Goal: Task Accomplishment & Management: Use online tool/utility

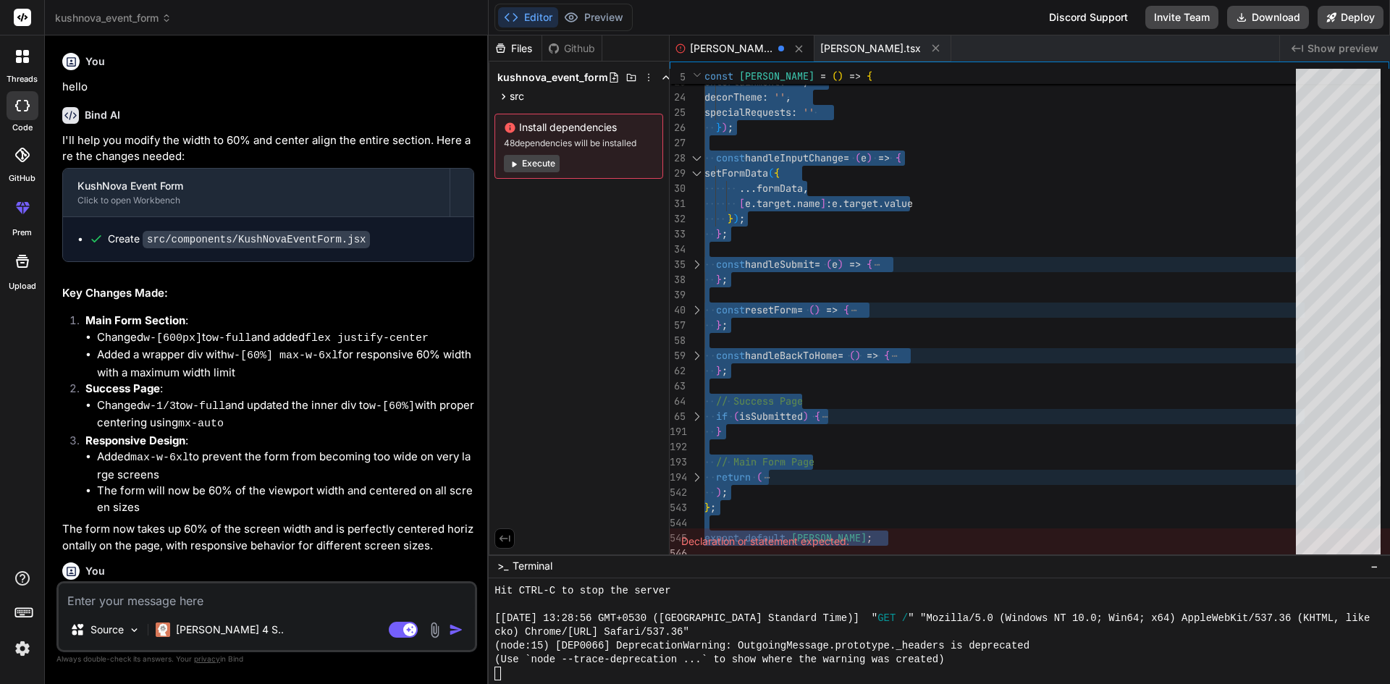
scroll to position [921, 0]
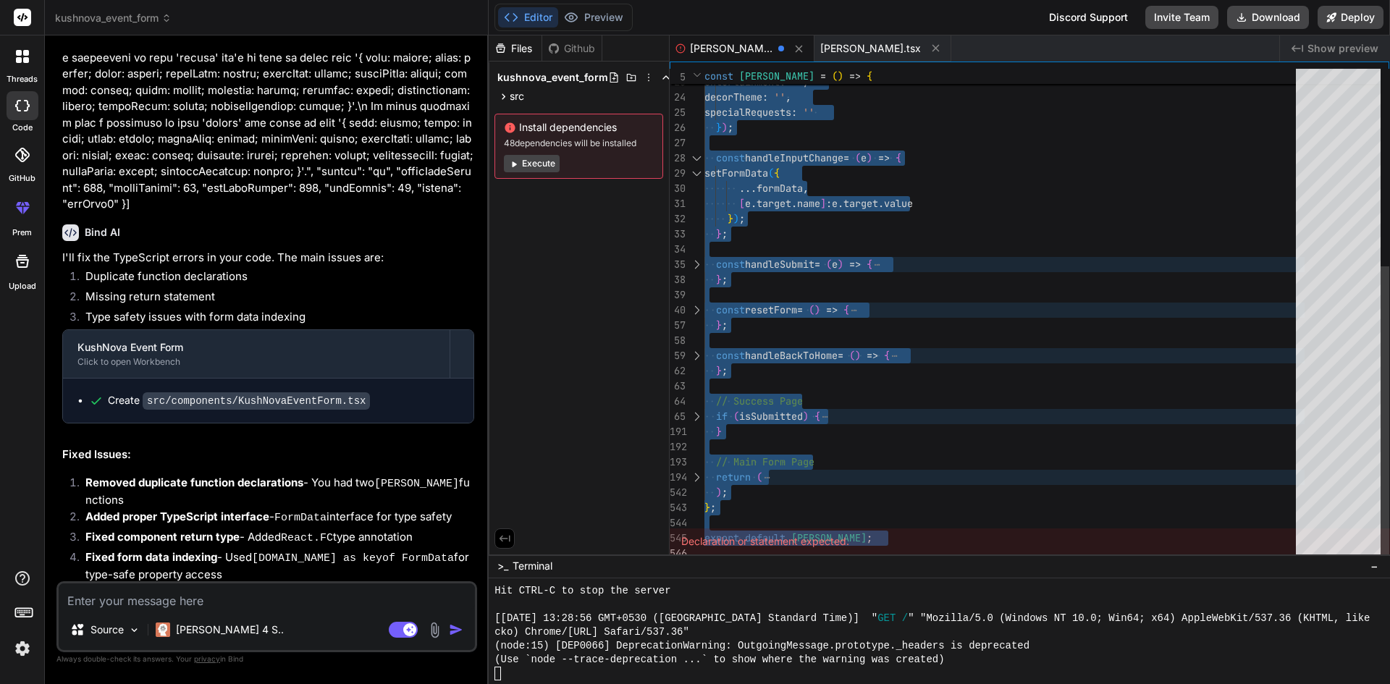
click at [1003, 185] on div "catering : '' , entertainment : '' , decorTheme : '' , specialRequests : '' } )…" at bounding box center [1004, 150] width 600 height 821
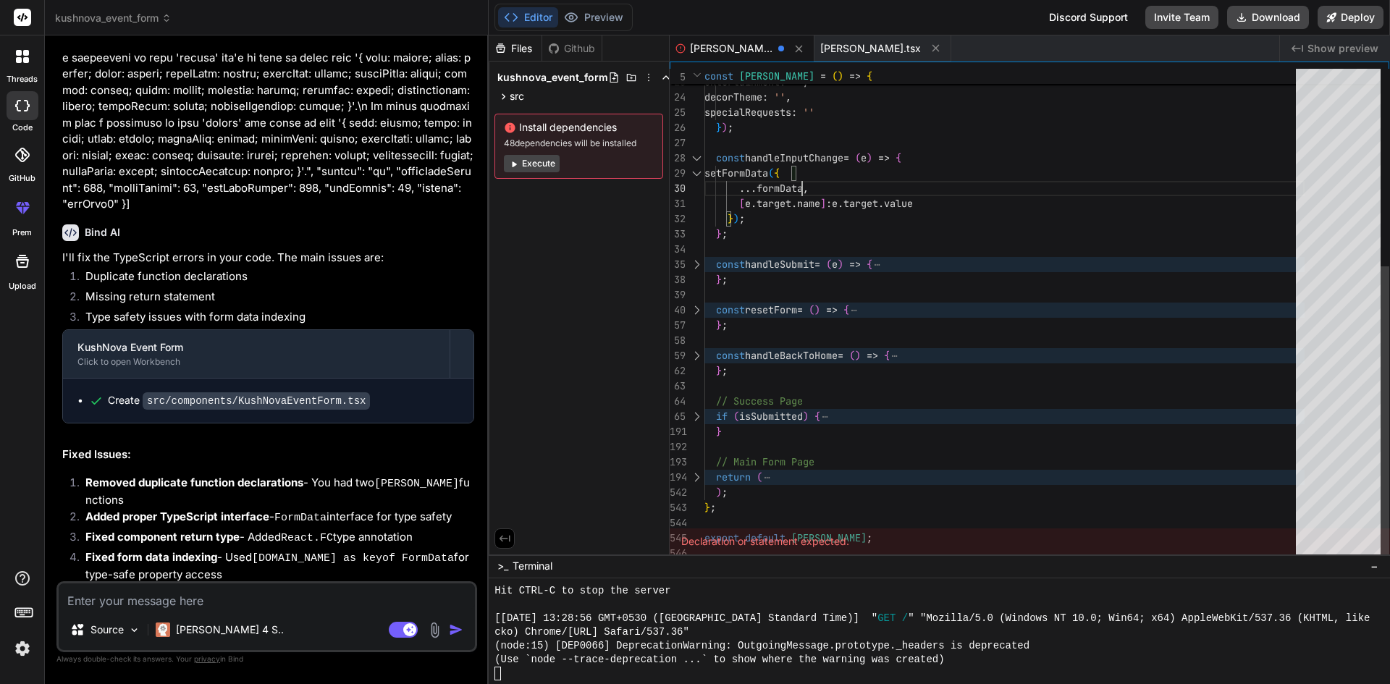
click at [690, 263] on div at bounding box center [696, 264] width 19 height 15
click at [693, 264] on div at bounding box center [696, 264] width 19 height 15
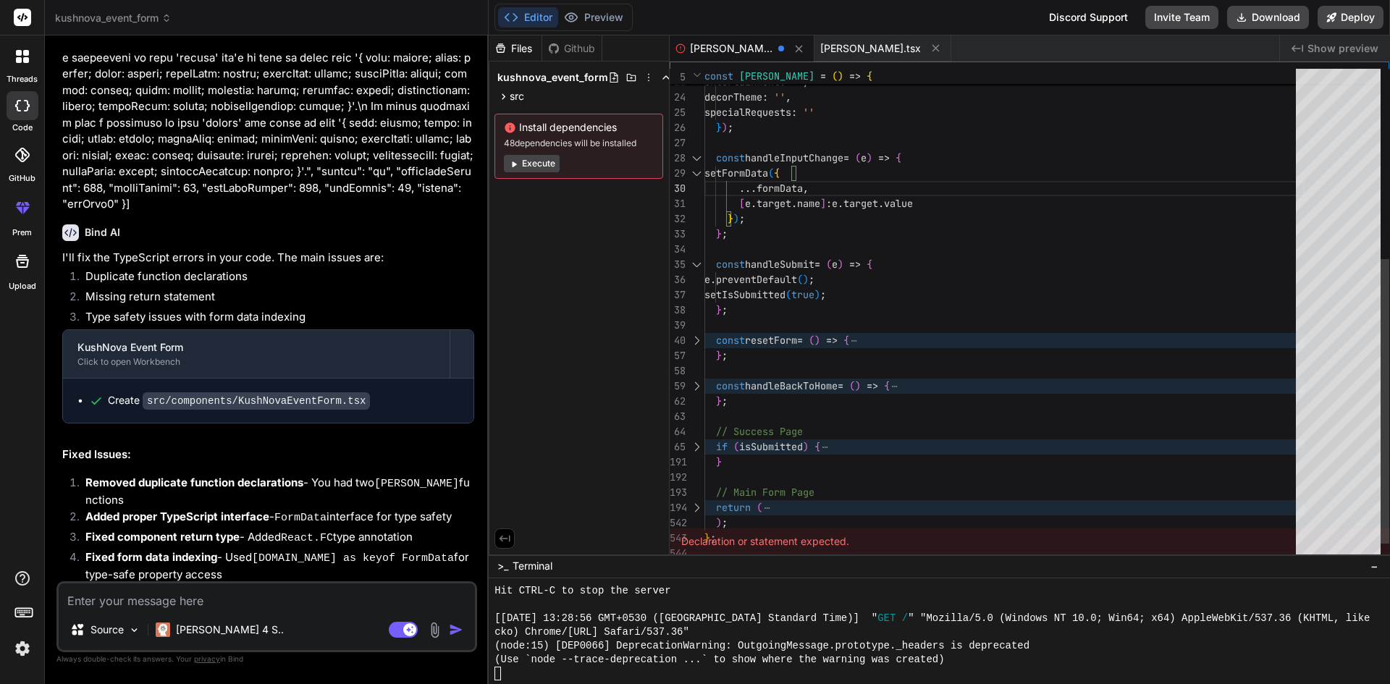
click at [694, 340] on div at bounding box center [696, 340] width 19 height 15
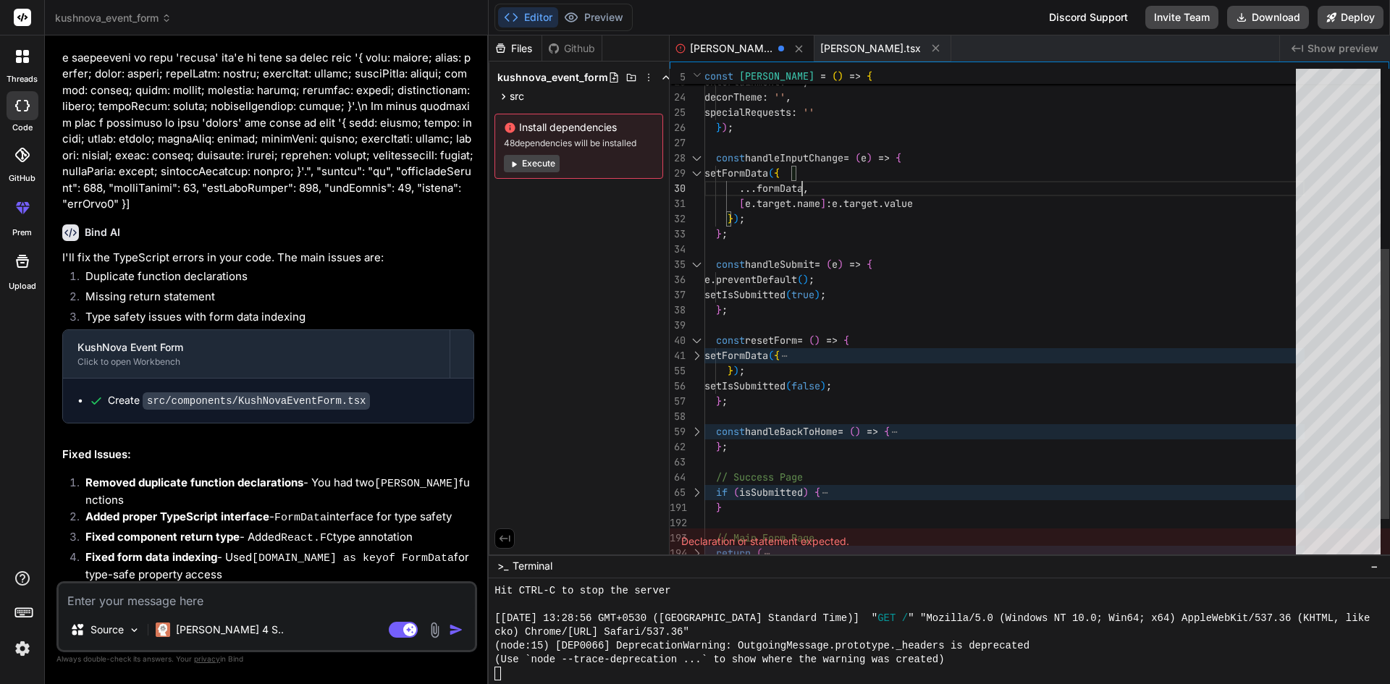
click at [694, 355] on div at bounding box center [696, 355] width 19 height 15
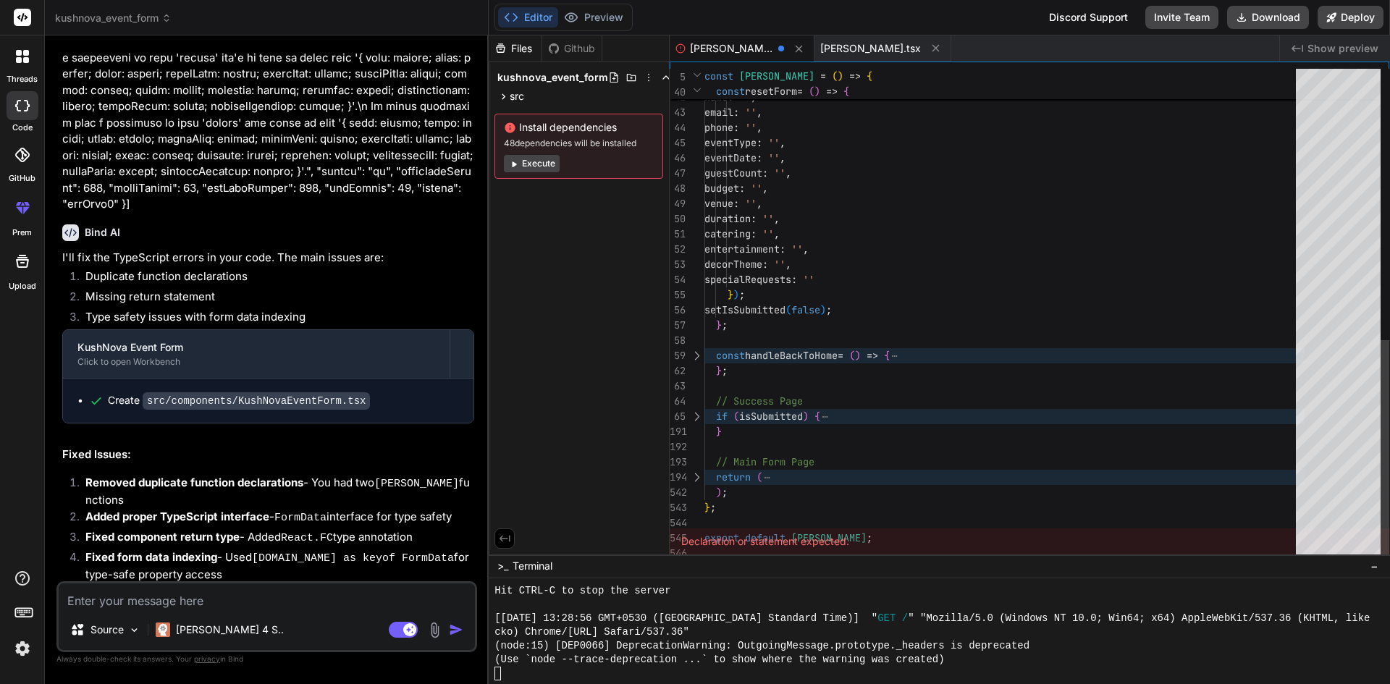
click at [694, 357] on div at bounding box center [696, 355] width 19 height 15
click at [697, 414] on div at bounding box center [696, 416] width 19 height 15
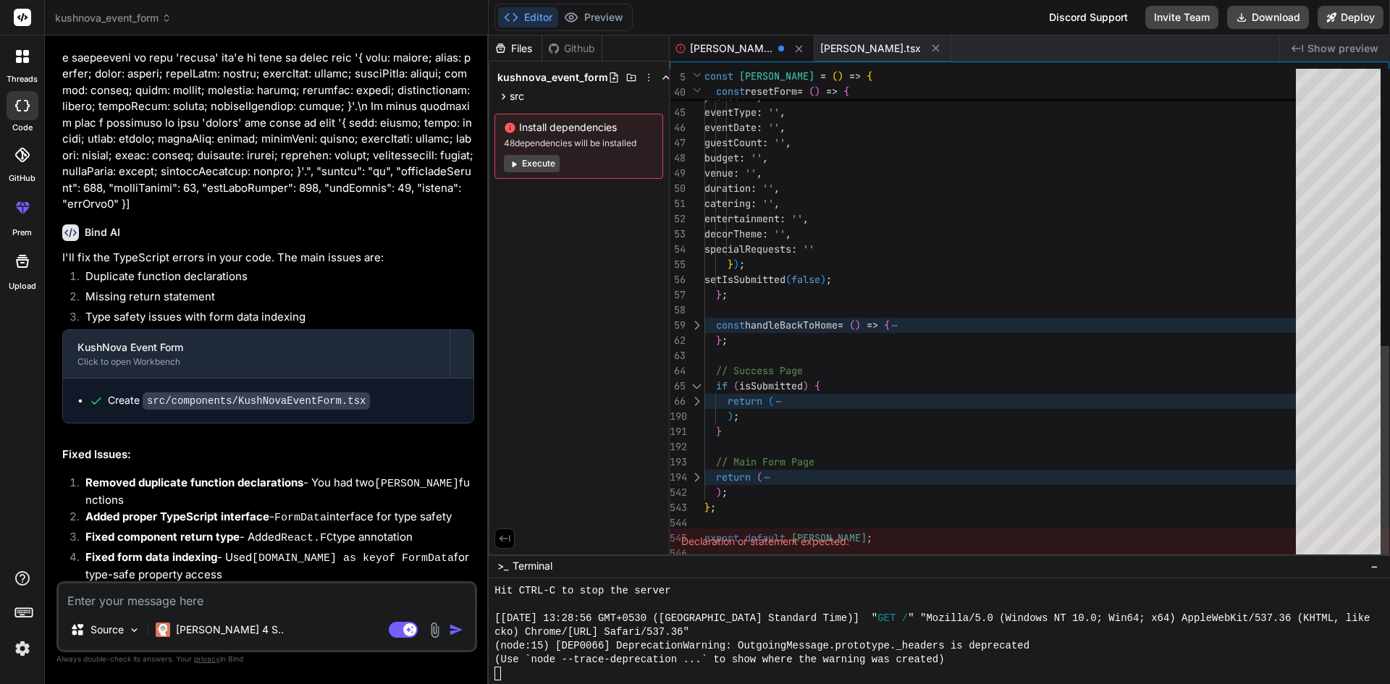
click at [694, 400] on div at bounding box center [696, 401] width 19 height 15
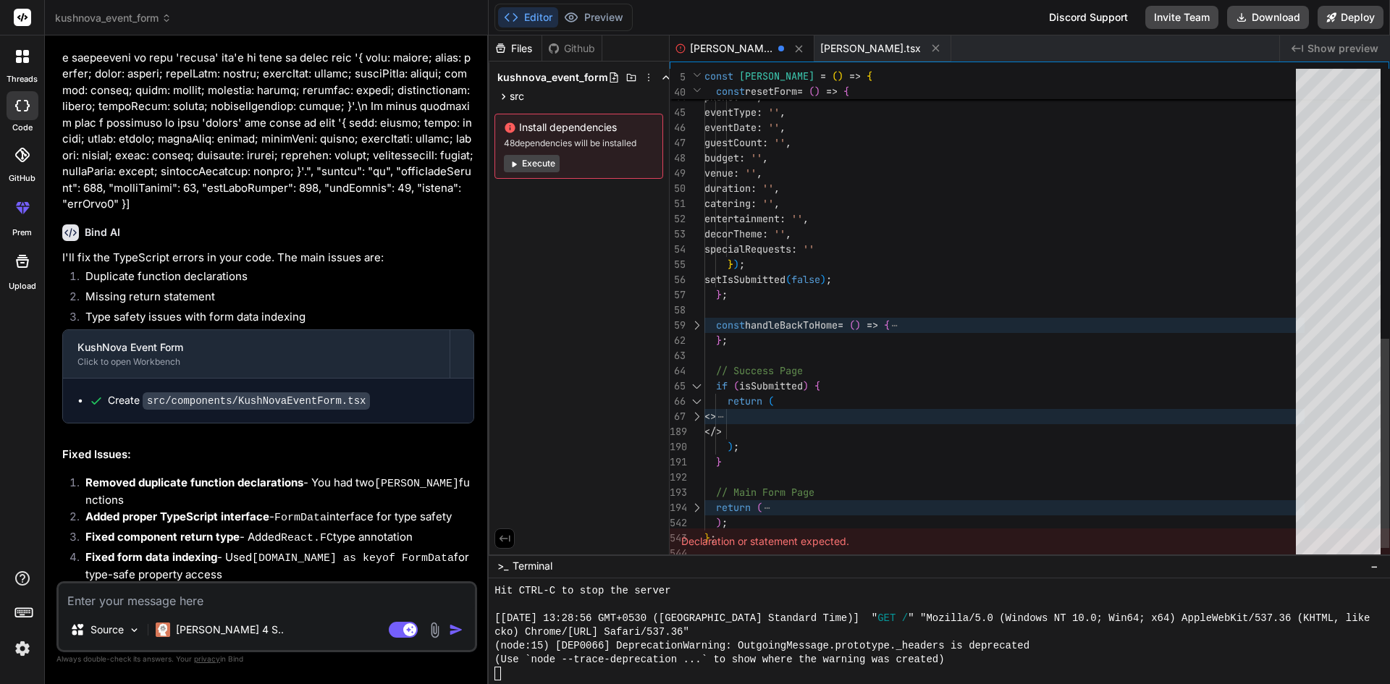
click at [698, 328] on div at bounding box center [696, 325] width 19 height 15
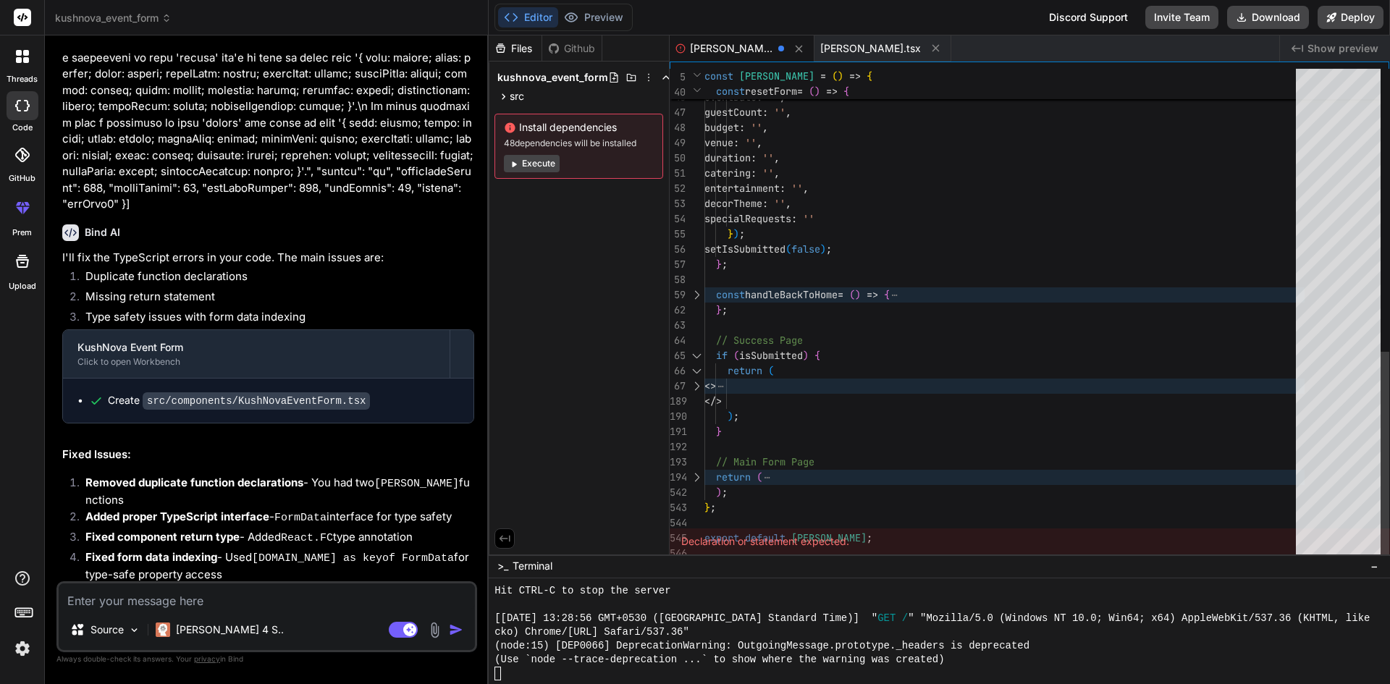
click at [693, 381] on div at bounding box center [696, 386] width 19 height 15
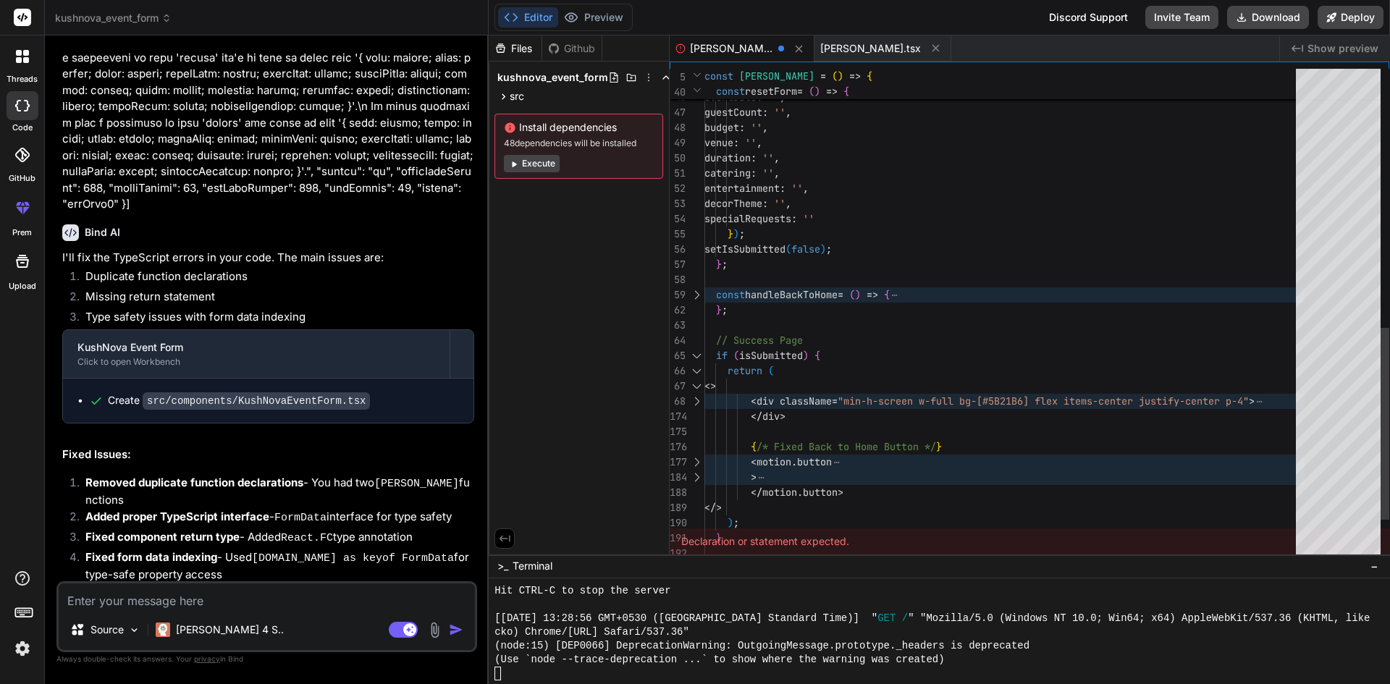
click at [696, 291] on div at bounding box center [696, 294] width 19 height 15
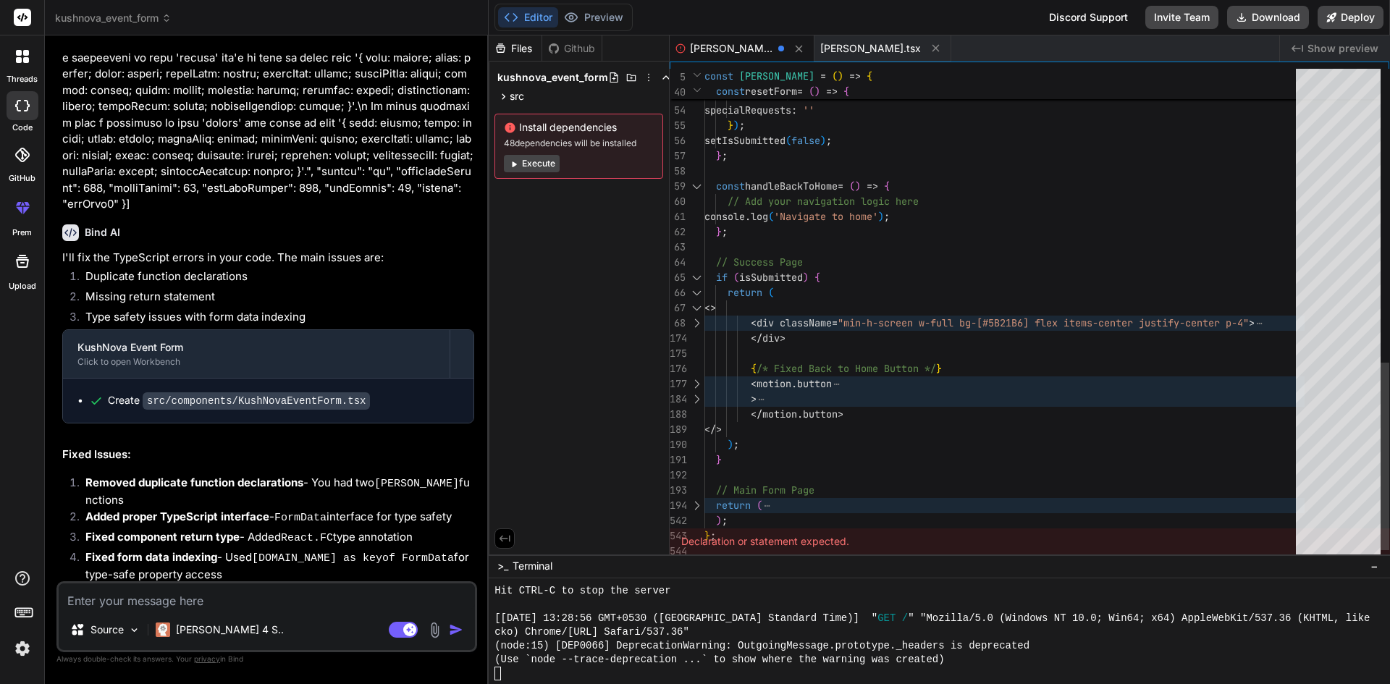
click at [690, 317] on div at bounding box center [696, 323] width 19 height 15
click at [694, 321] on div at bounding box center [696, 323] width 19 height 15
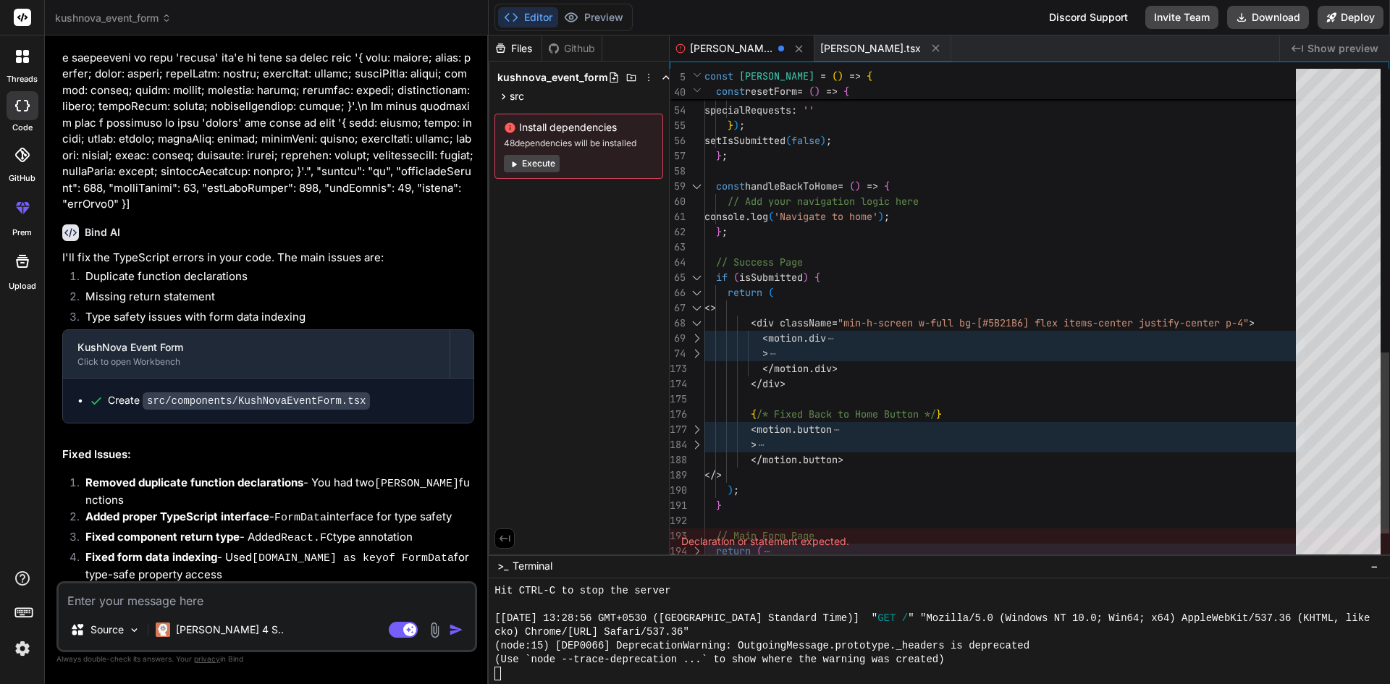
click at [696, 354] on div at bounding box center [696, 353] width 19 height 15
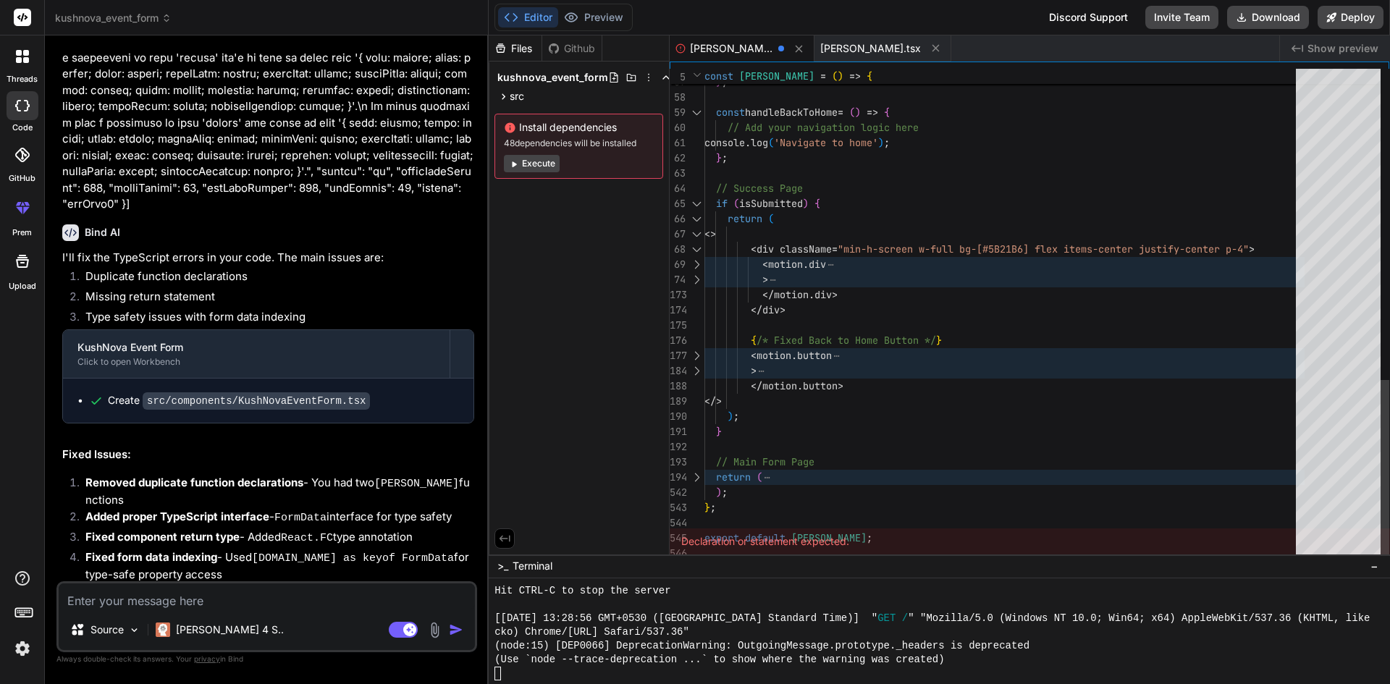
click at [696, 474] on div at bounding box center [696, 477] width 19 height 15
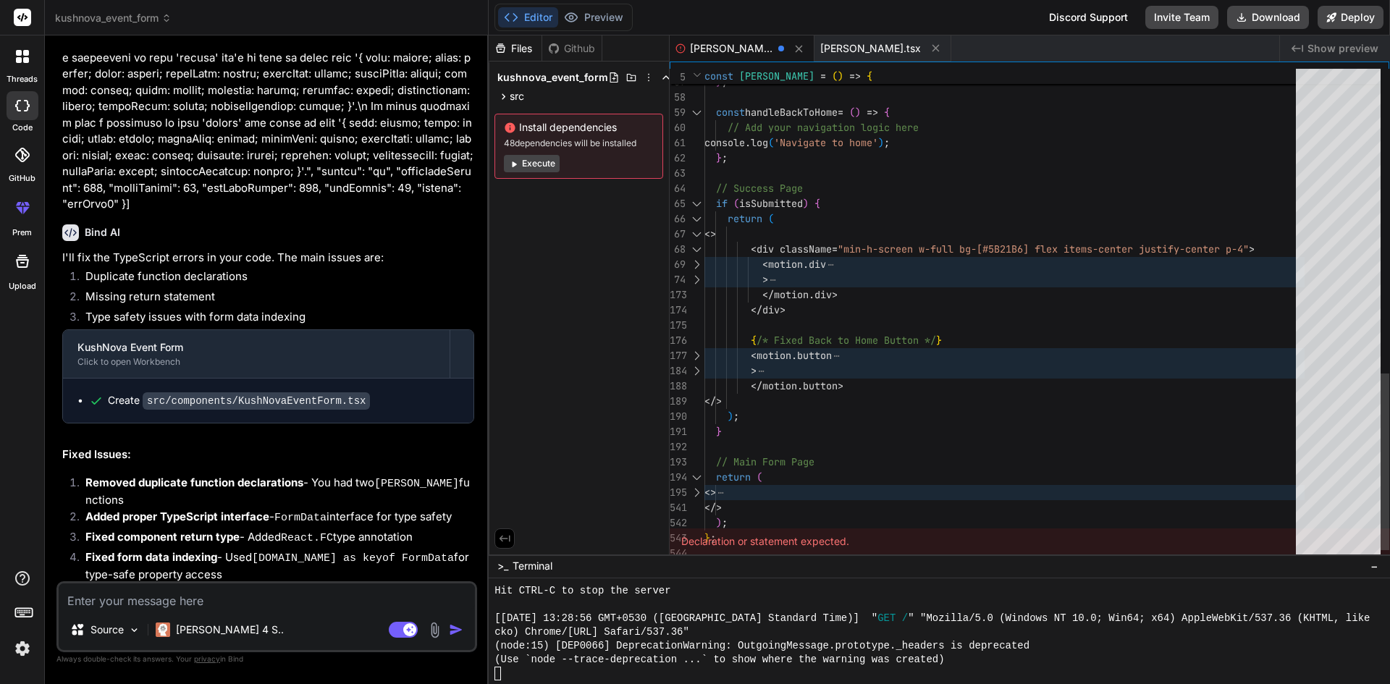
click at [693, 492] on div at bounding box center [696, 492] width 19 height 15
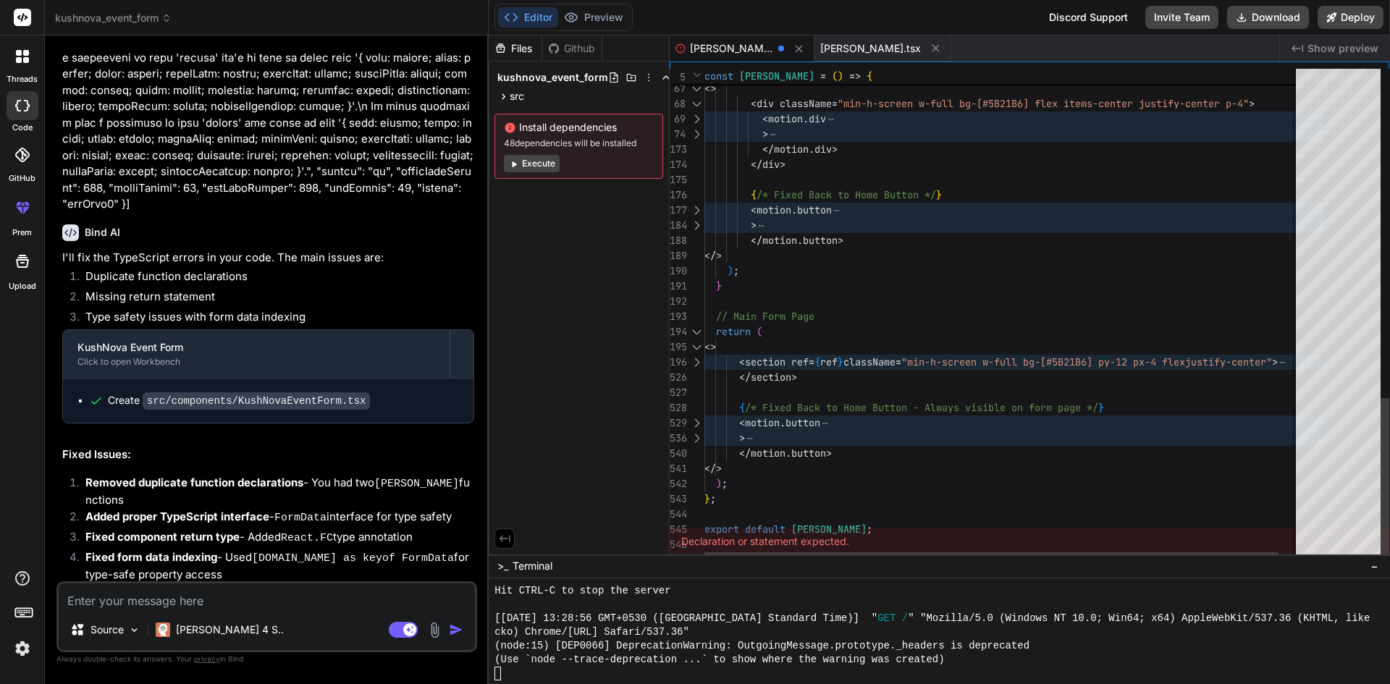
click at [698, 360] on div at bounding box center [696, 362] width 19 height 15
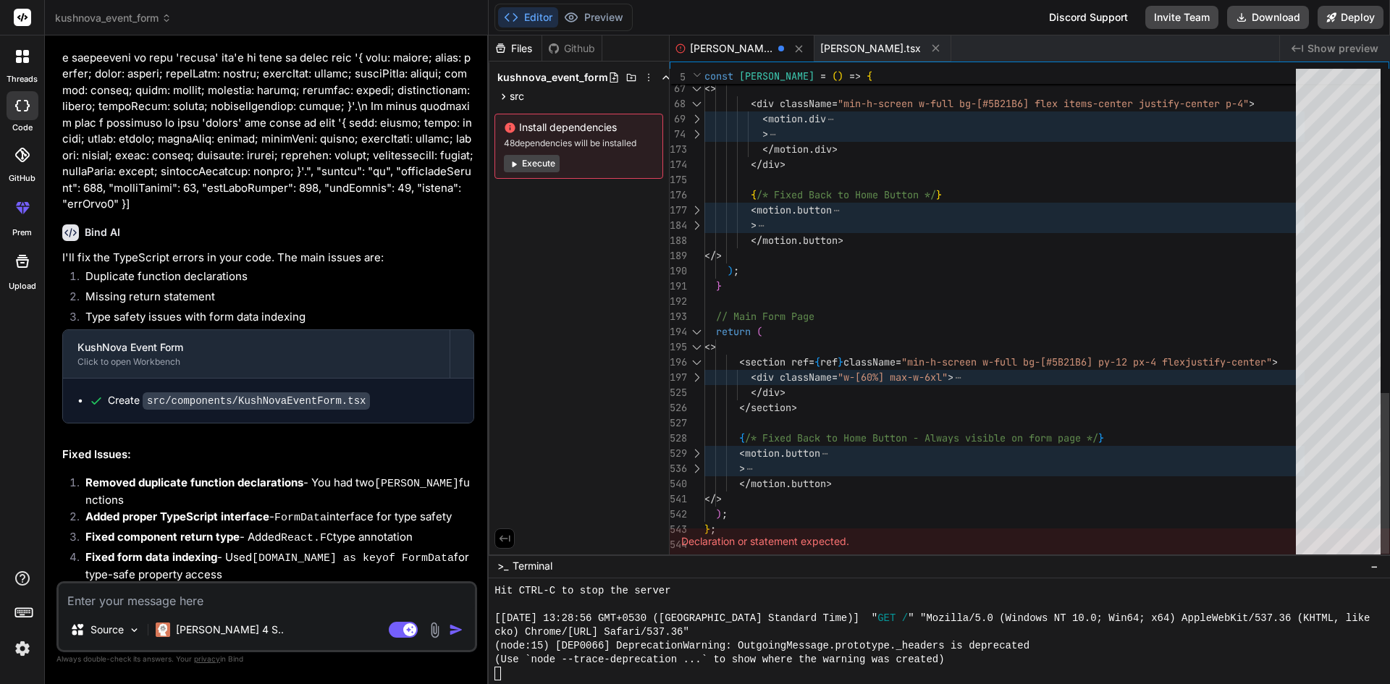
click at [692, 452] on div at bounding box center [696, 453] width 19 height 15
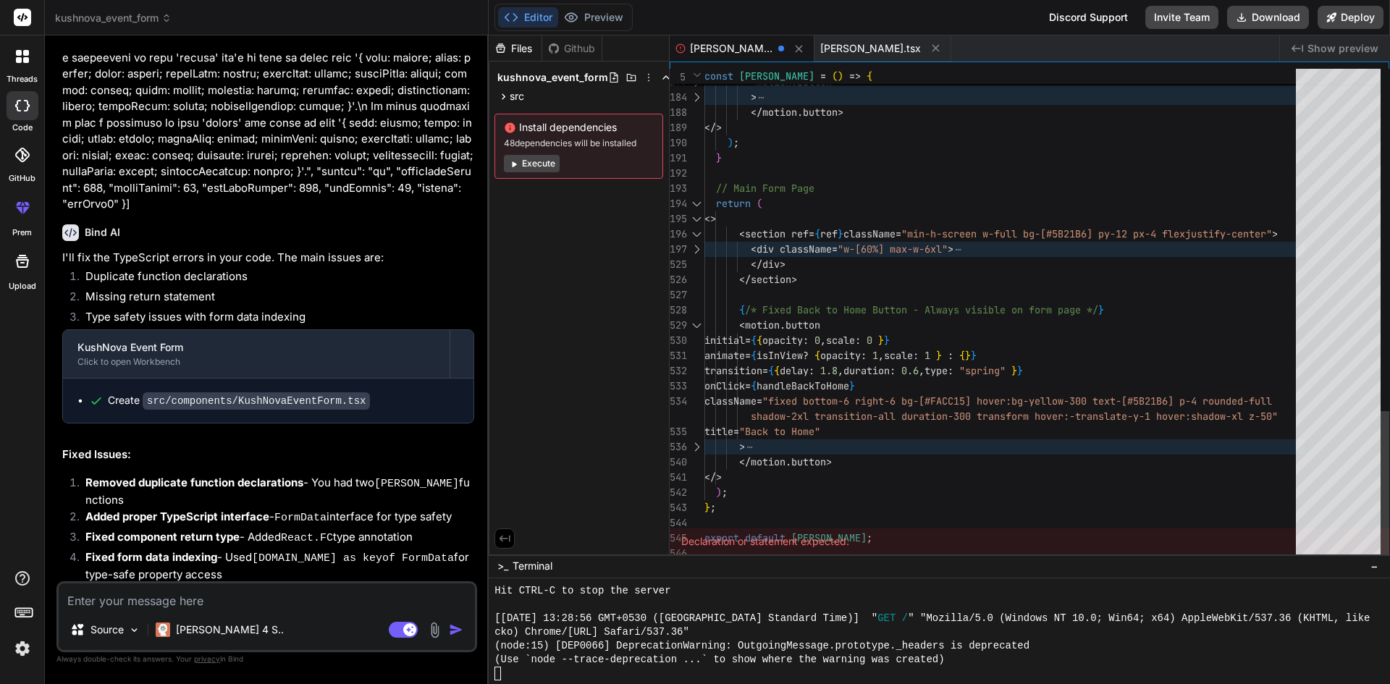
click at [693, 444] on div at bounding box center [696, 446] width 19 height 15
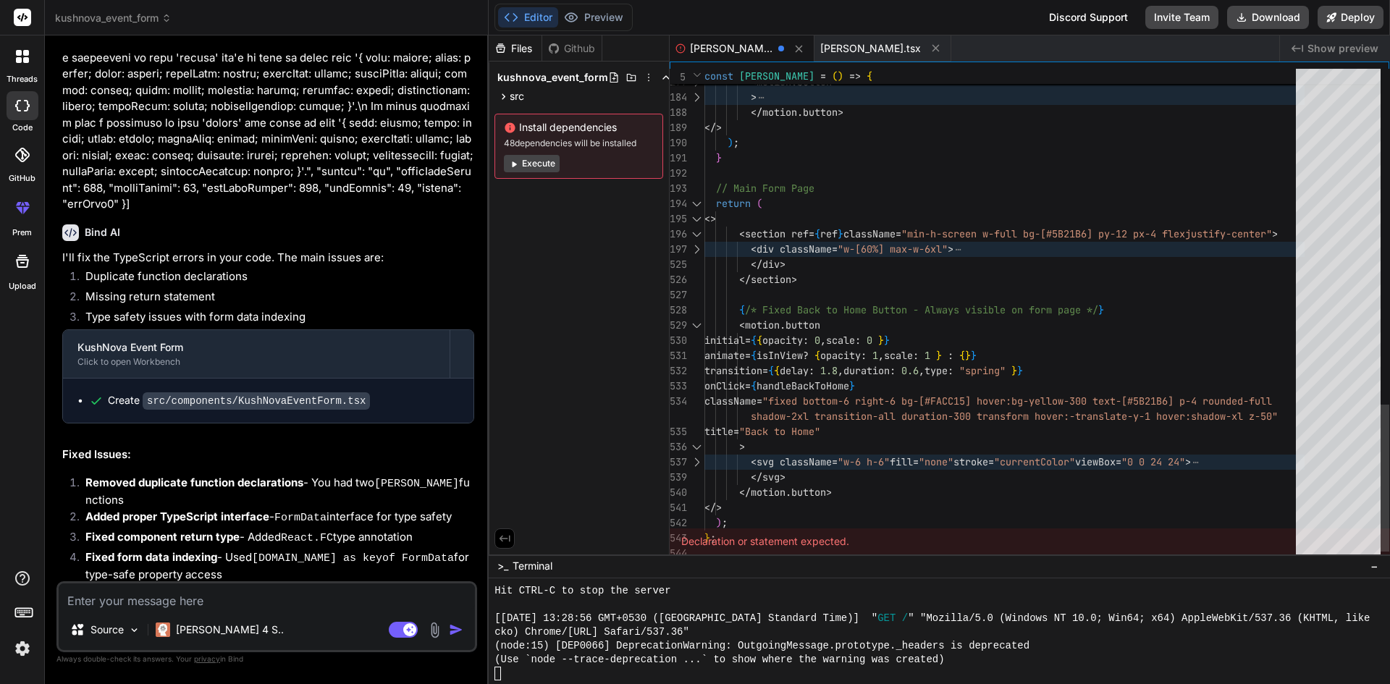
click at [693, 460] on div at bounding box center [696, 462] width 19 height 15
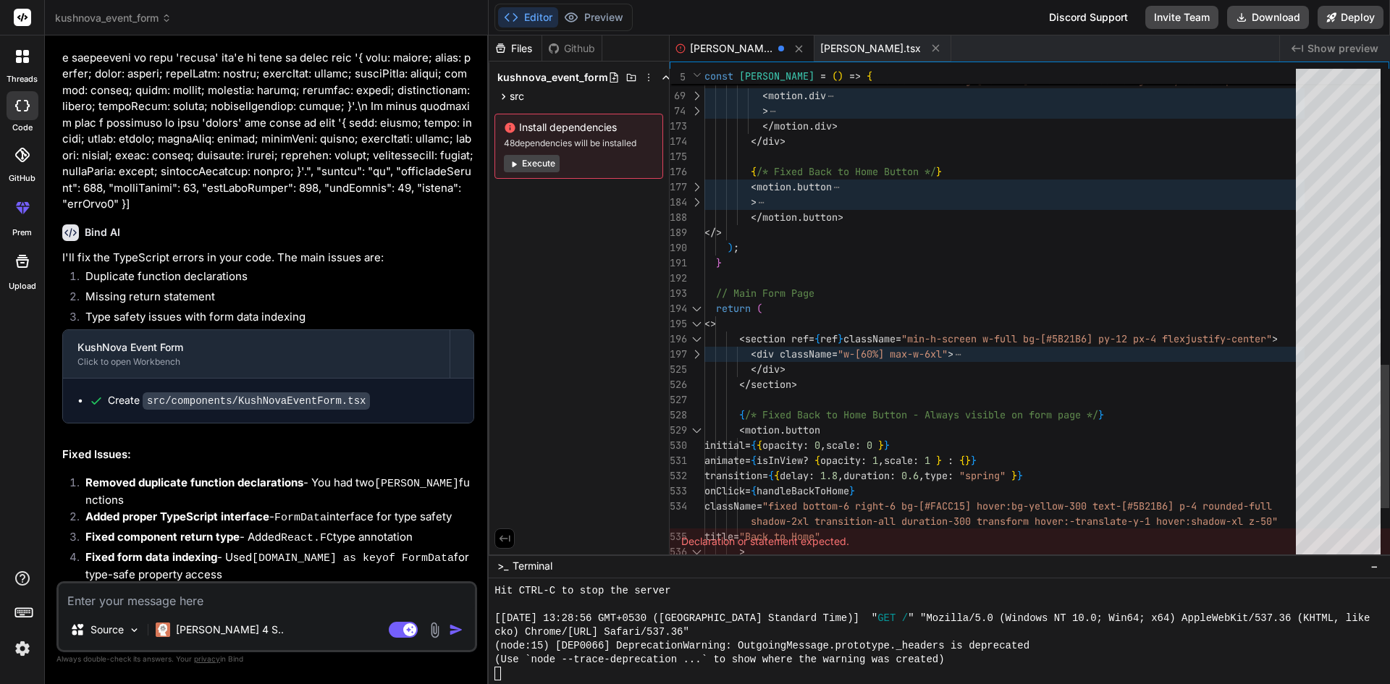
click at [696, 350] on div at bounding box center [696, 354] width 19 height 15
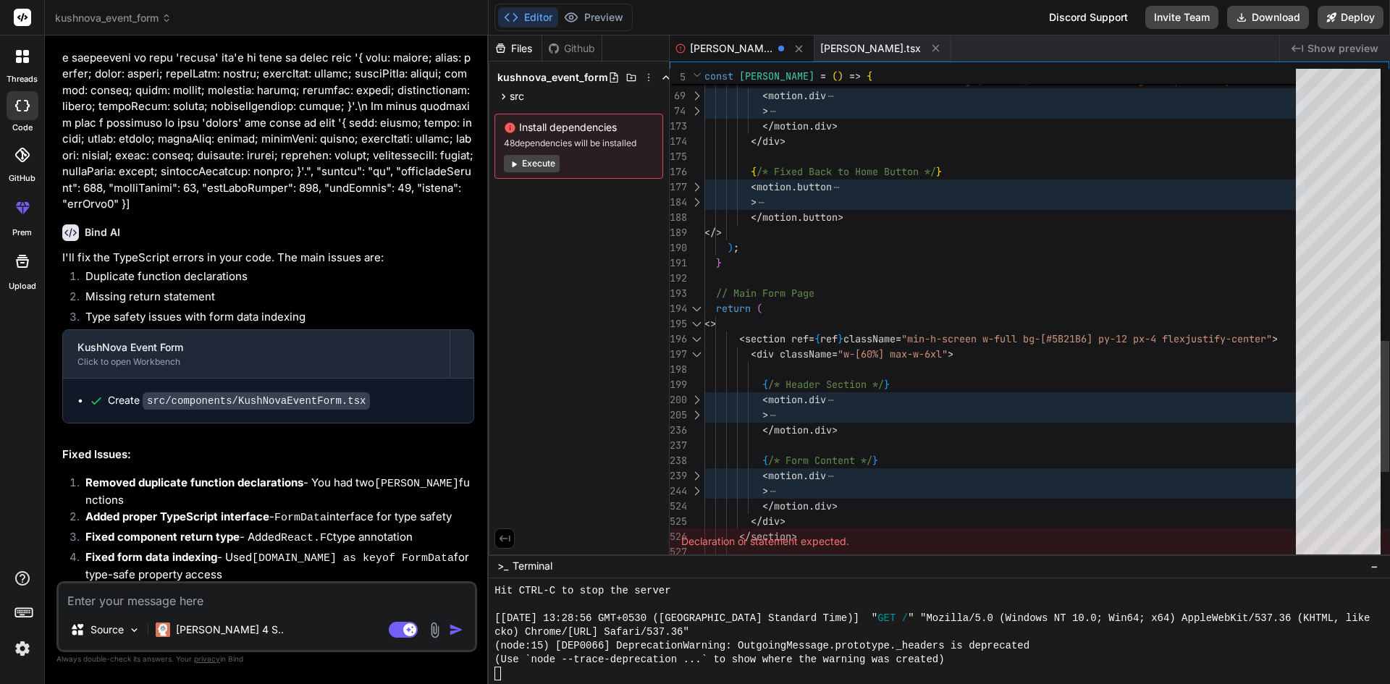
click at [696, 397] on div at bounding box center [696, 399] width 19 height 15
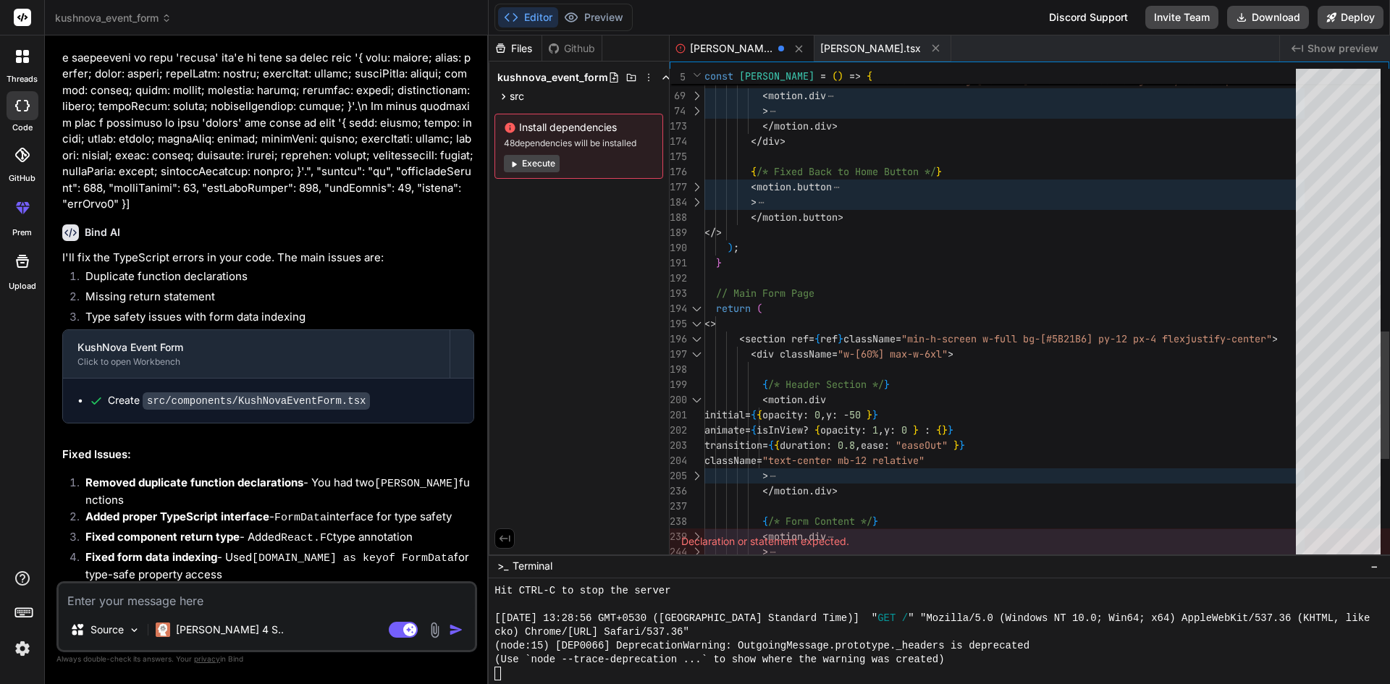
click at [695, 473] on div at bounding box center [696, 475] width 19 height 15
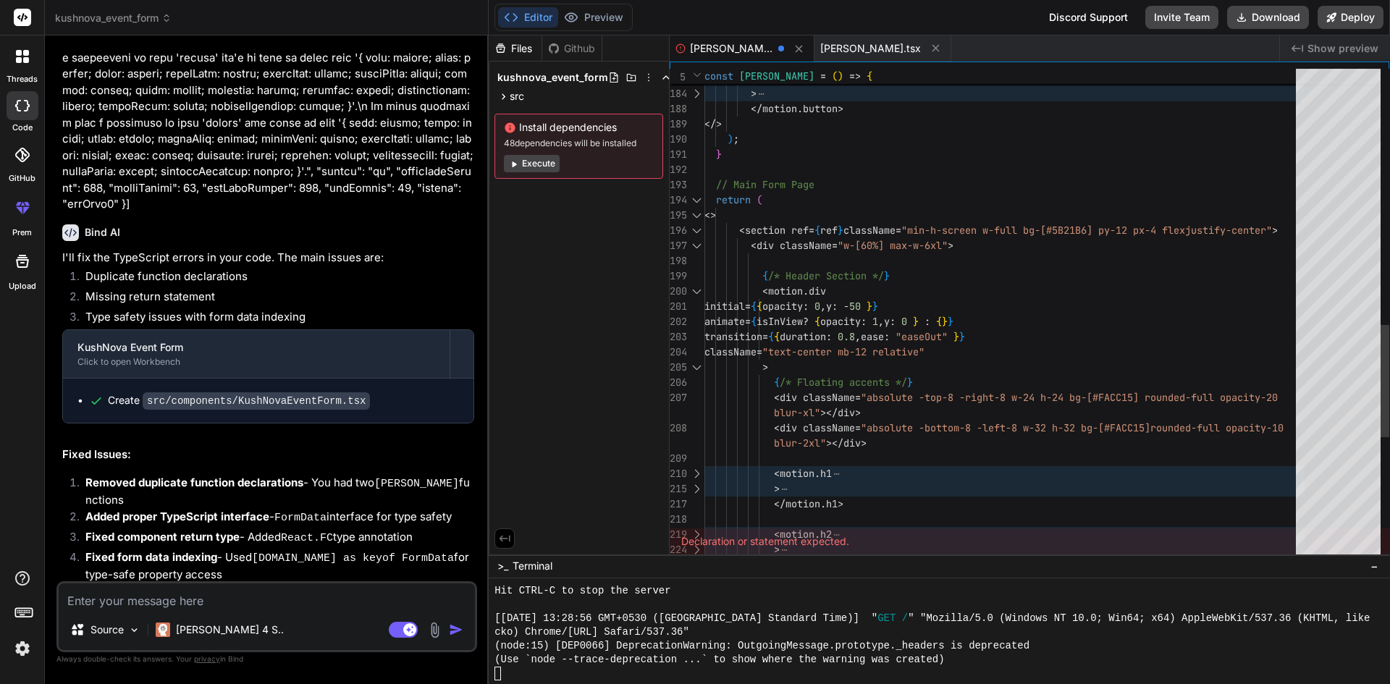
click at [696, 468] on div at bounding box center [696, 473] width 19 height 15
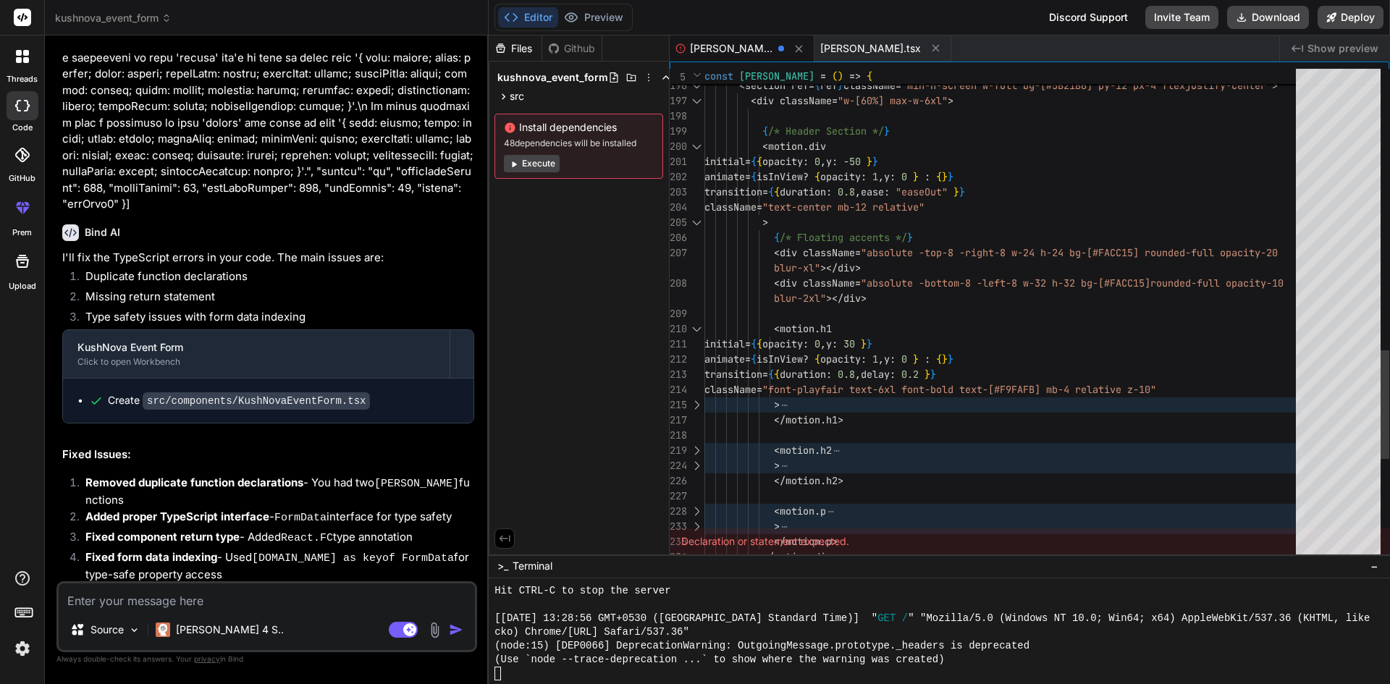
click at [696, 402] on div at bounding box center [696, 404] width 19 height 15
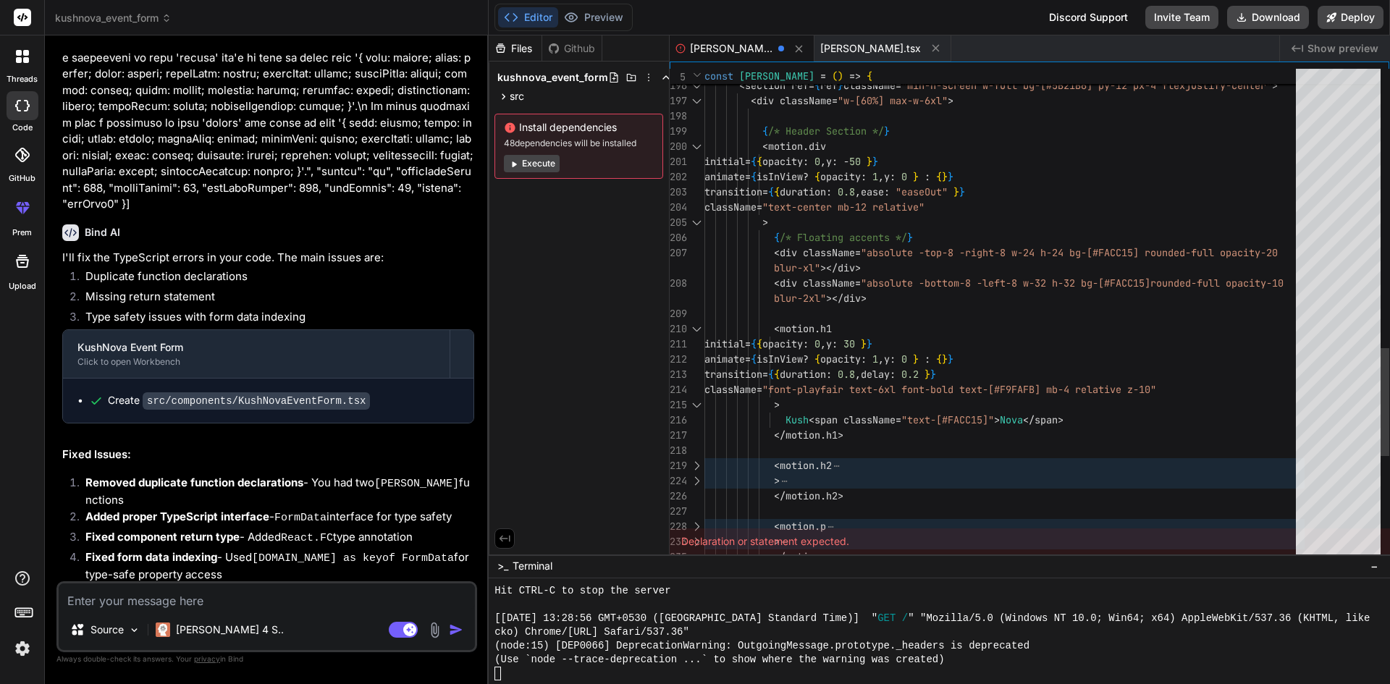
click at [695, 462] on div at bounding box center [696, 465] width 19 height 15
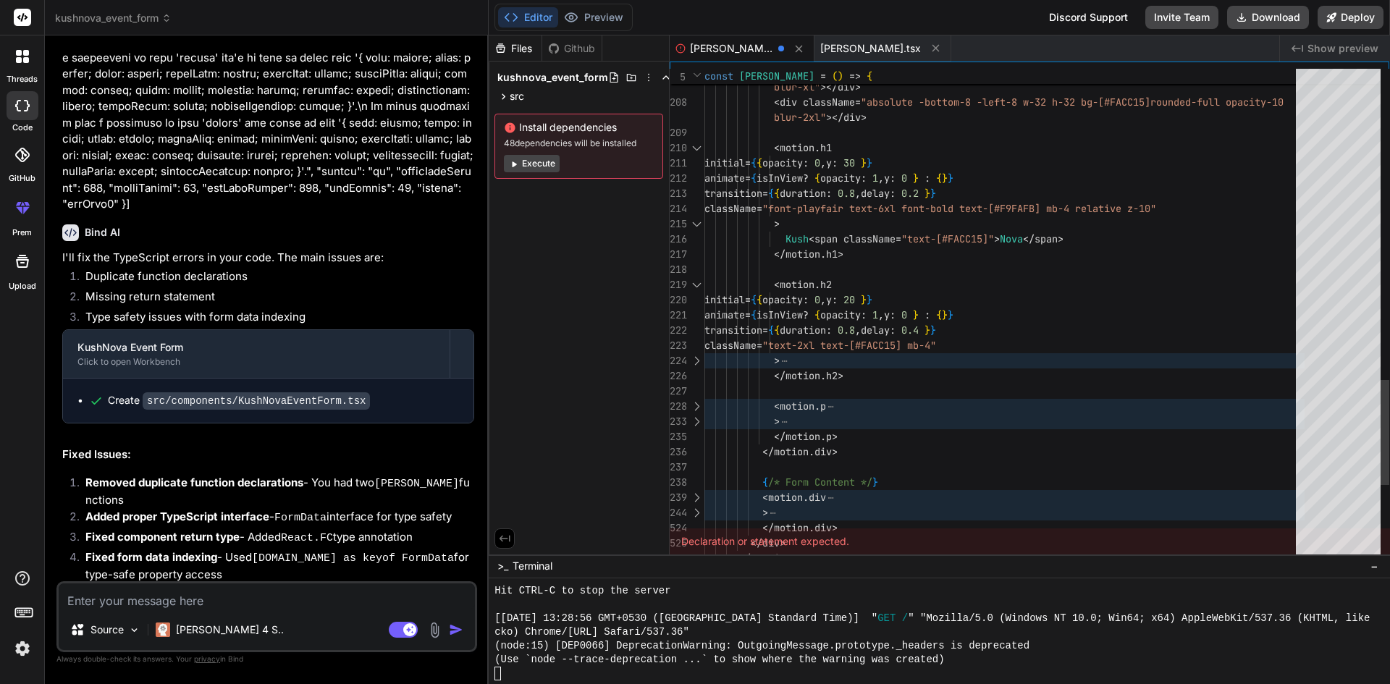
click at [697, 358] on div at bounding box center [696, 360] width 19 height 15
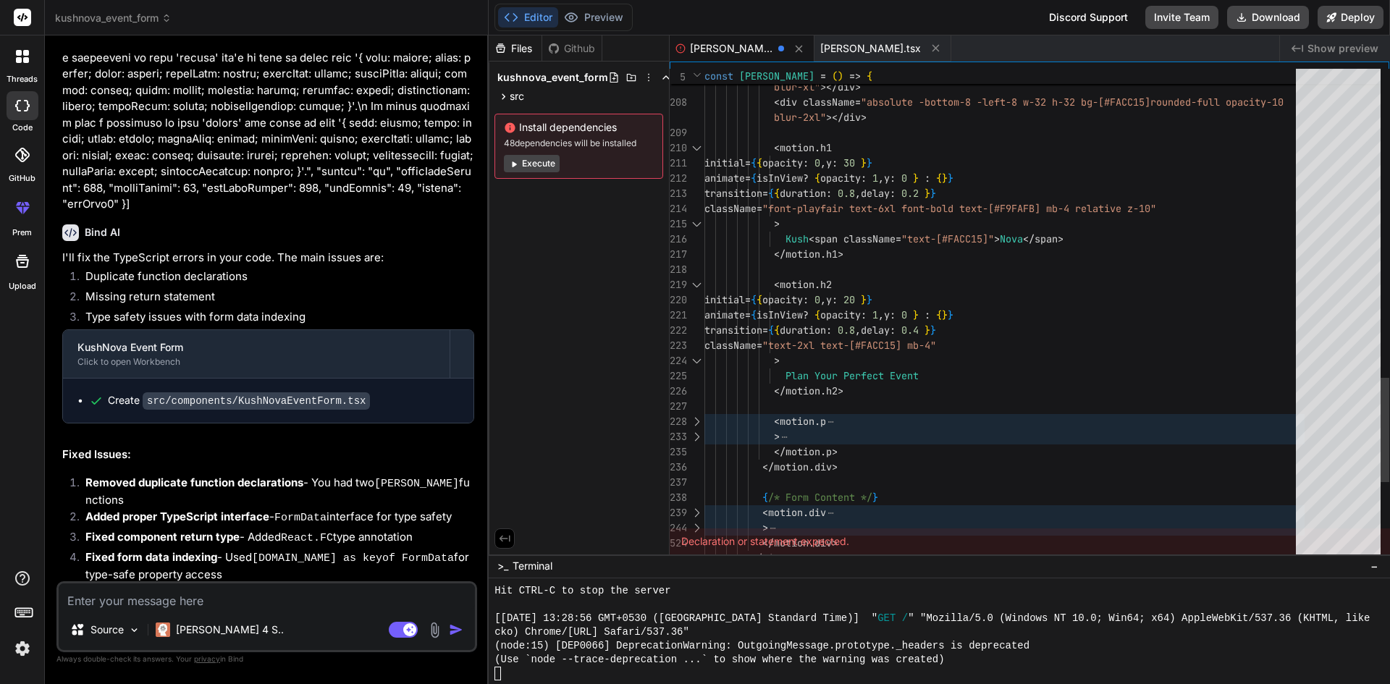
click at [696, 418] on div at bounding box center [696, 421] width 19 height 15
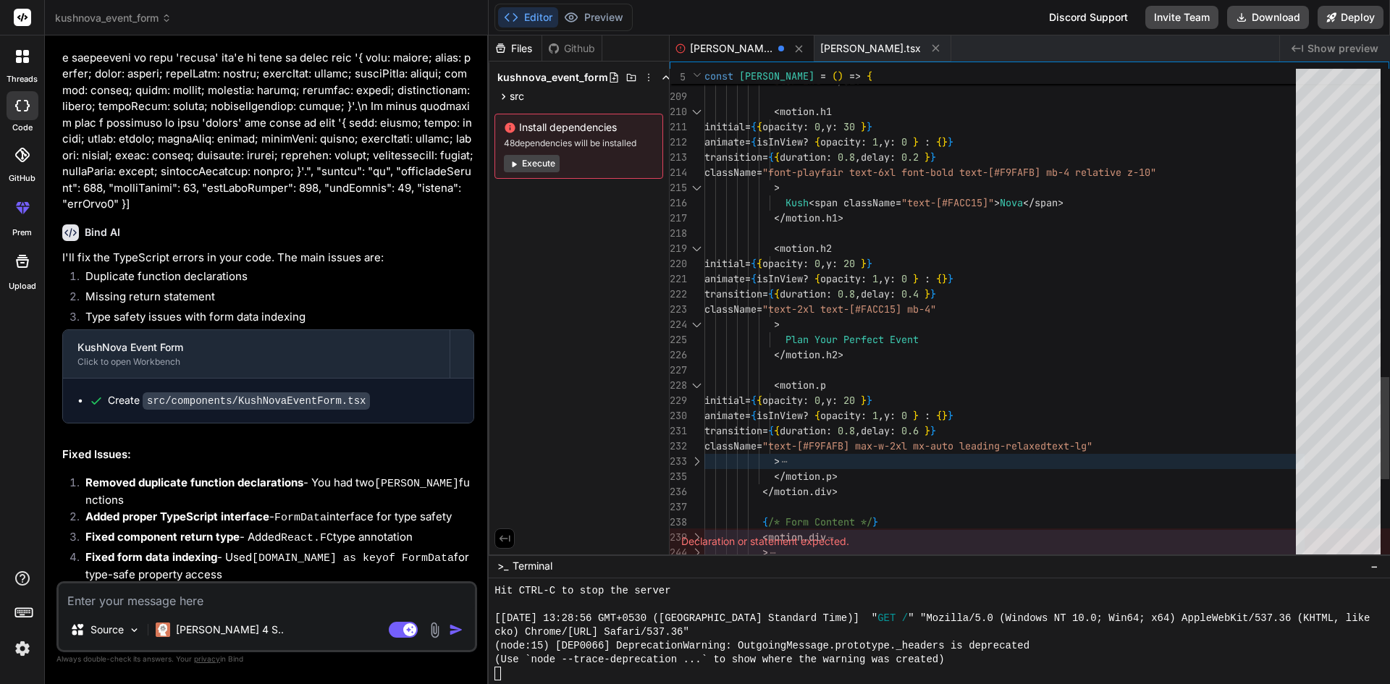
click at [700, 457] on div at bounding box center [696, 461] width 19 height 15
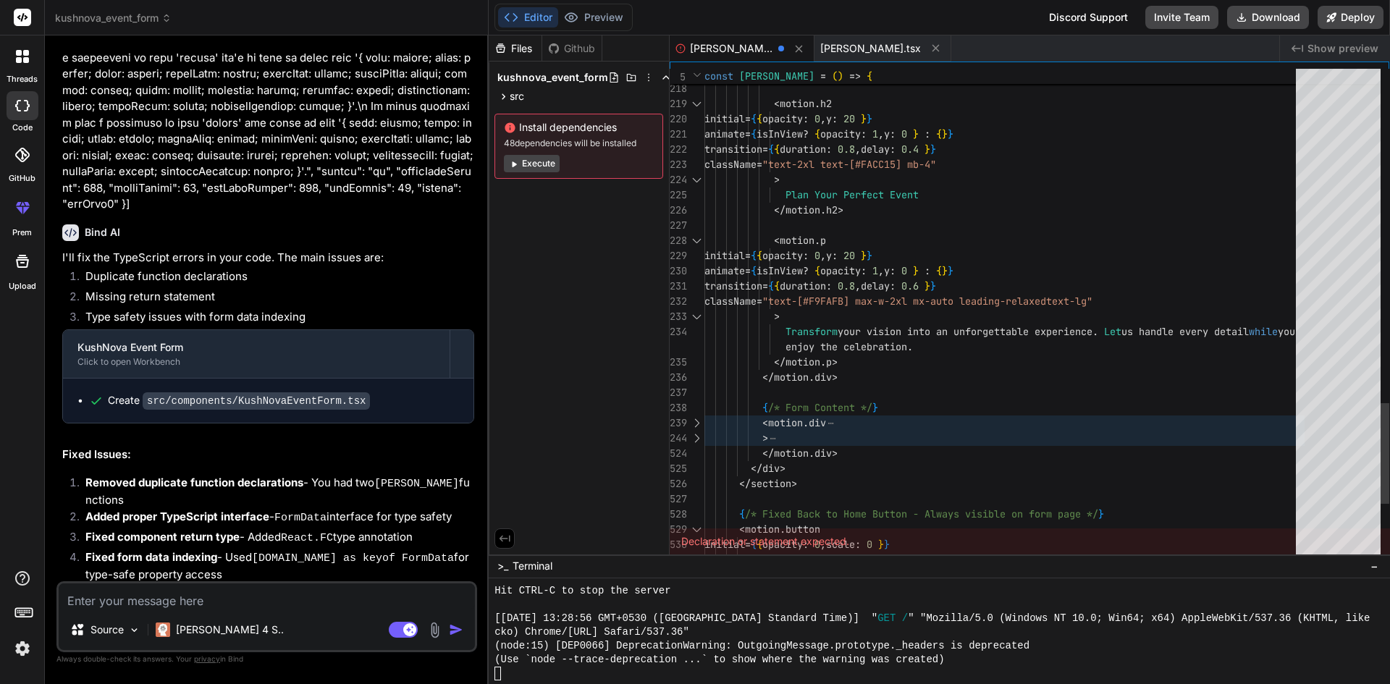
click at [696, 417] on div at bounding box center [696, 423] width 19 height 15
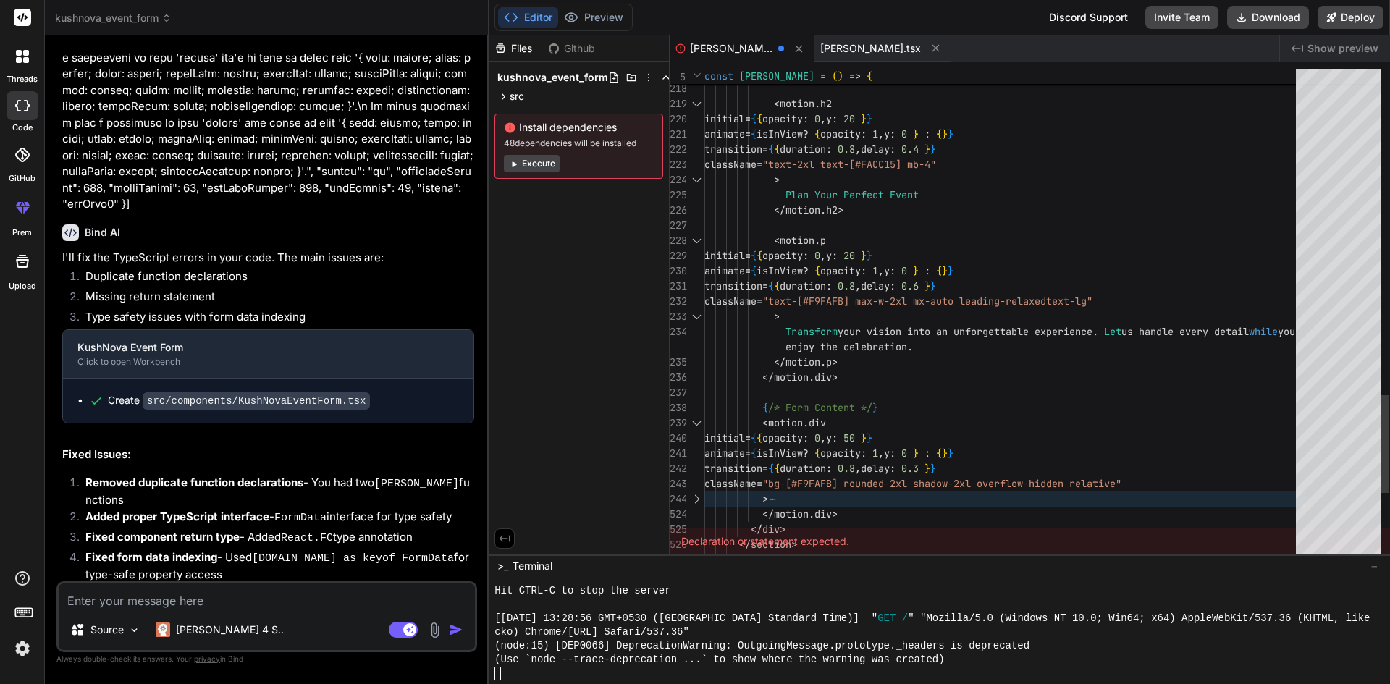
click at [693, 492] on div at bounding box center [696, 499] width 19 height 15
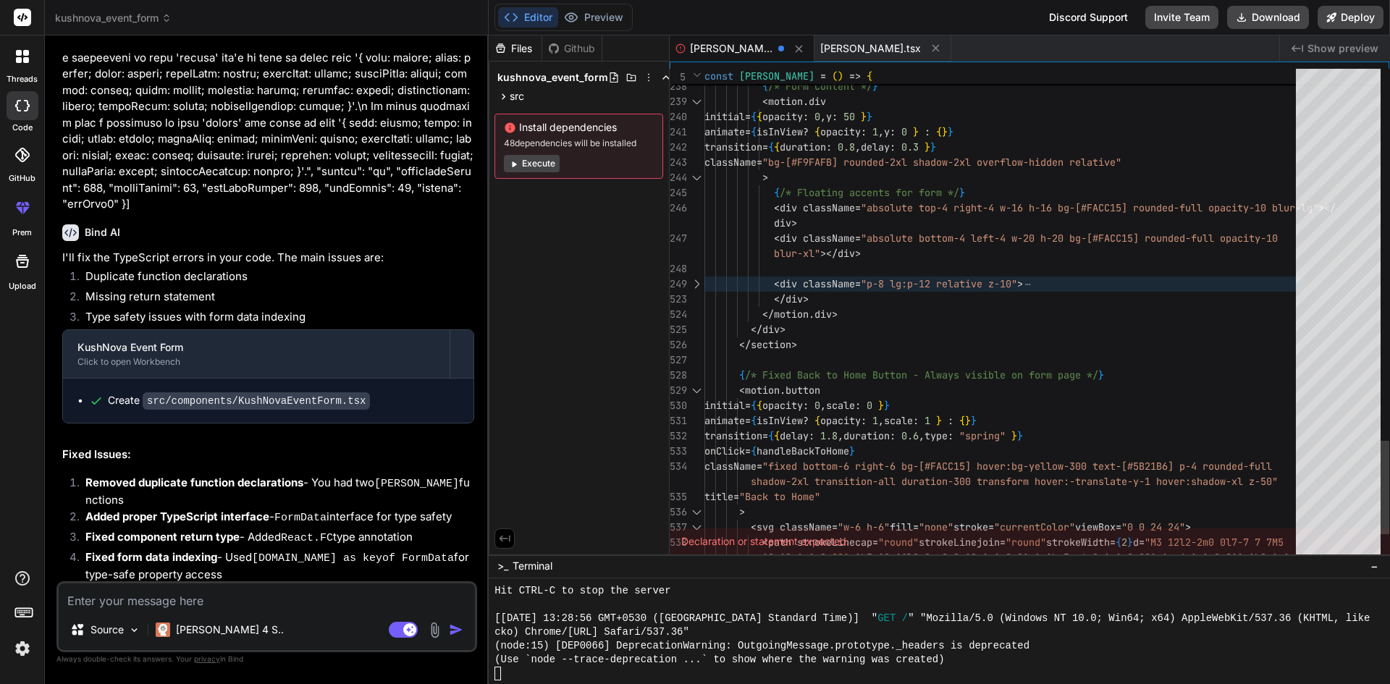
click at [699, 388] on div at bounding box center [696, 390] width 19 height 15
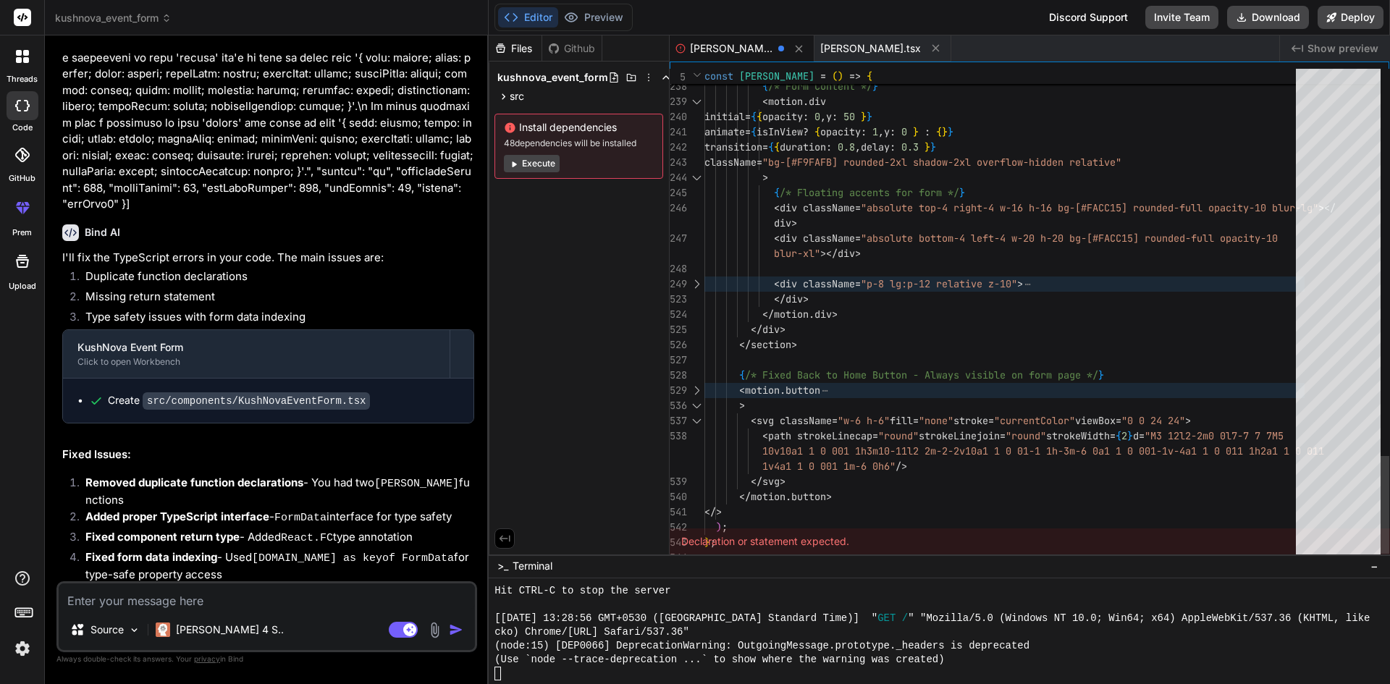
click at [696, 391] on div at bounding box center [696, 390] width 19 height 15
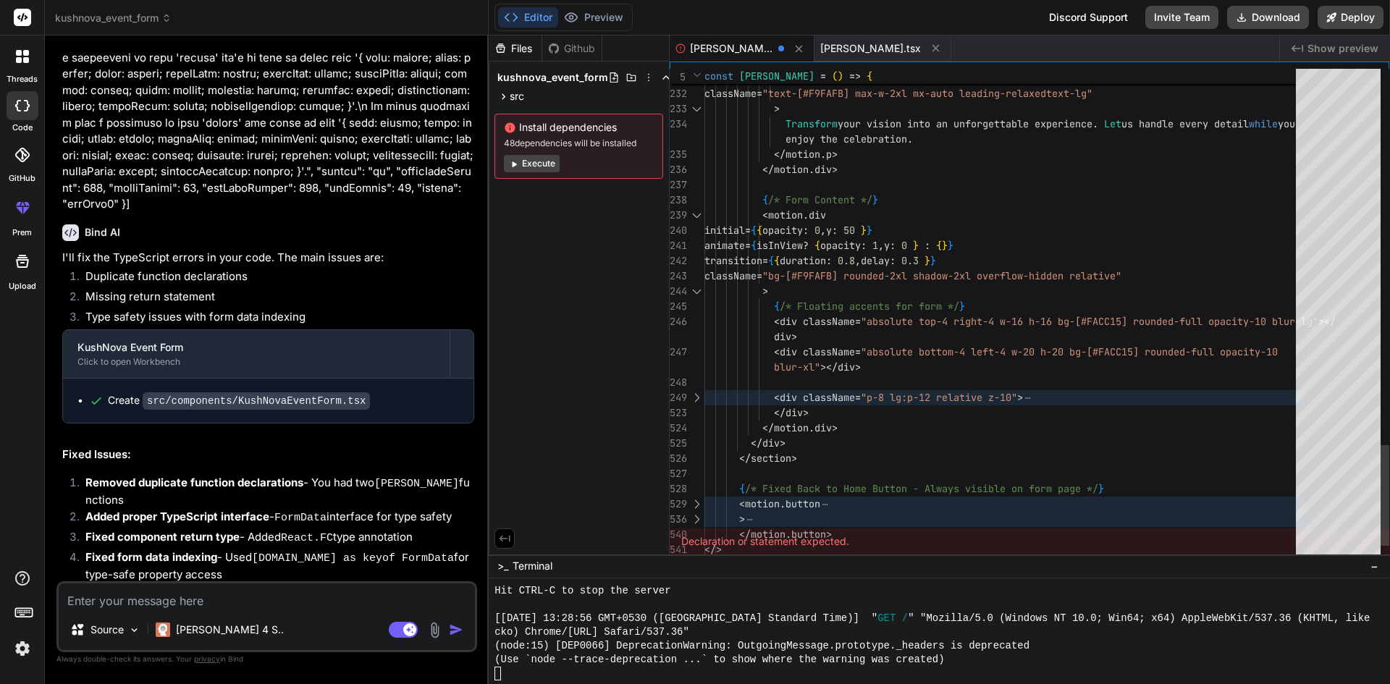
click at [696, 397] on div at bounding box center [696, 397] width 19 height 15
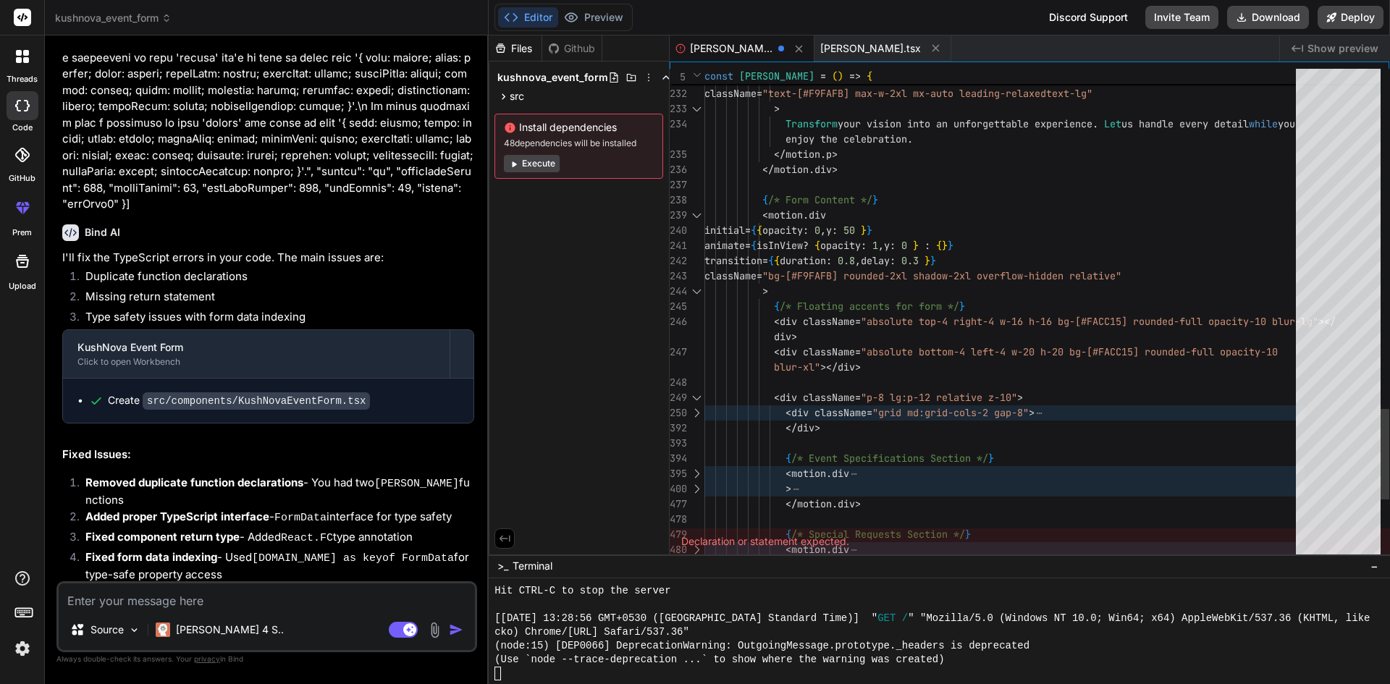
click at [696, 413] on div at bounding box center [696, 412] width 19 height 15
click at [697, 413] on div at bounding box center [696, 412] width 19 height 15
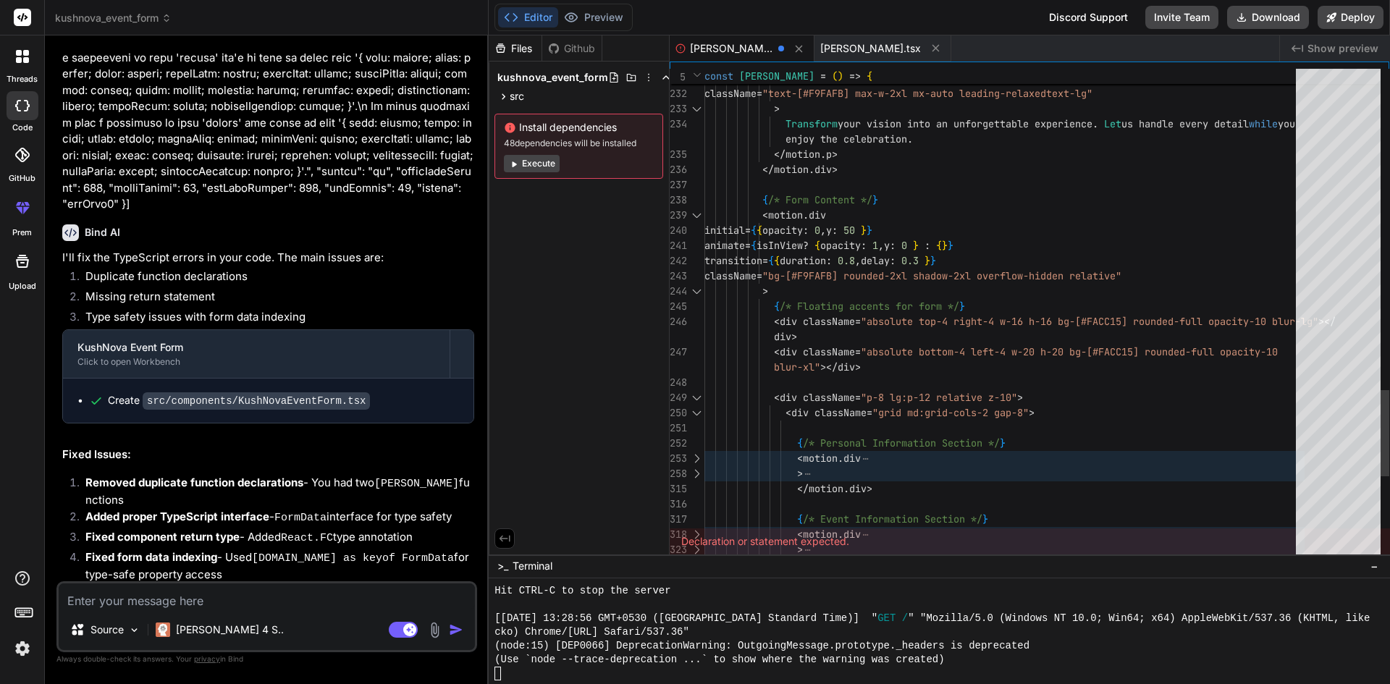
click at [696, 455] on div at bounding box center [696, 458] width 19 height 15
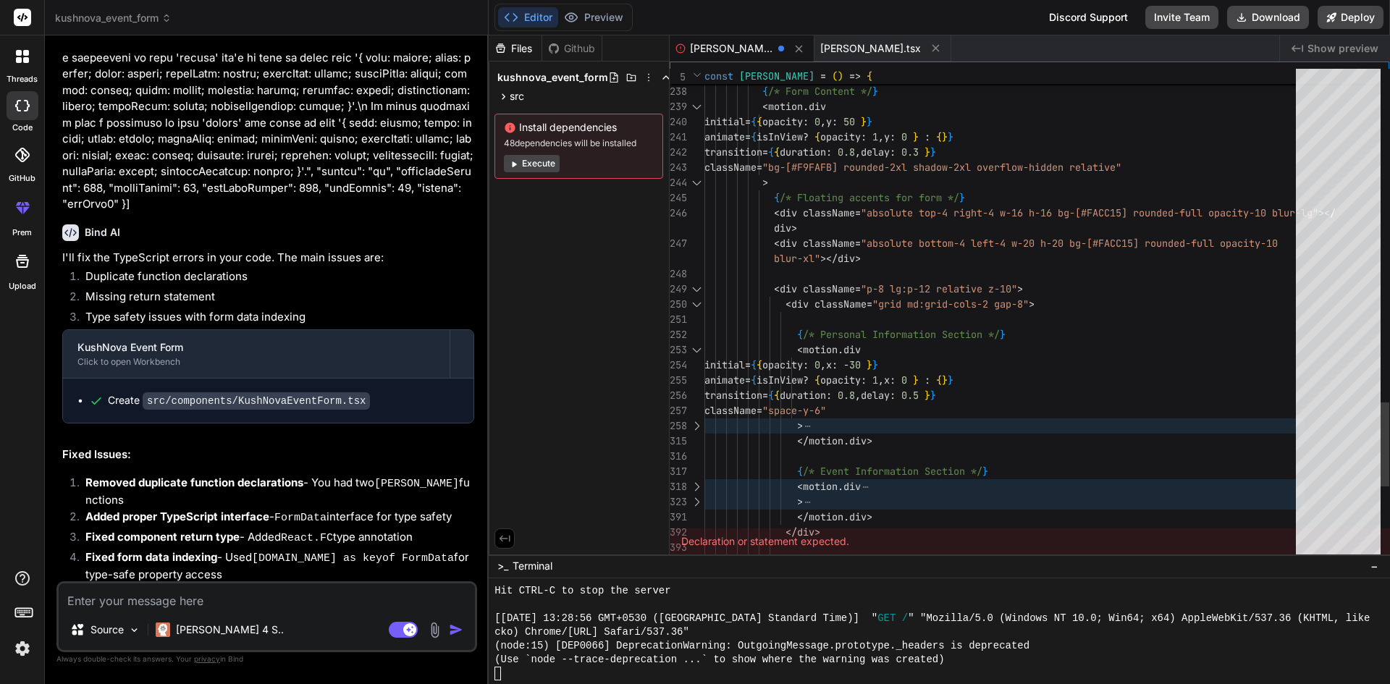
click at [695, 424] on div at bounding box center [696, 425] width 19 height 15
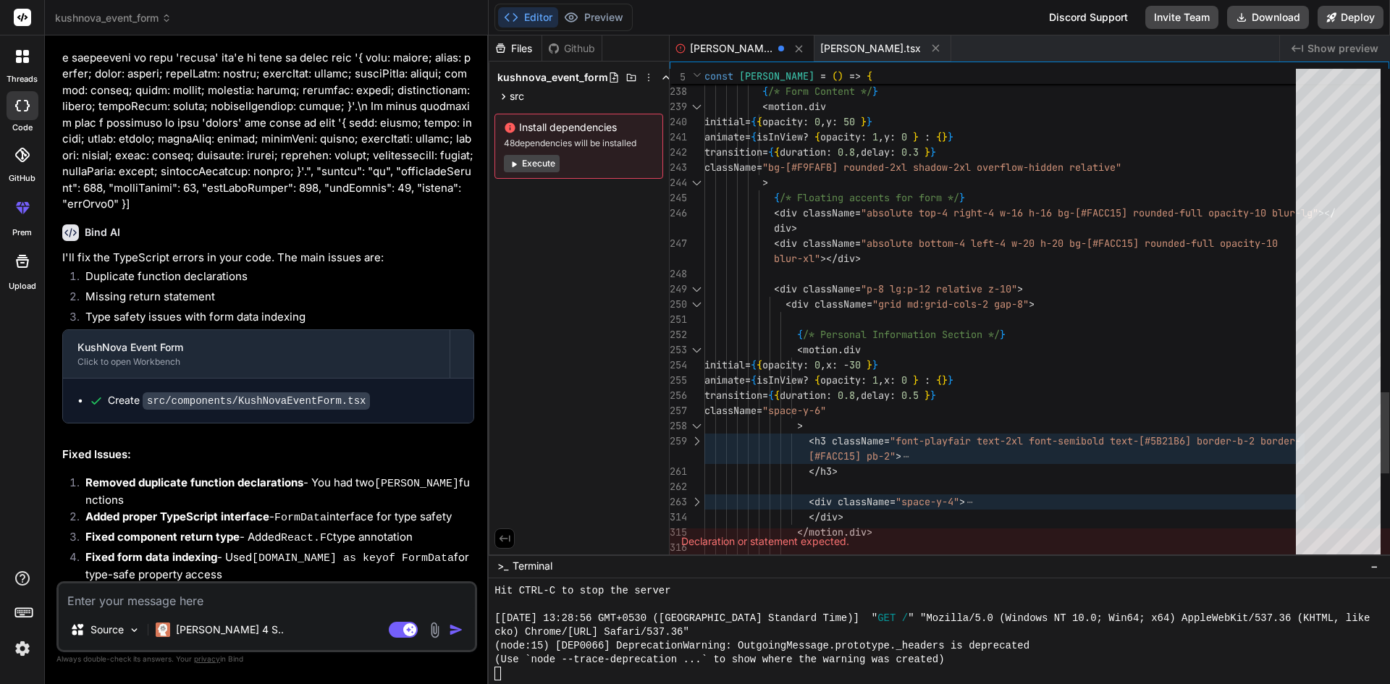
click at [693, 435] on div at bounding box center [696, 441] width 19 height 15
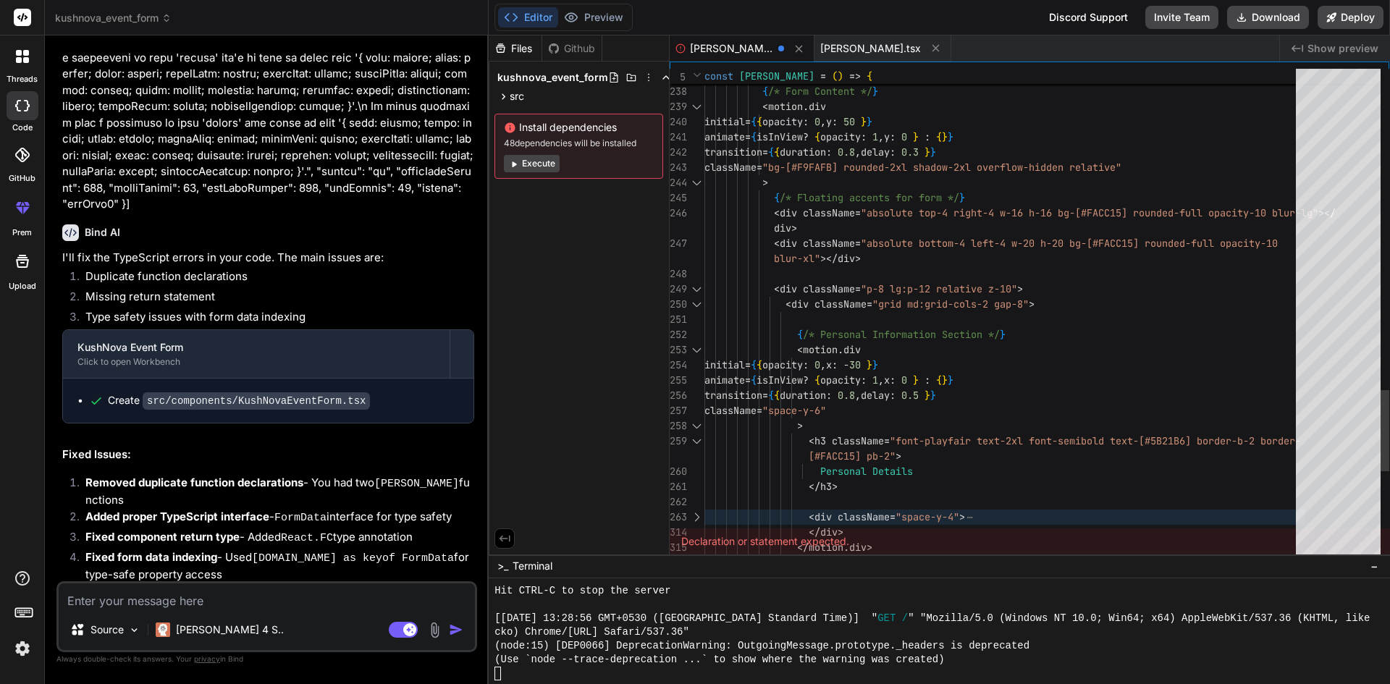
click at [698, 511] on div at bounding box center [696, 517] width 19 height 15
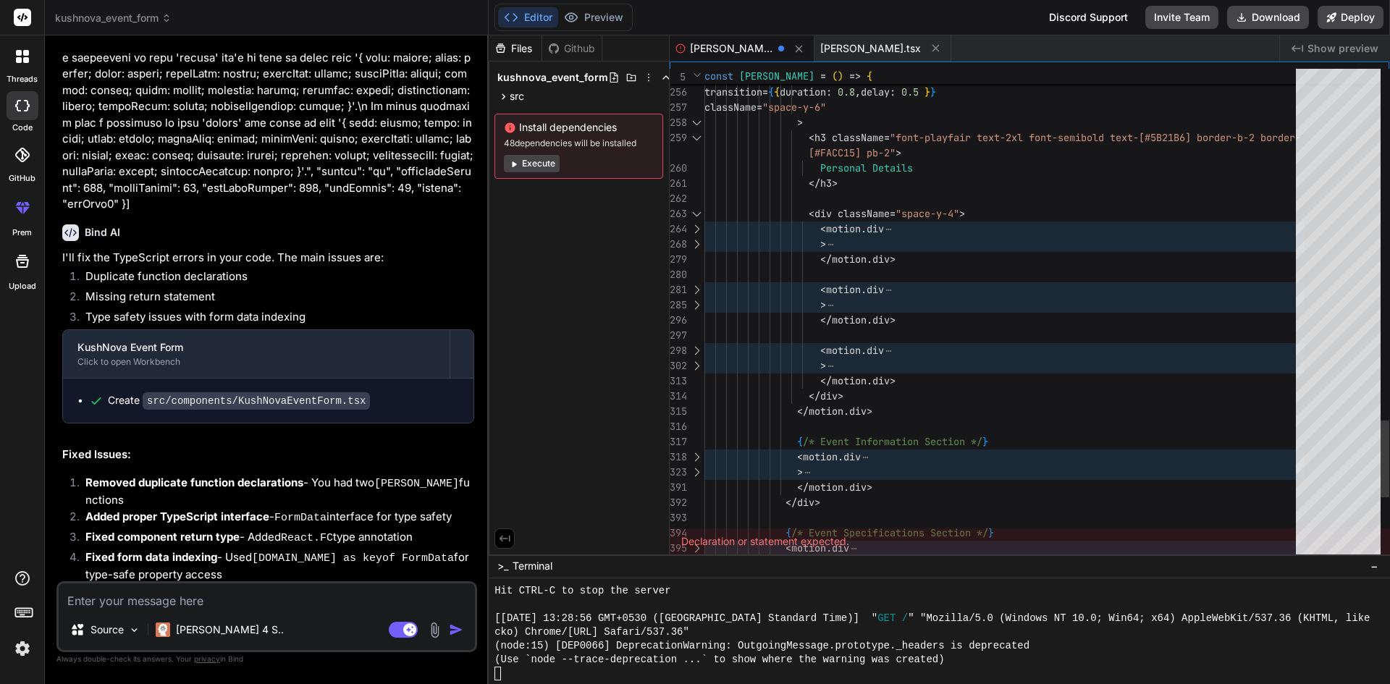
click at [696, 227] on div at bounding box center [696, 229] width 19 height 15
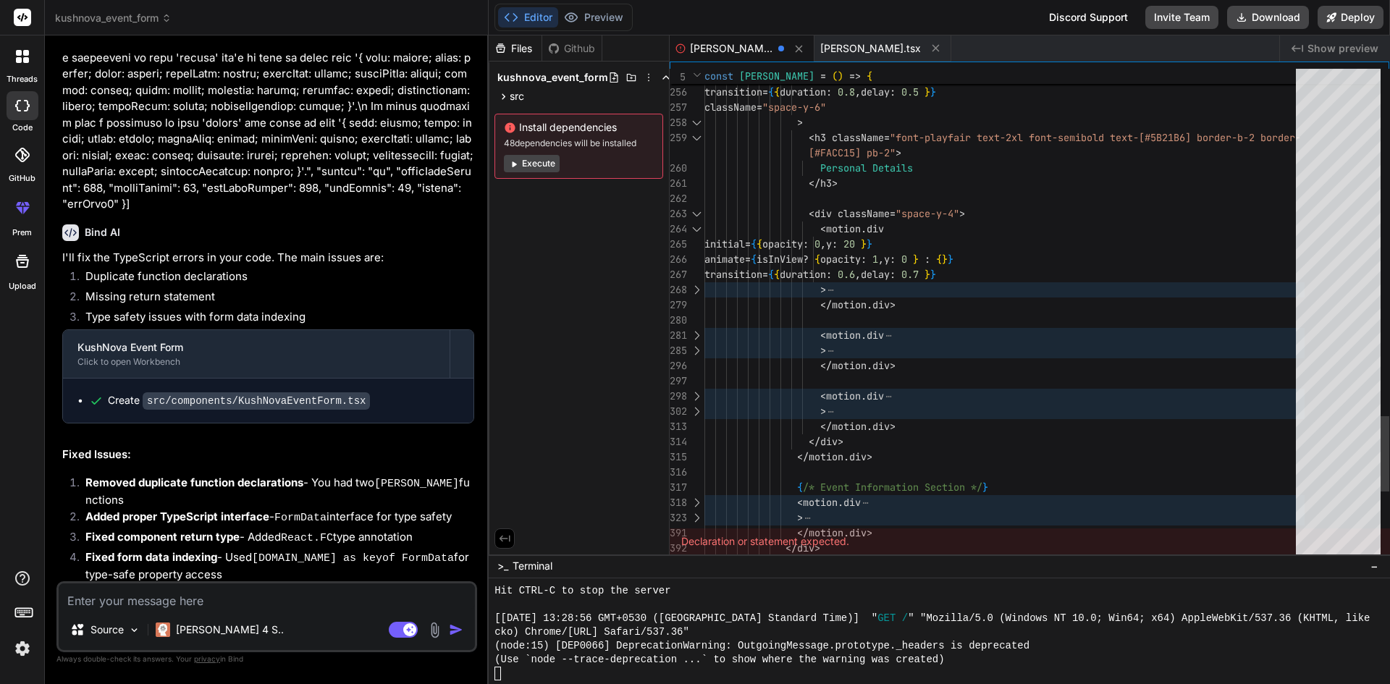
click at [693, 284] on div at bounding box center [696, 289] width 19 height 15
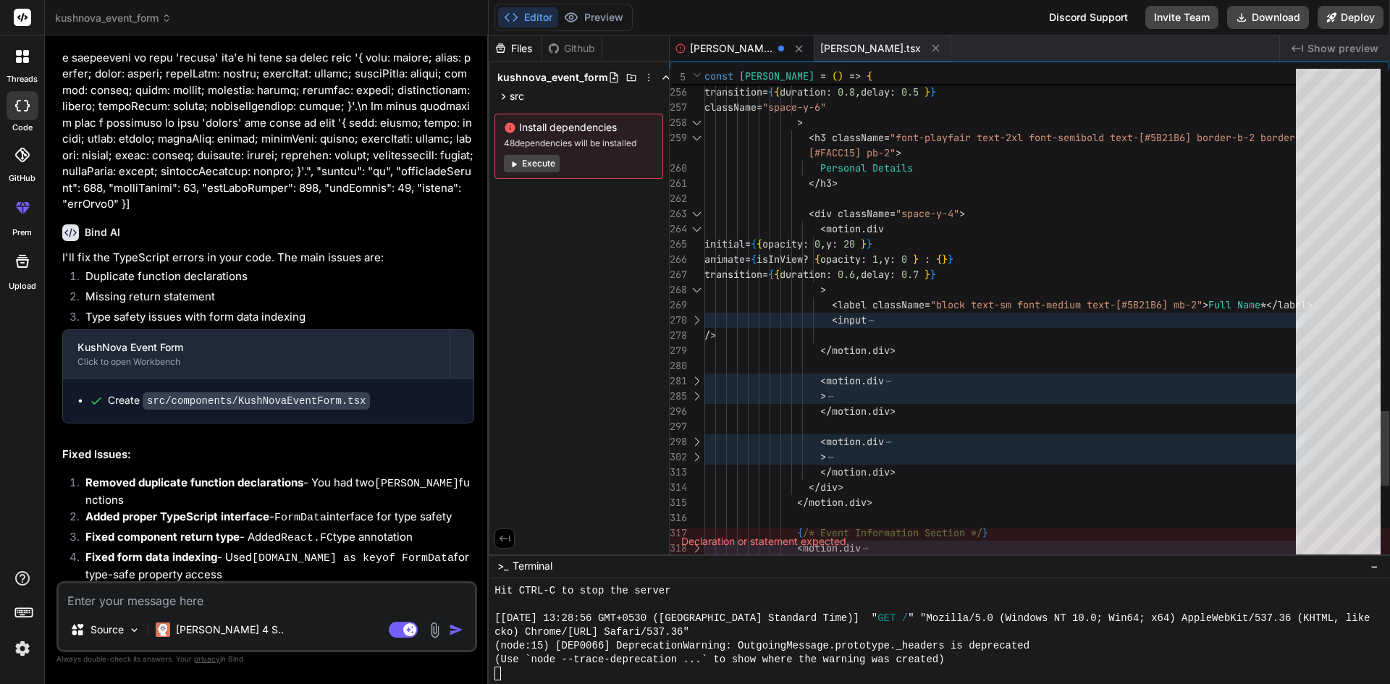
click at [696, 316] on div at bounding box center [696, 320] width 19 height 15
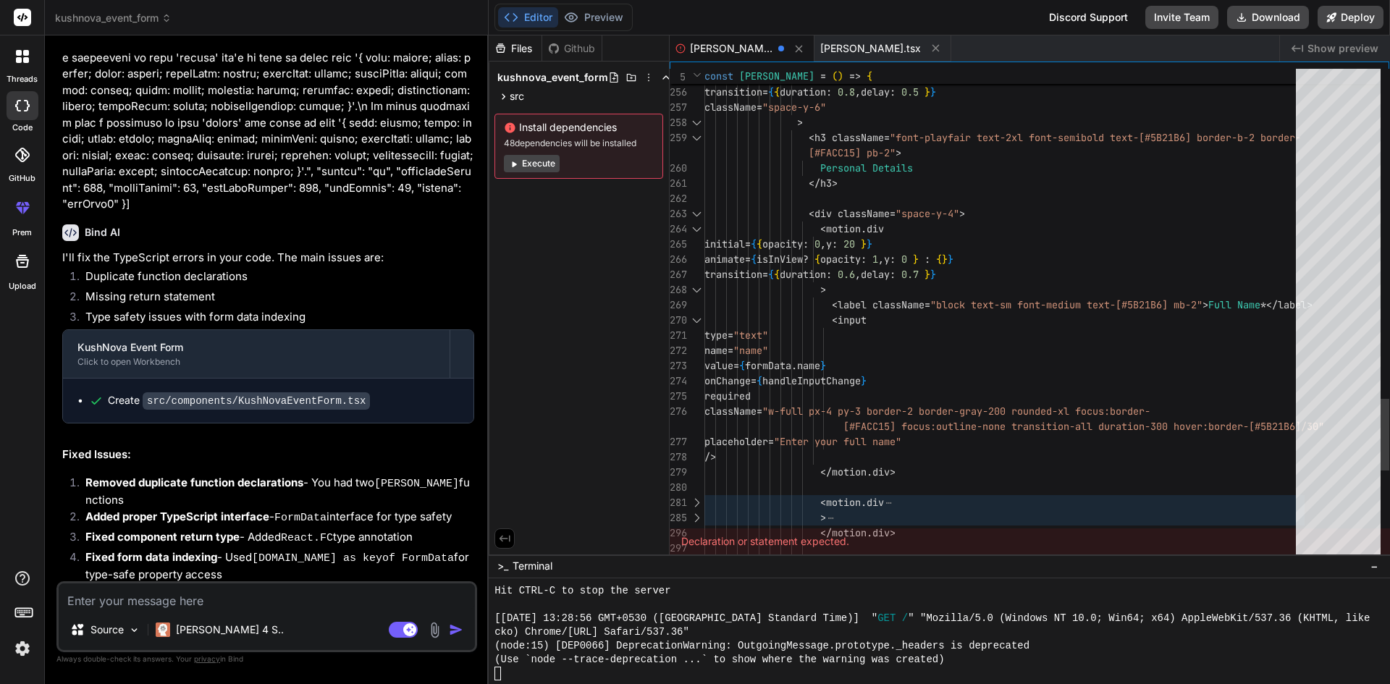
click at [694, 494] on div "280" at bounding box center [687, 487] width 35 height 15
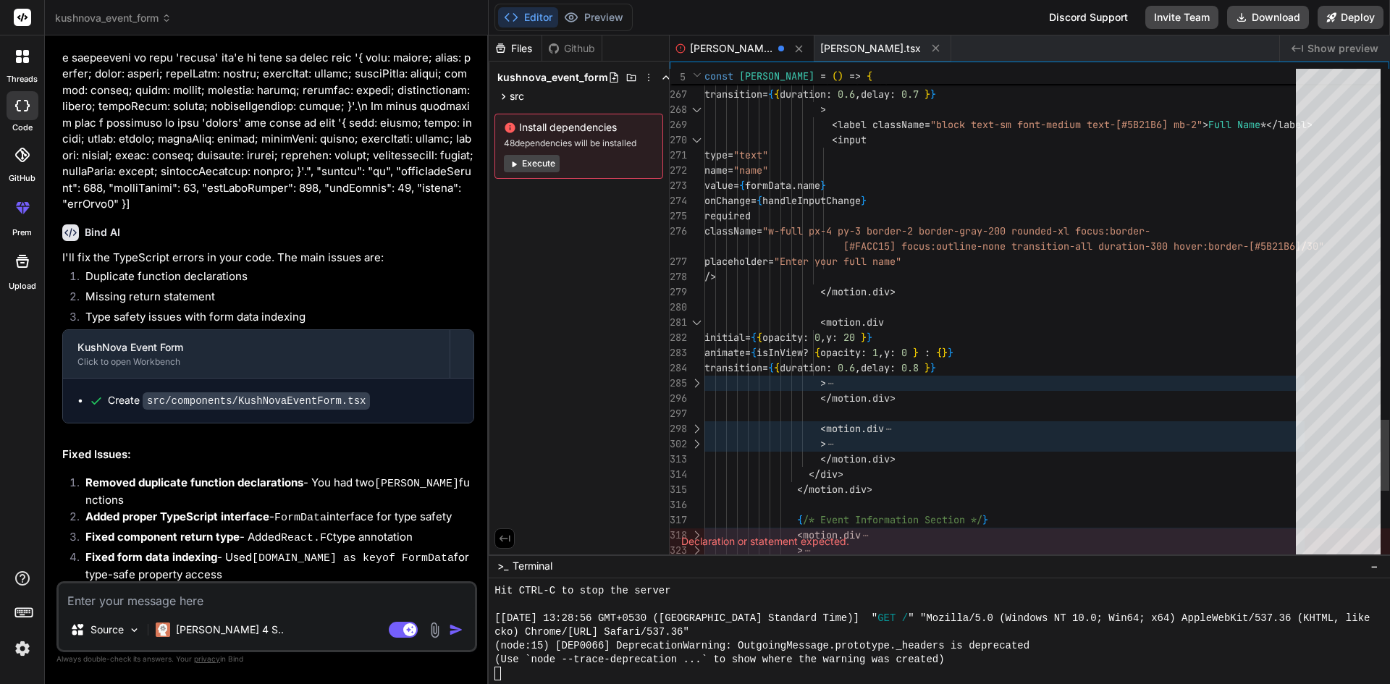
click at [698, 376] on div at bounding box center [696, 383] width 19 height 15
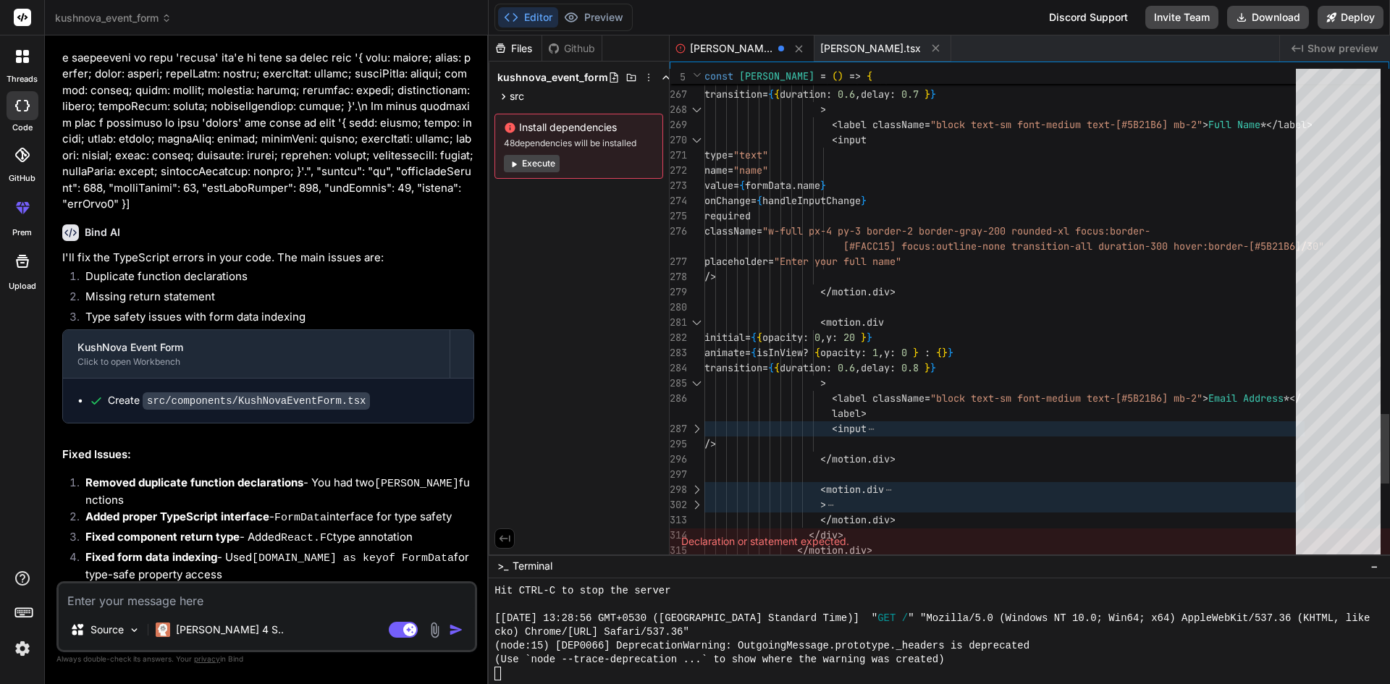
click at [698, 429] on div at bounding box center [696, 428] width 19 height 15
click at [696, 428] on div at bounding box center [696, 428] width 19 height 15
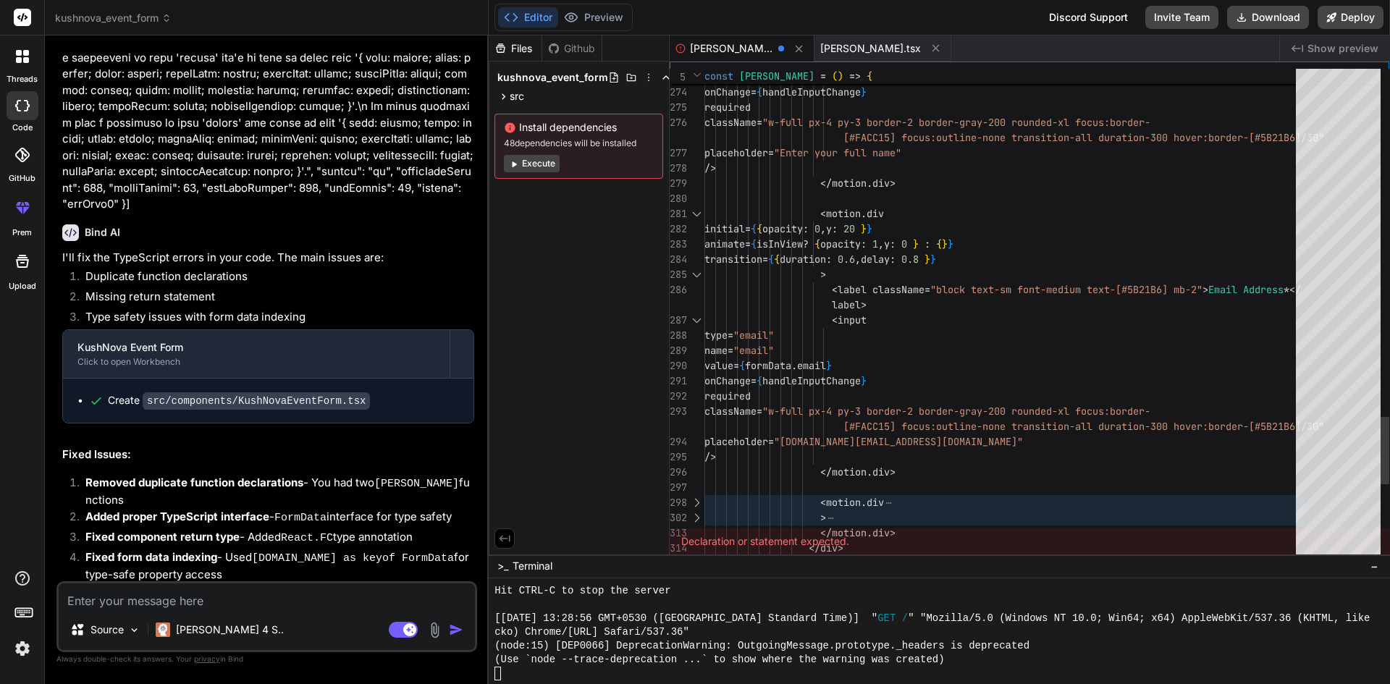
click at [693, 497] on div at bounding box center [696, 502] width 19 height 15
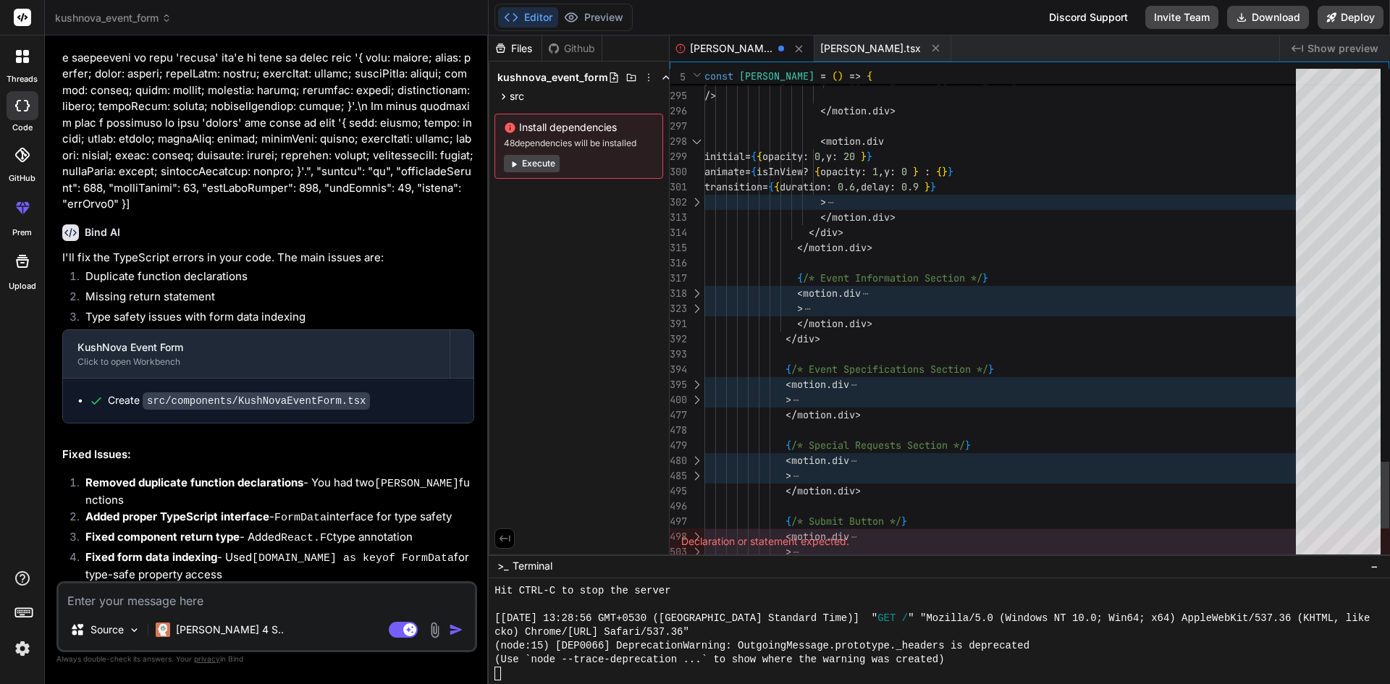
click at [695, 201] on div at bounding box center [696, 202] width 19 height 15
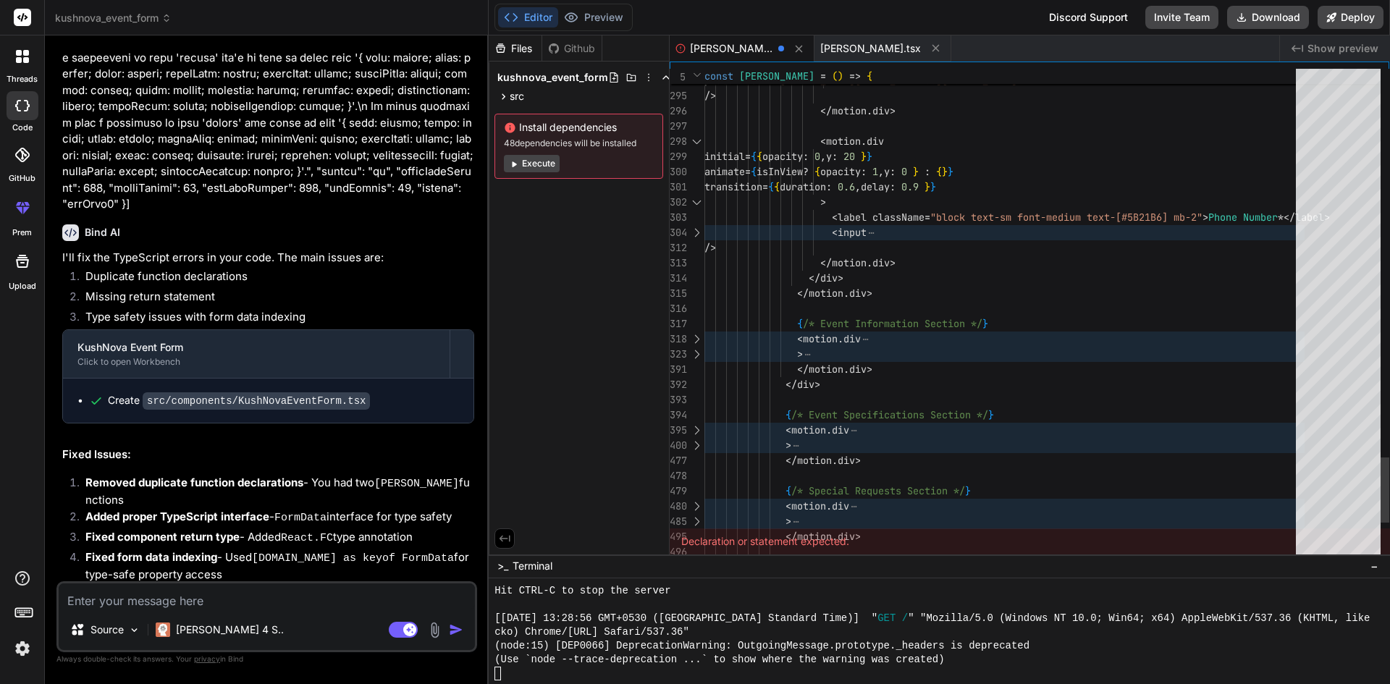
click at [696, 223] on div "303" at bounding box center [687, 217] width 35 height 15
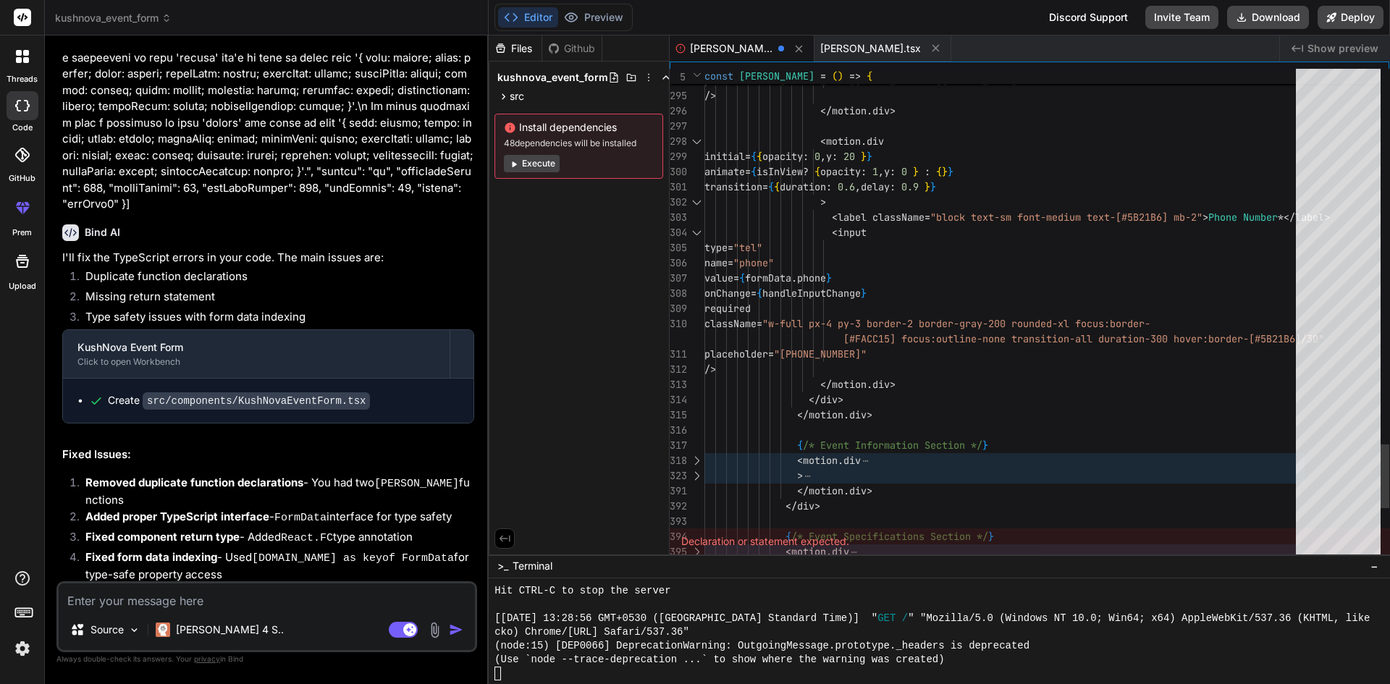
click at [696, 457] on div at bounding box center [696, 460] width 19 height 15
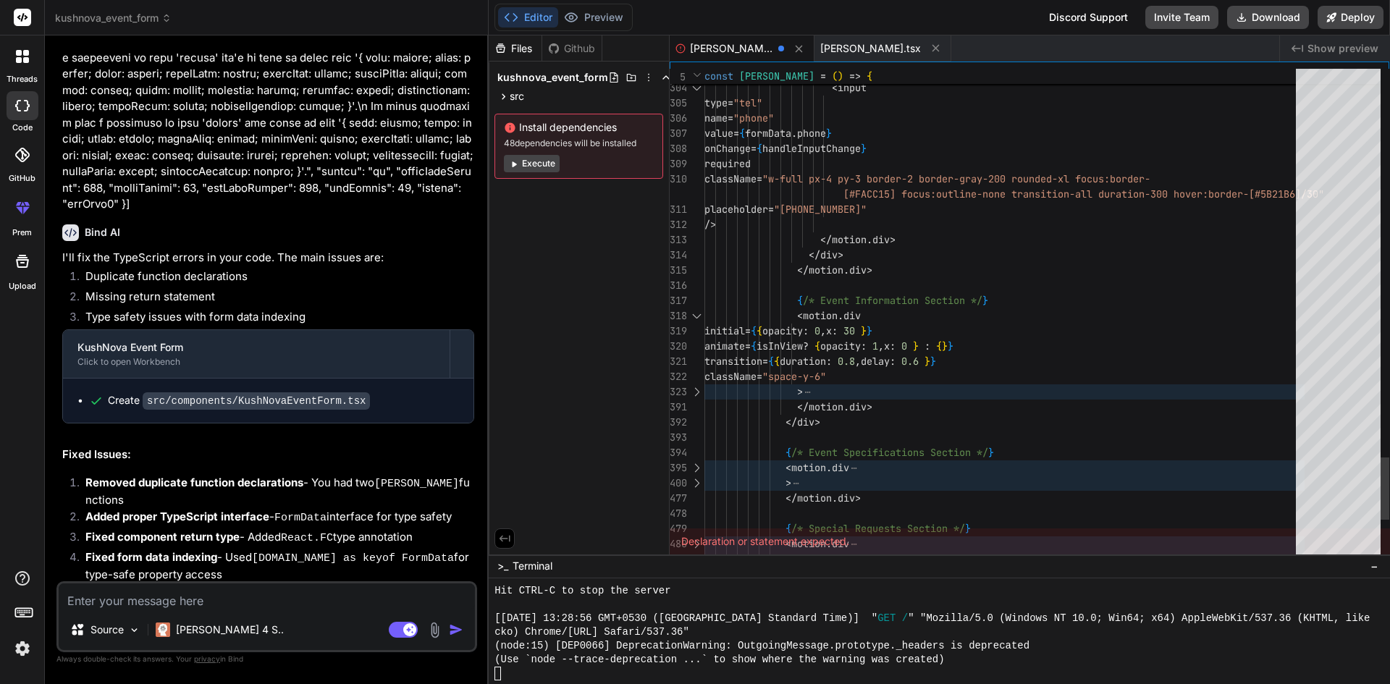
click at [696, 389] on div at bounding box center [696, 391] width 19 height 15
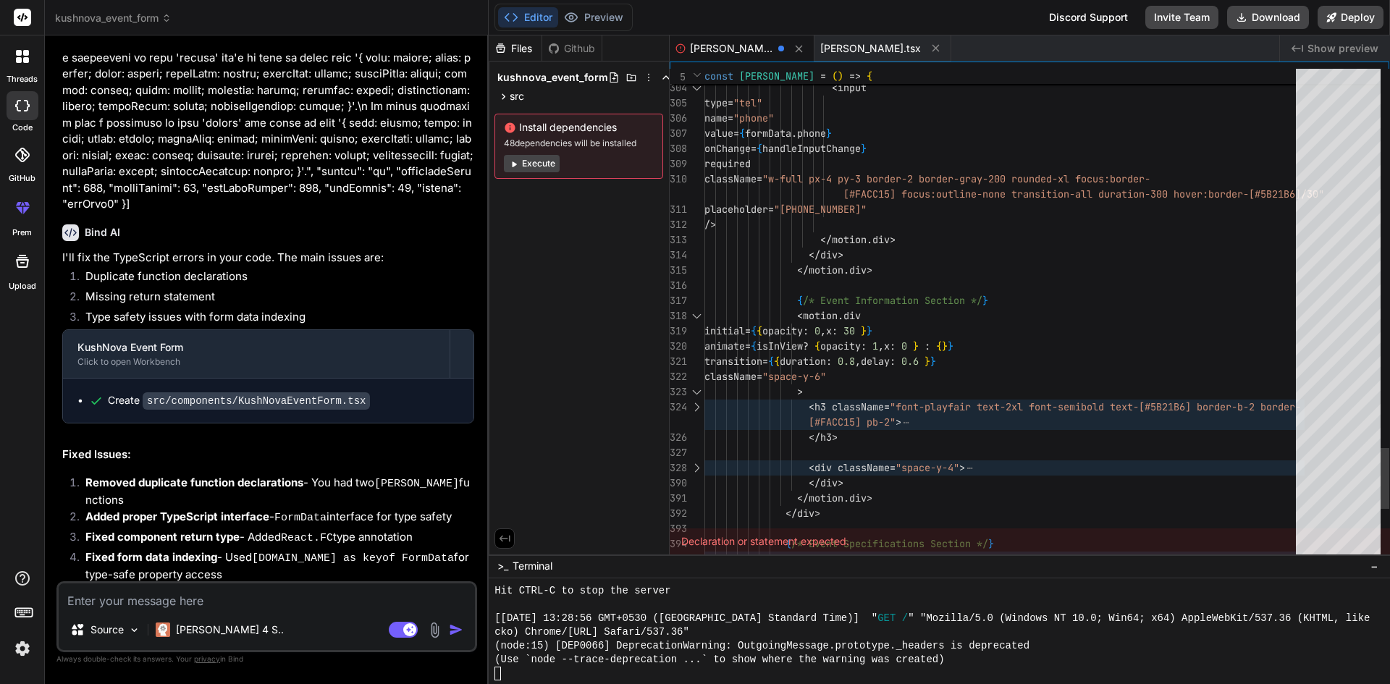
click at [694, 403] on div at bounding box center [696, 407] width 19 height 15
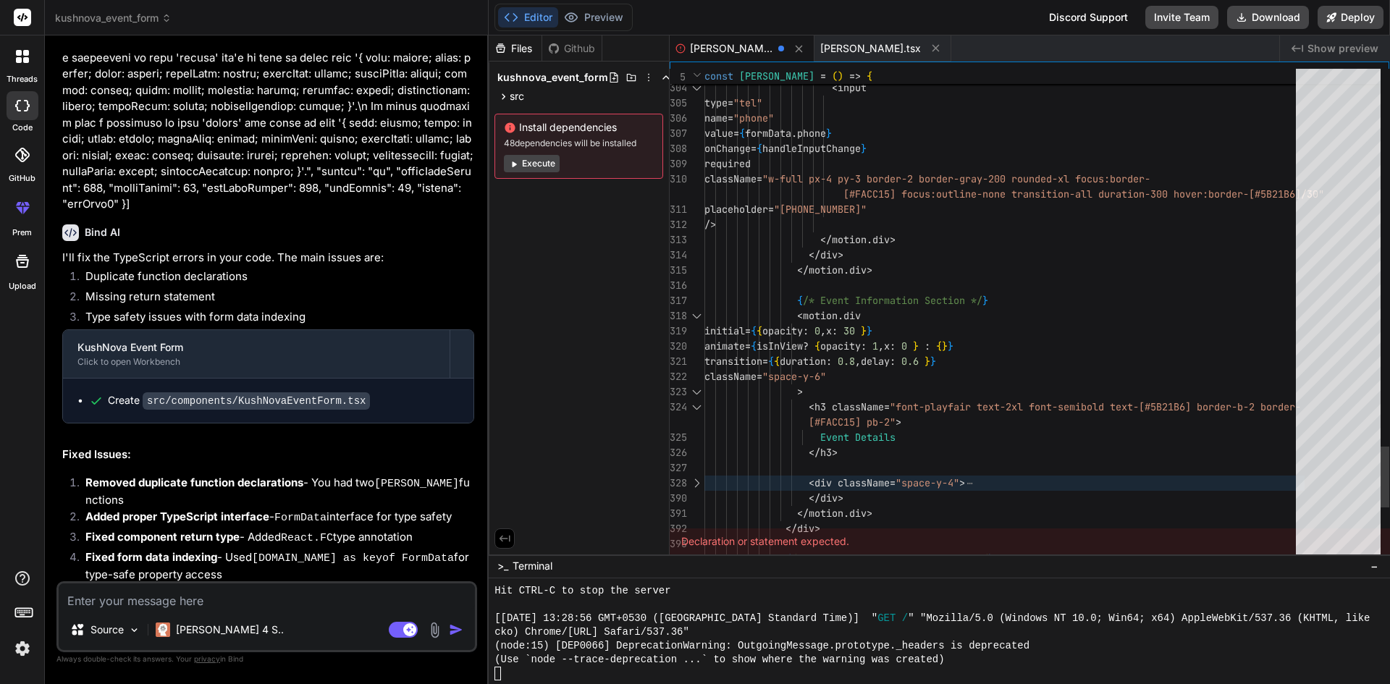
click at [697, 485] on div at bounding box center [696, 483] width 19 height 15
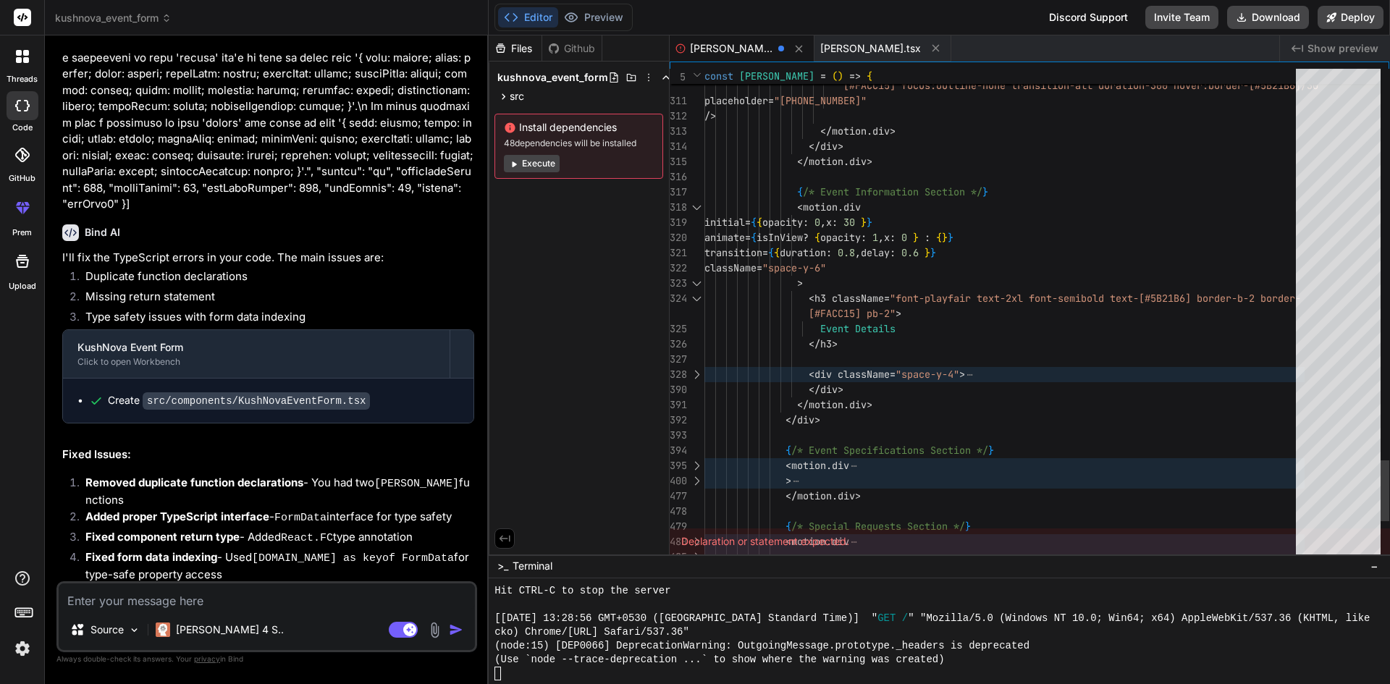
click at [699, 373] on div at bounding box center [696, 374] width 19 height 15
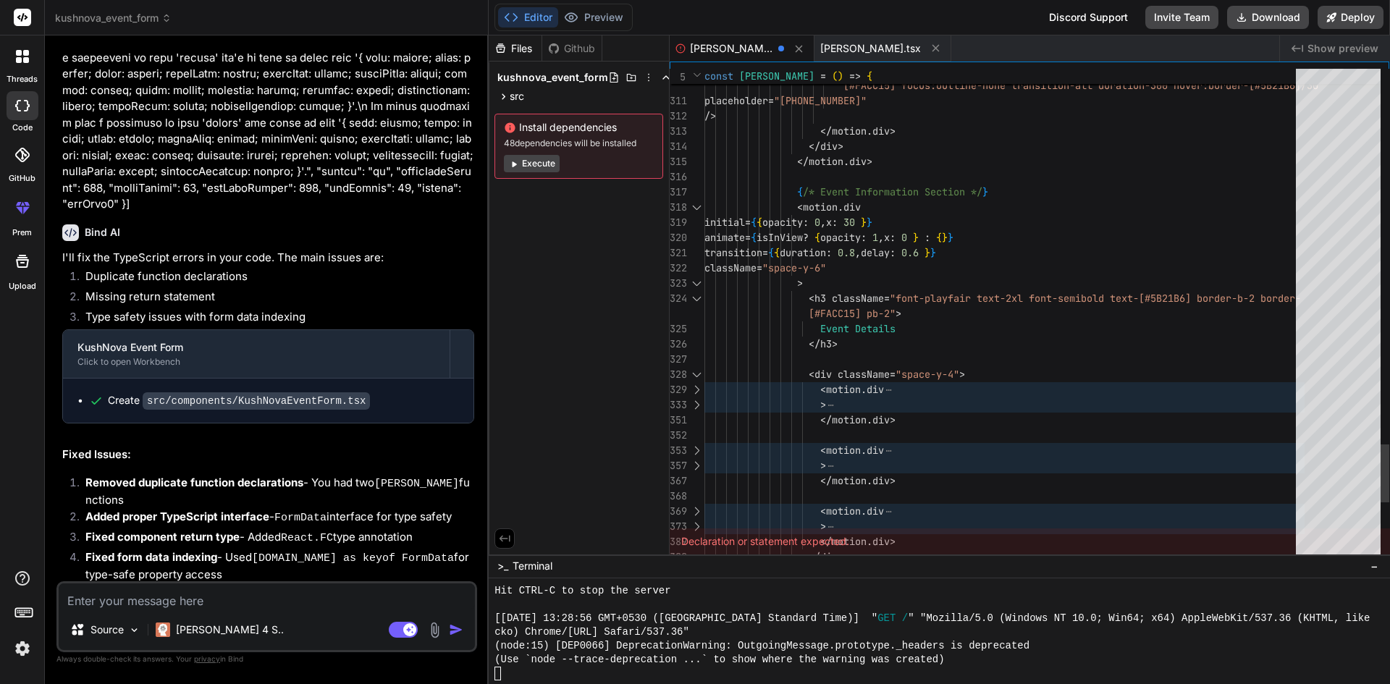
click at [697, 389] on div at bounding box center [696, 389] width 19 height 15
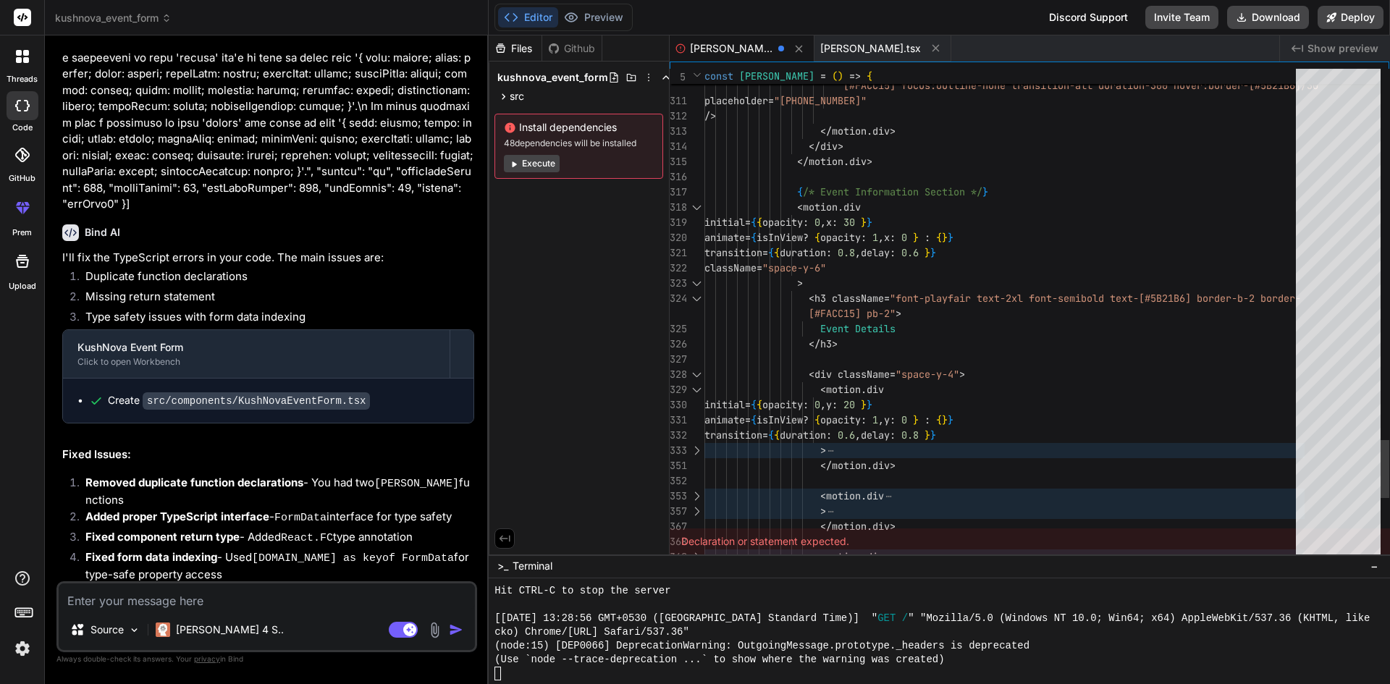
click at [695, 446] on div at bounding box center [696, 450] width 19 height 15
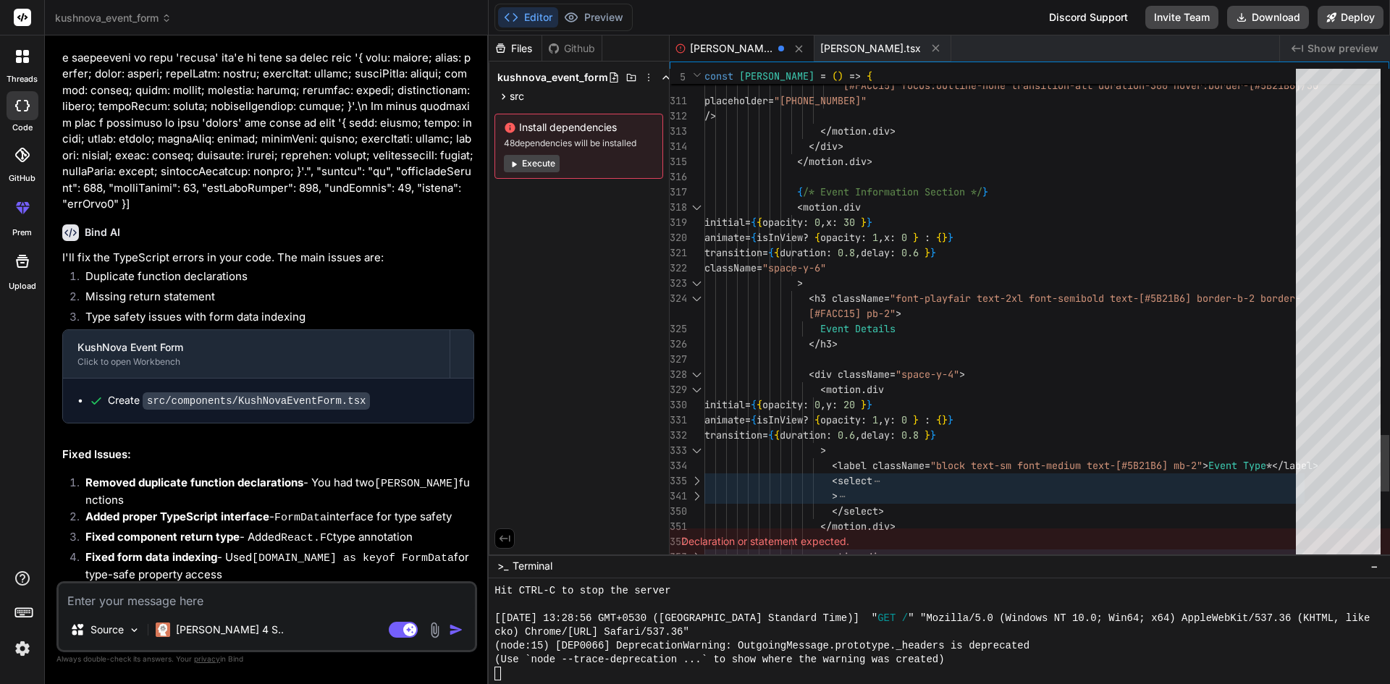
click at [697, 478] on div at bounding box center [696, 480] width 19 height 15
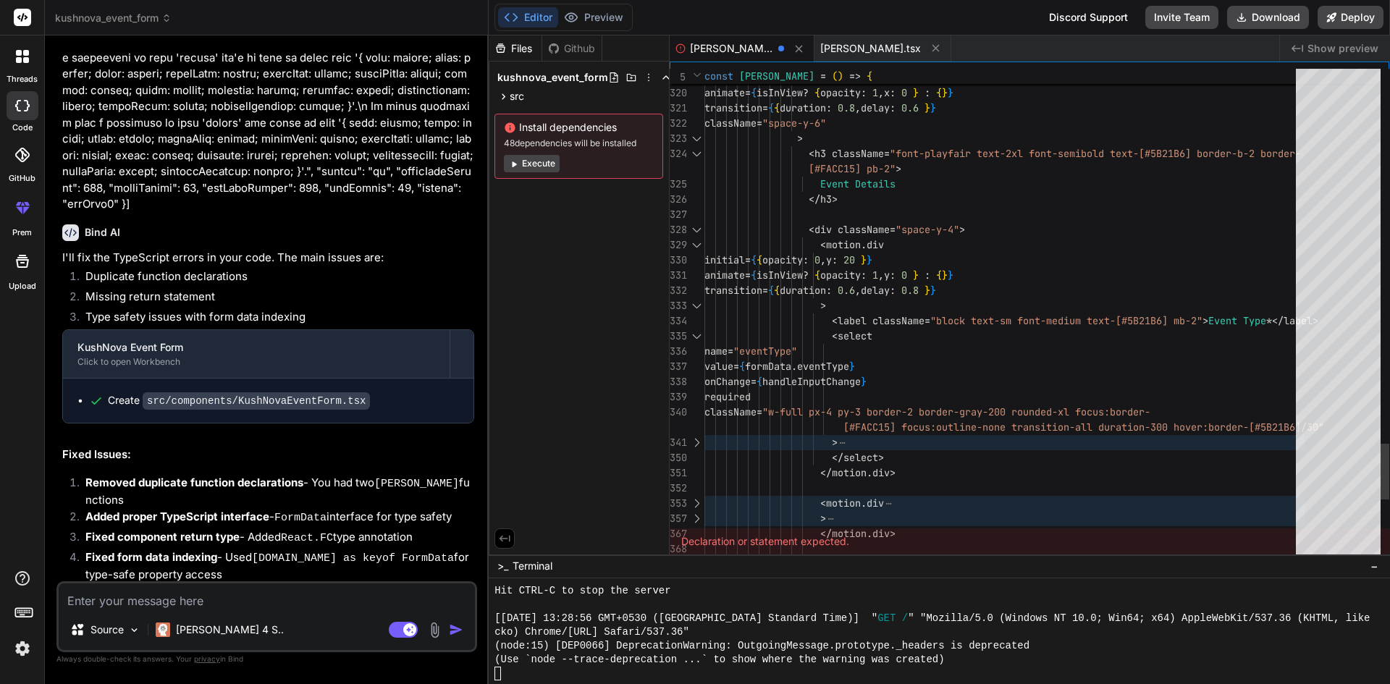
click at [695, 441] on div at bounding box center [696, 442] width 19 height 15
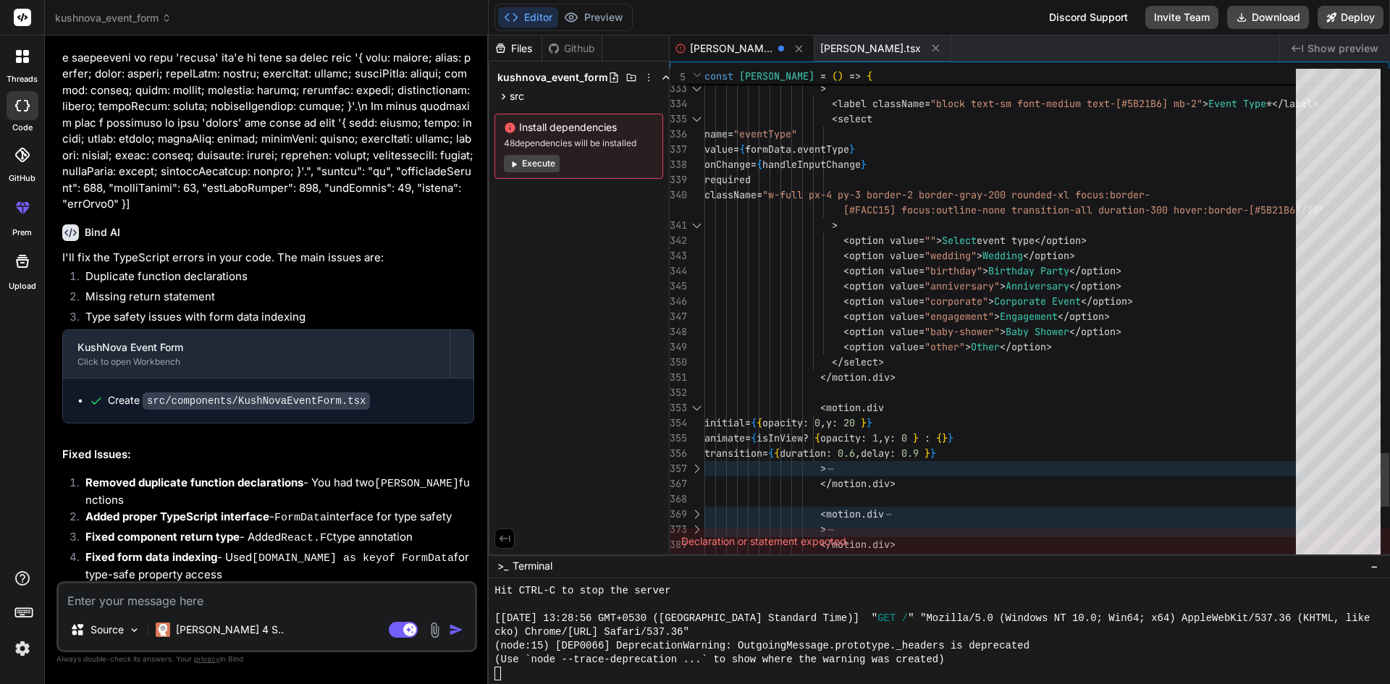
click at [699, 465] on div at bounding box center [696, 468] width 19 height 15
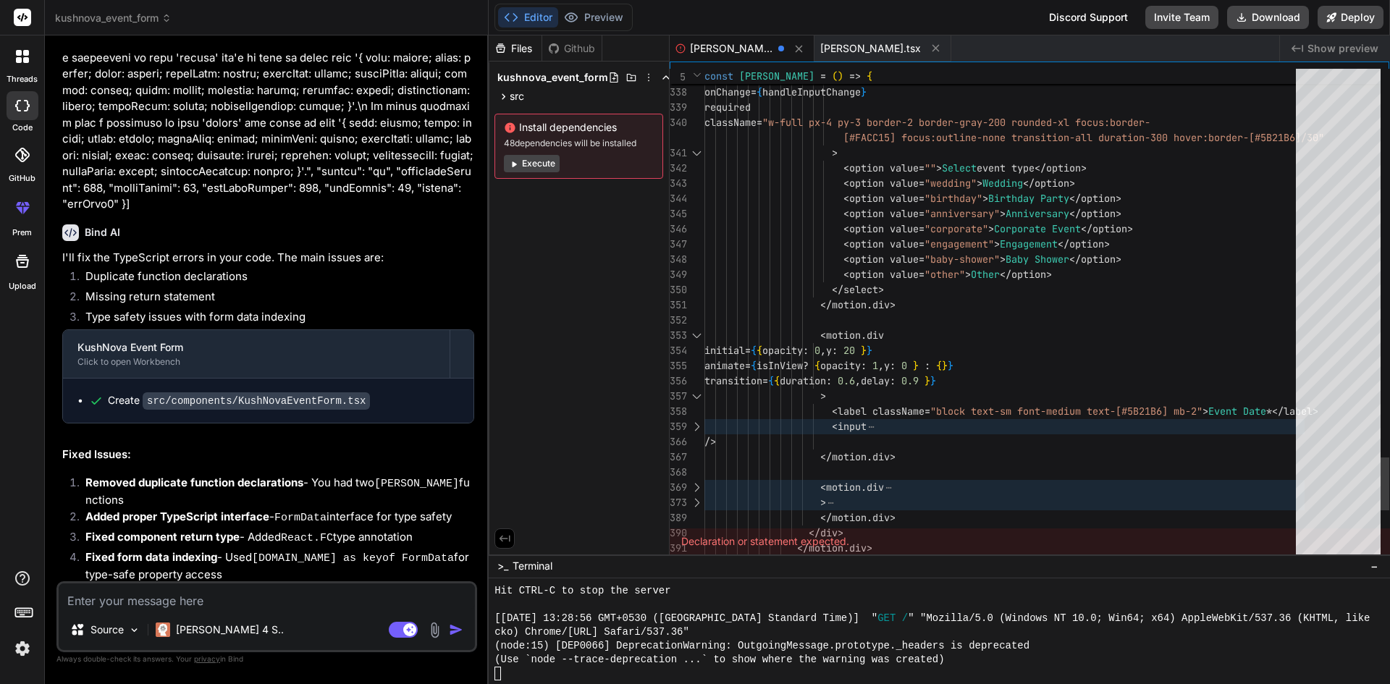
click at [696, 419] on div at bounding box center [696, 426] width 19 height 15
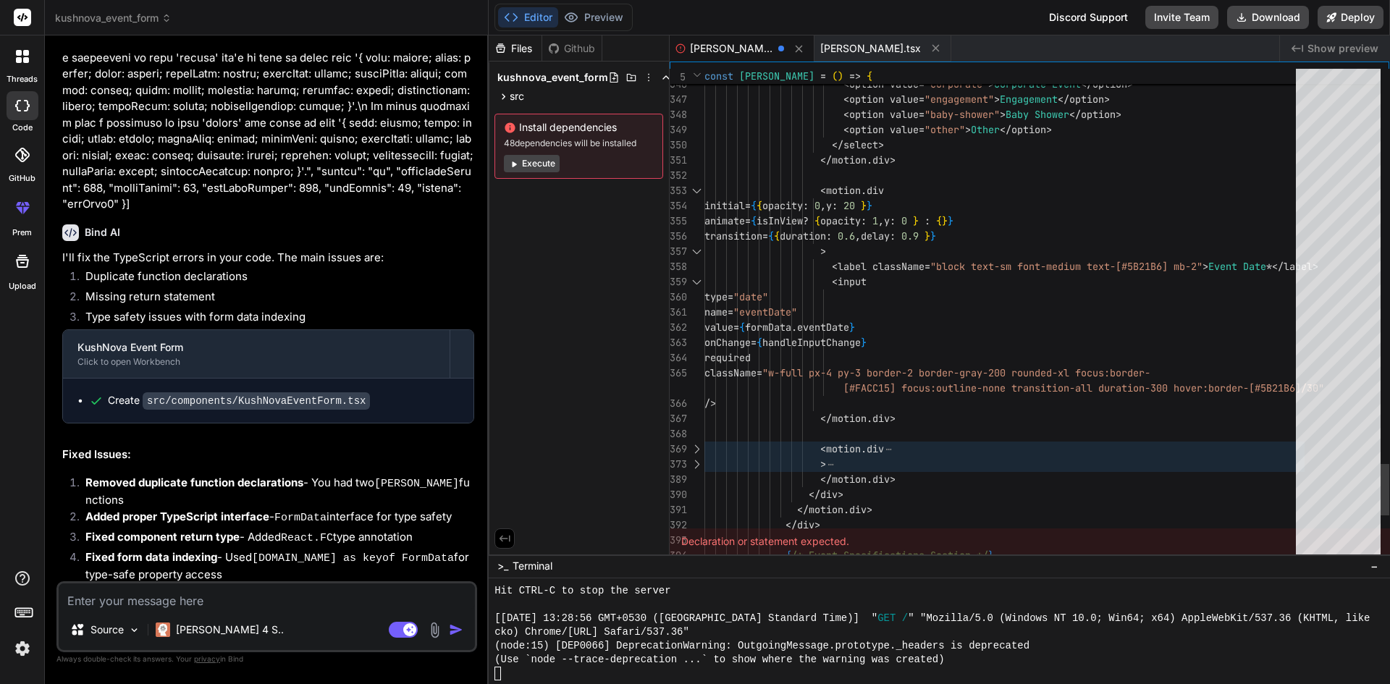
click at [694, 445] on div at bounding box center [696, 449] width 19 height 15
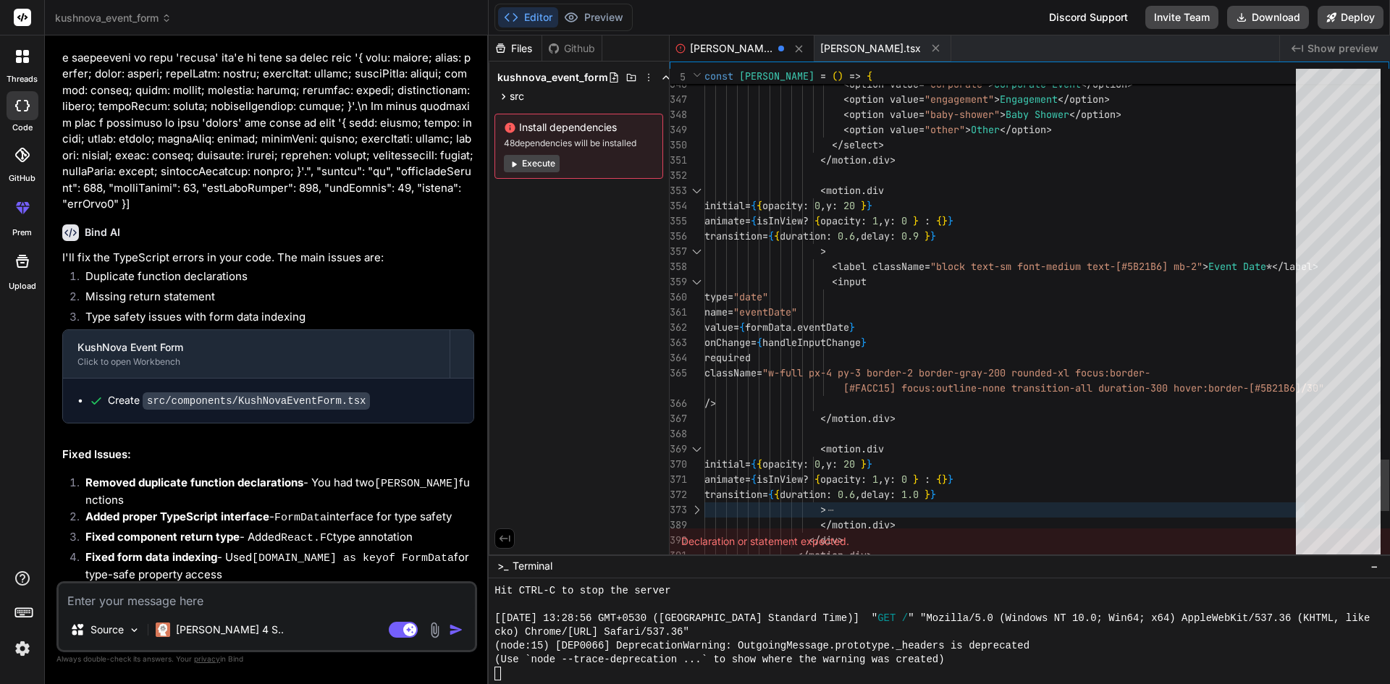
click at [690, 502] on div "372" at bounding box center [687, 494] width 35 height 15
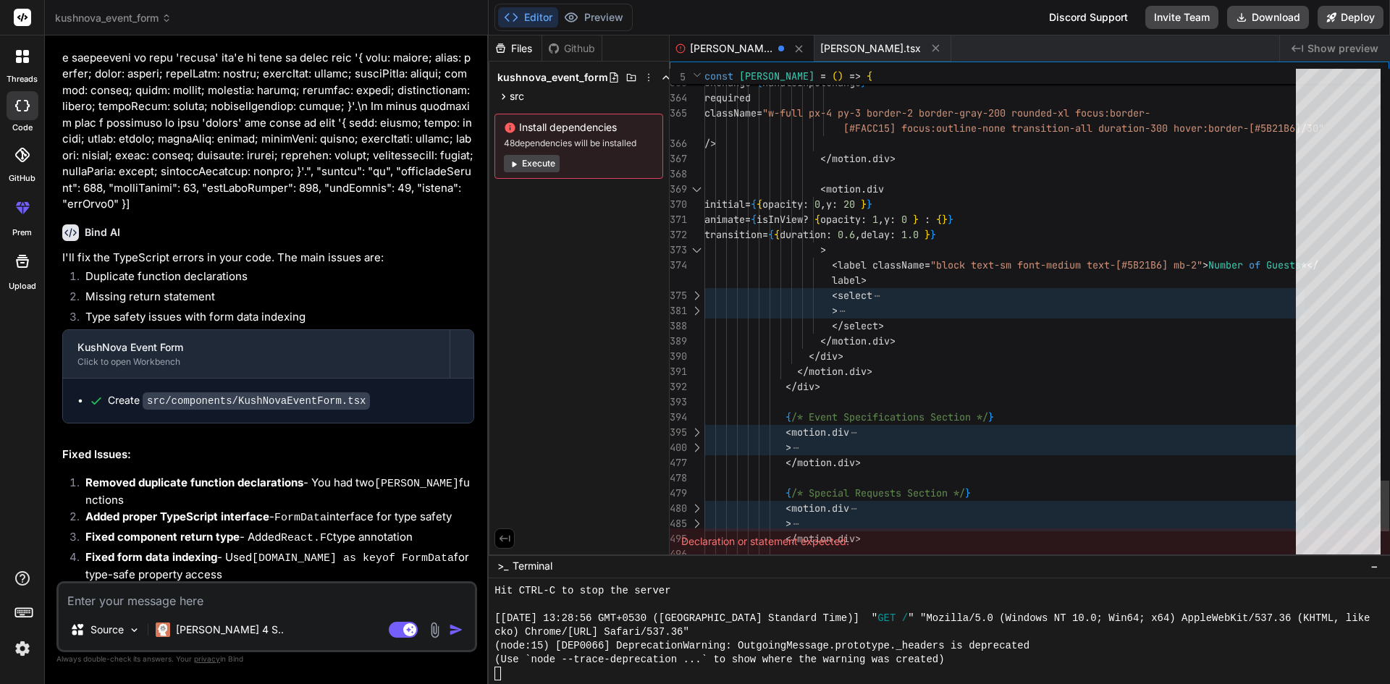
click at [698, 295] on div at bounding box center [696, 295] width 19 height 15
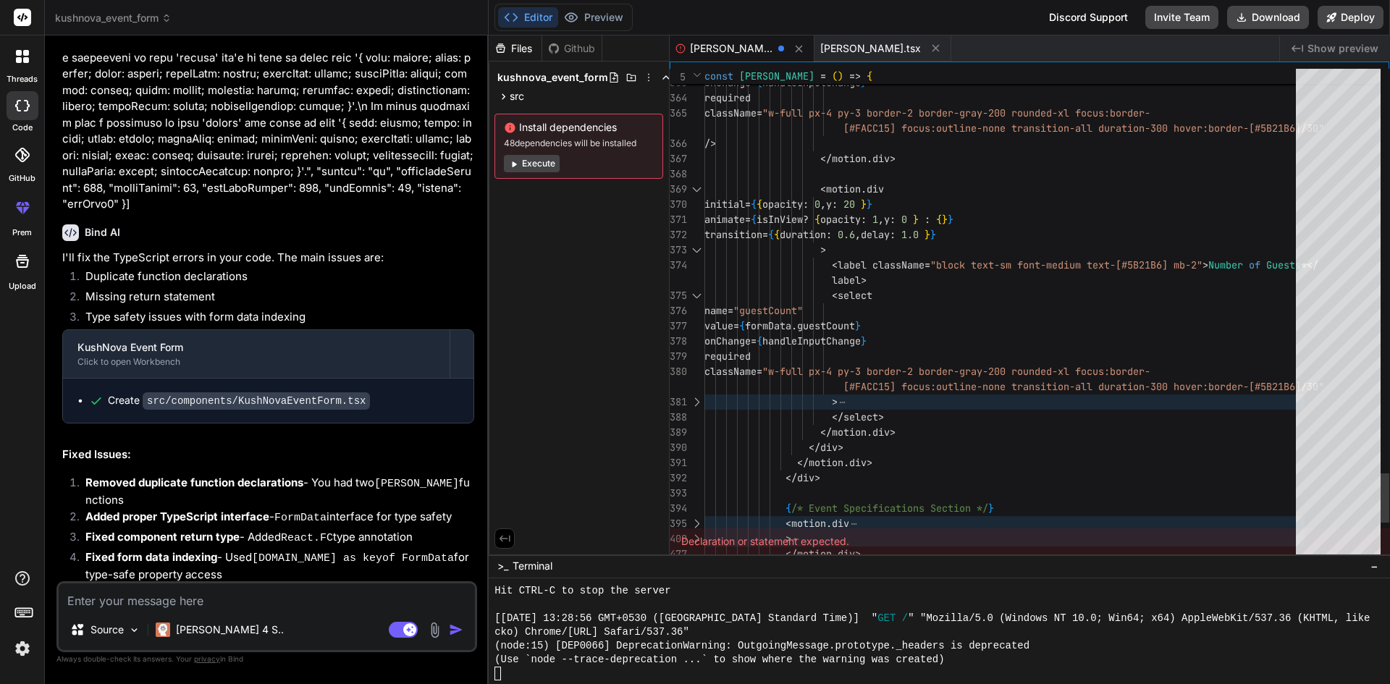
click at [694, 398] on div at bounding box center [696, 402] width 19 height 15
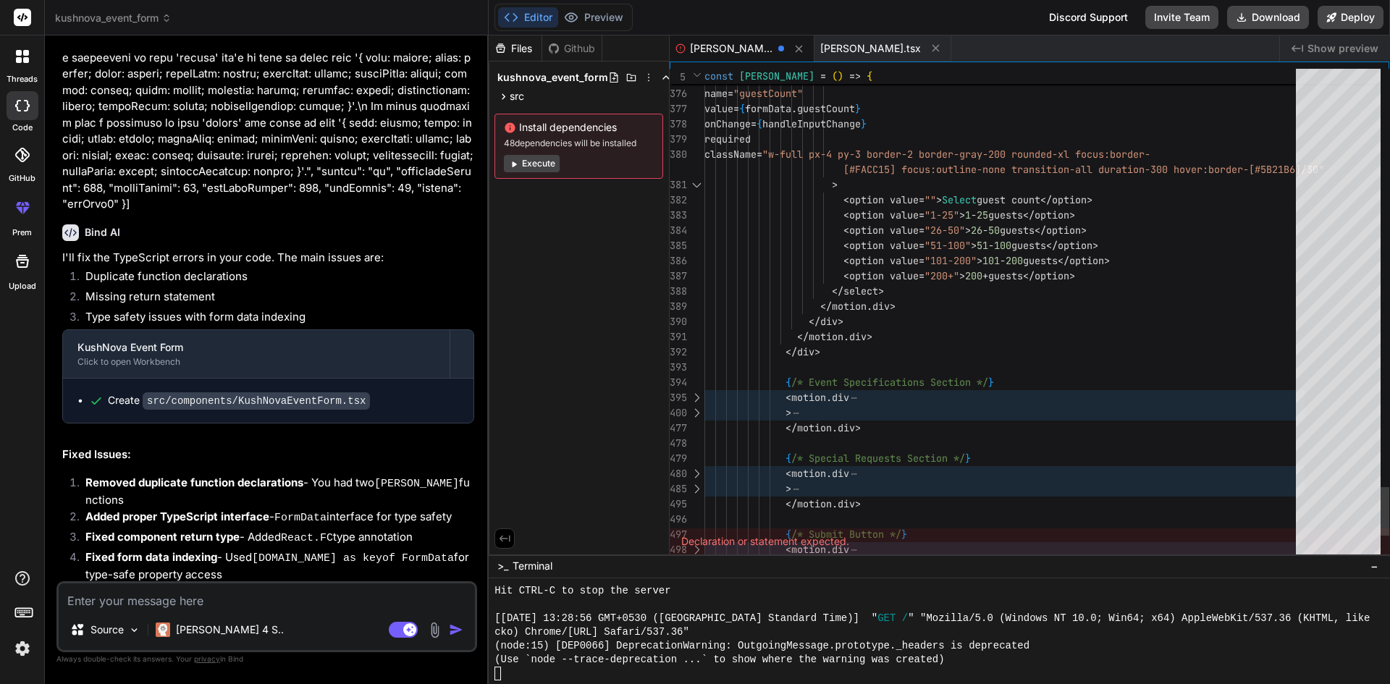
click at [699, 397] on div at bounding box center [696, 397] width 19 height 15
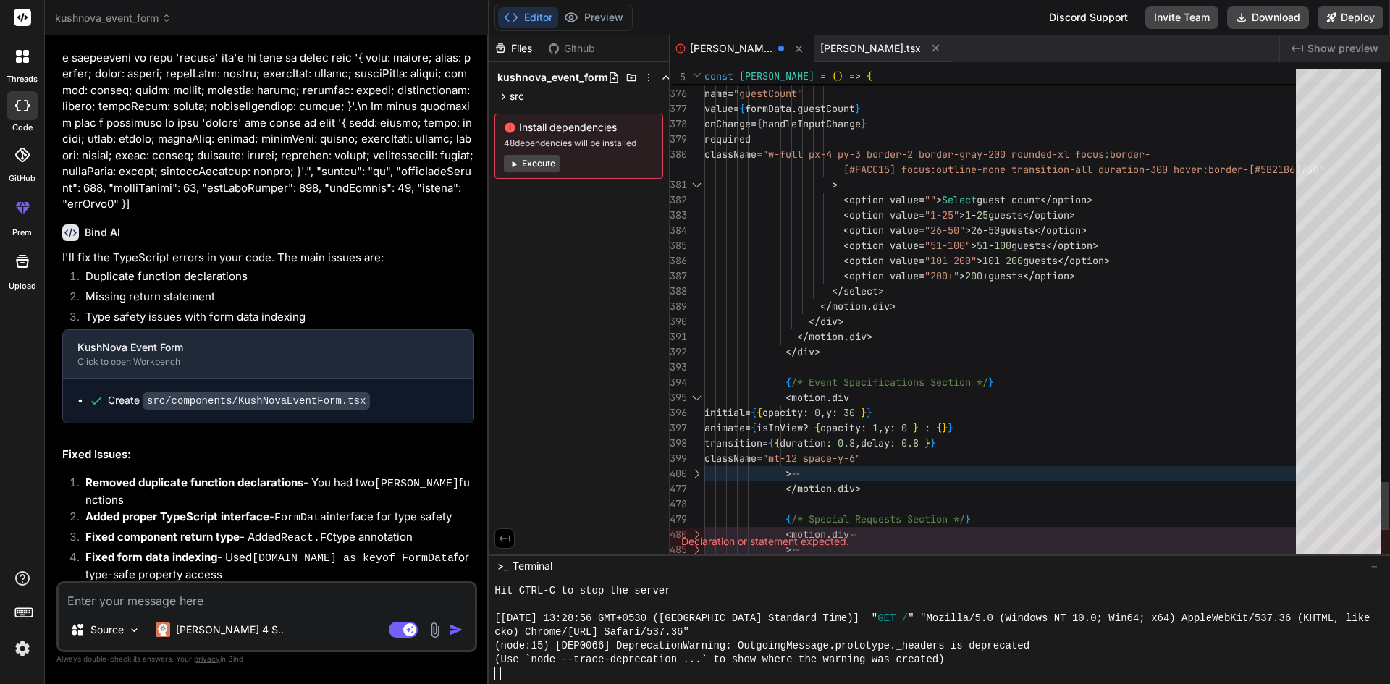
click at [696, 468] on div at bounding box center [696, 473] width 19 height 15
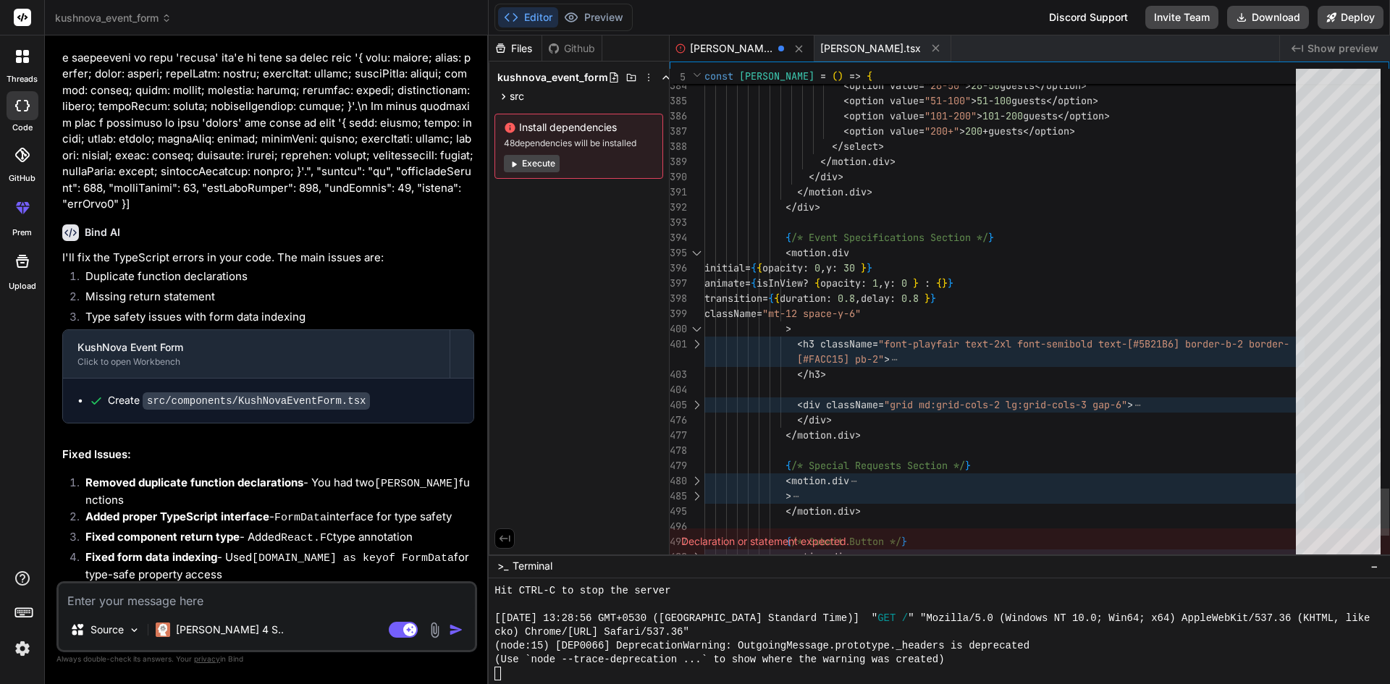
click at [700, 340] on div at bounding box center [696, 344] width 19 height 15
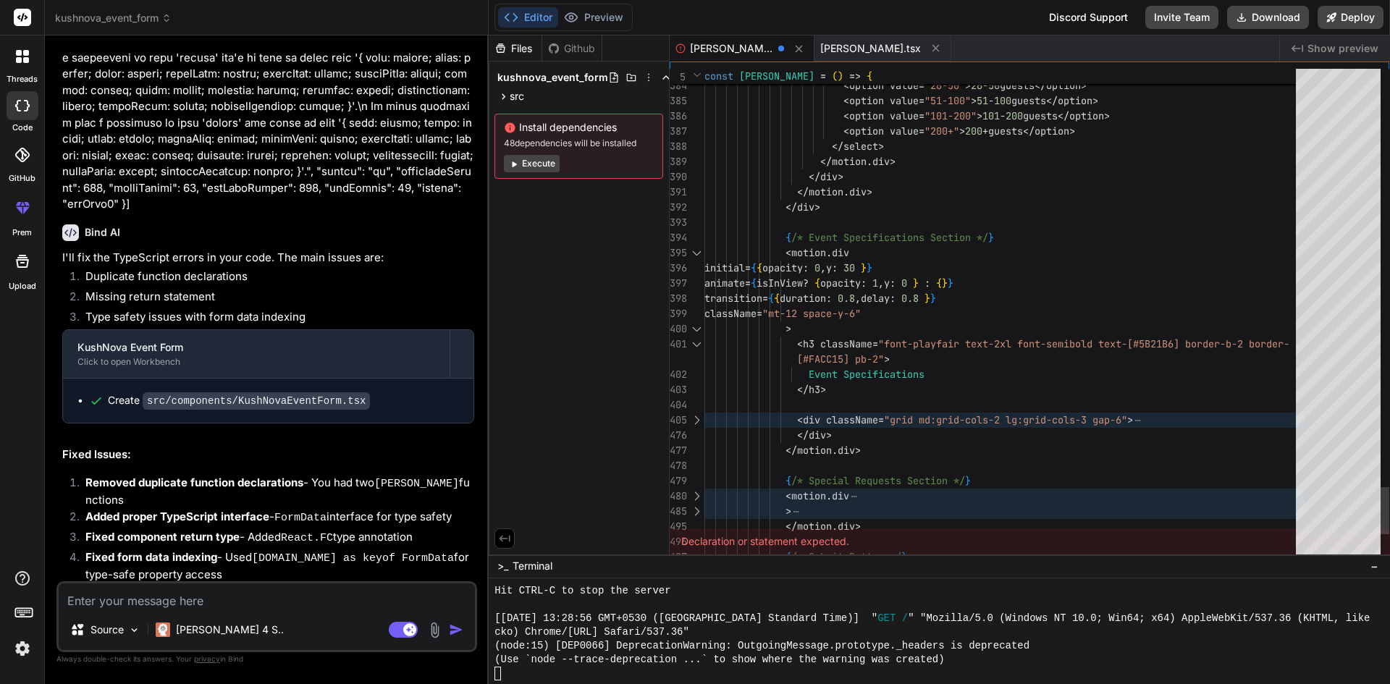
click at [696, 414] on div at bounding box center [696, 420] width 19 height 15
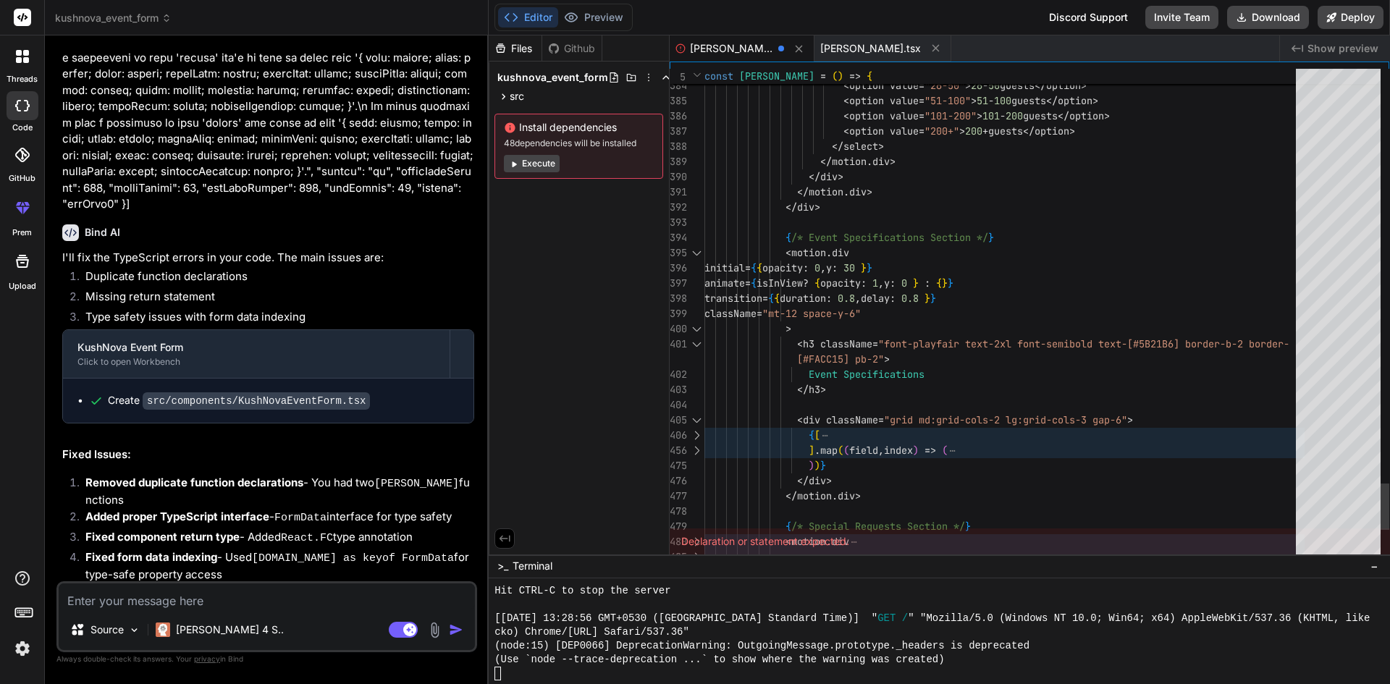
click at [699, 430] on div at bounding box center [696, 435] width 19 height 15
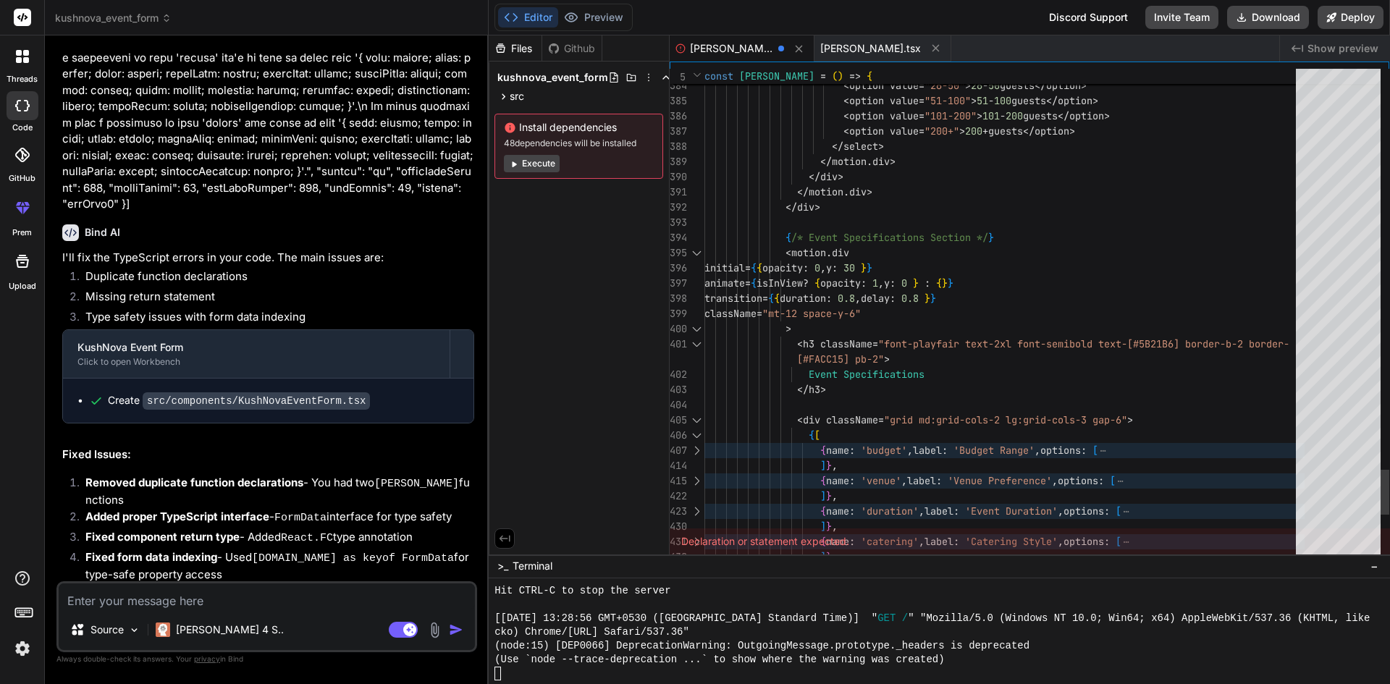
click at [696, 466] on div "414" at bounding box center [687, 465] width 35 height 15
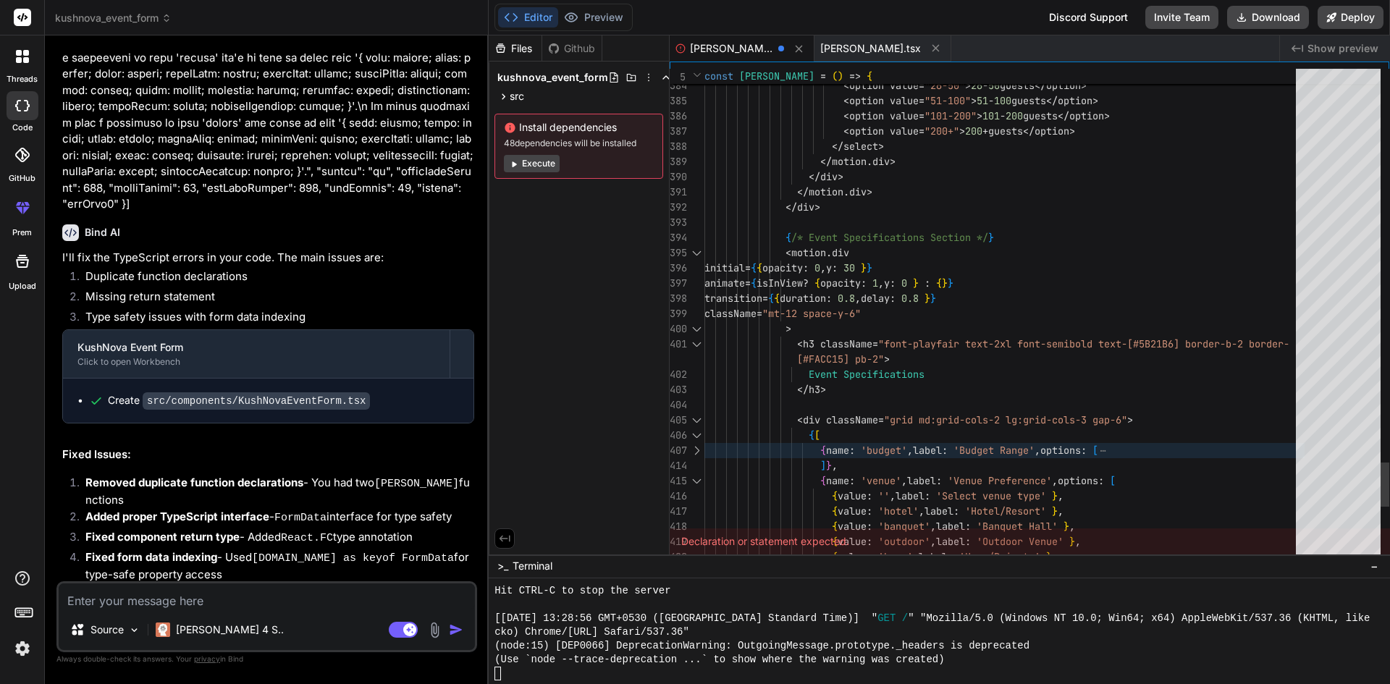
click at [694, 446] on div at bounding box center [696, 450] width 19 height 15
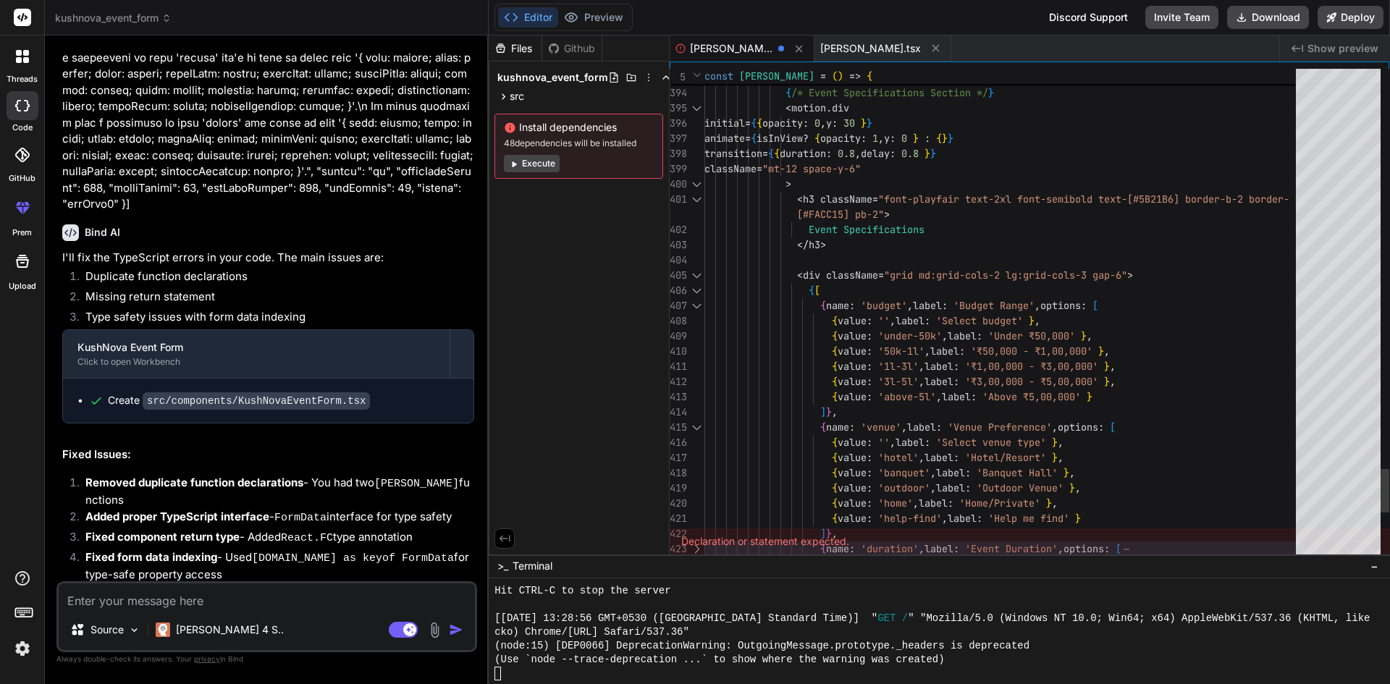
click at [696, 429] on div at bounding box center [696, 427] width 19 height 15
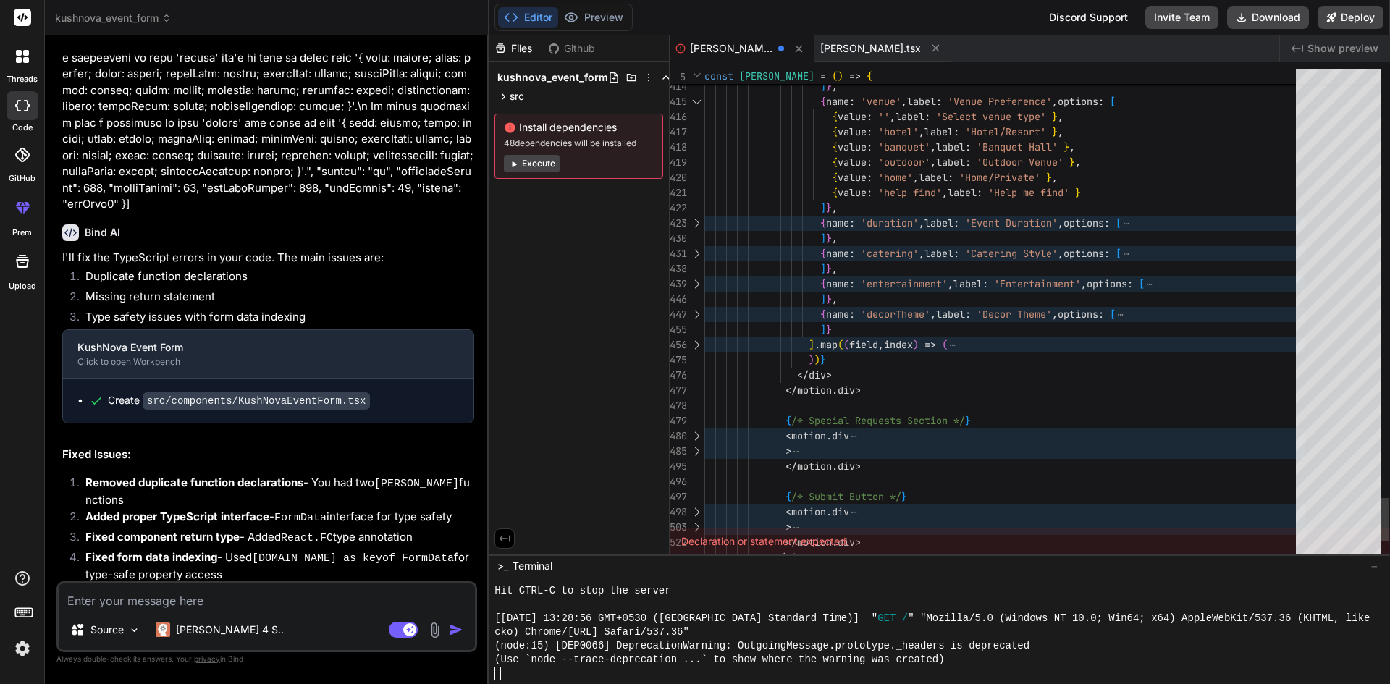
click at [698, 218] on div at bounding box center [696, 223] width 19 height 15
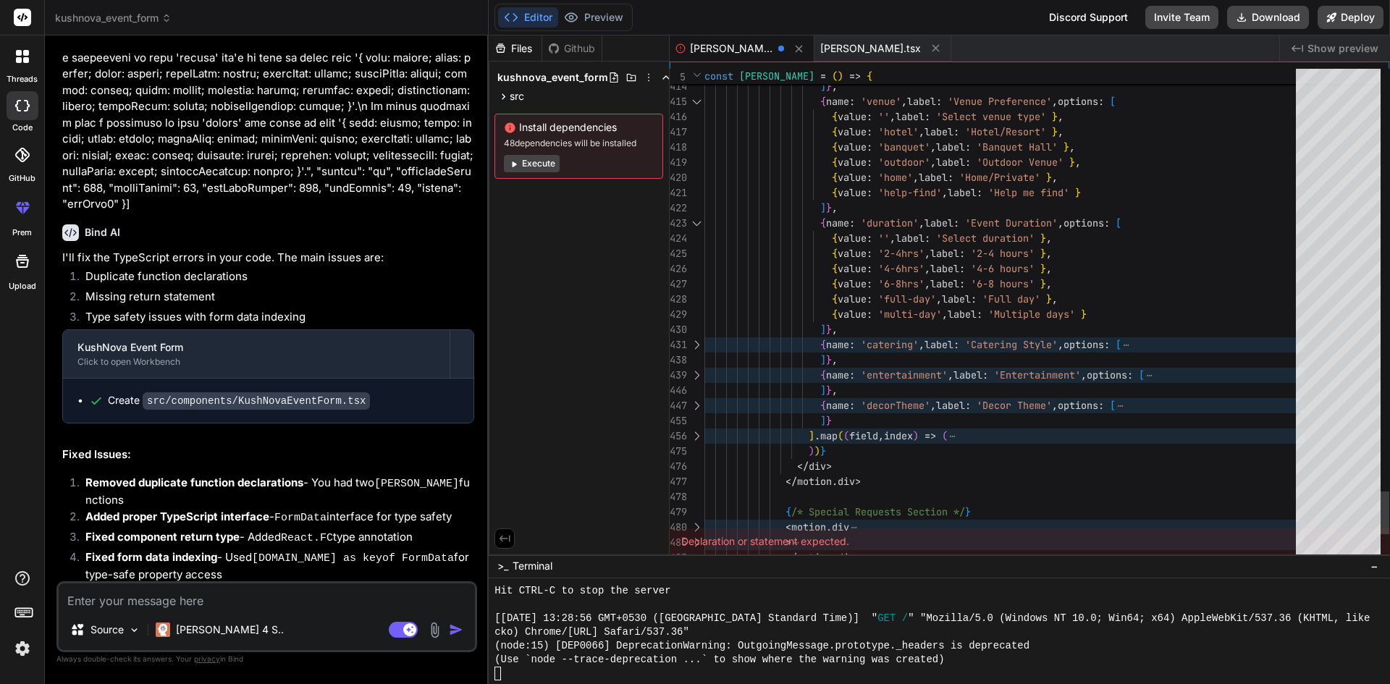
click at [691, 342] on div at bounding box center [696, 344] width 19 height 15
click at [693, 368] on div at bounding box center [696, 375] width 19 height 15
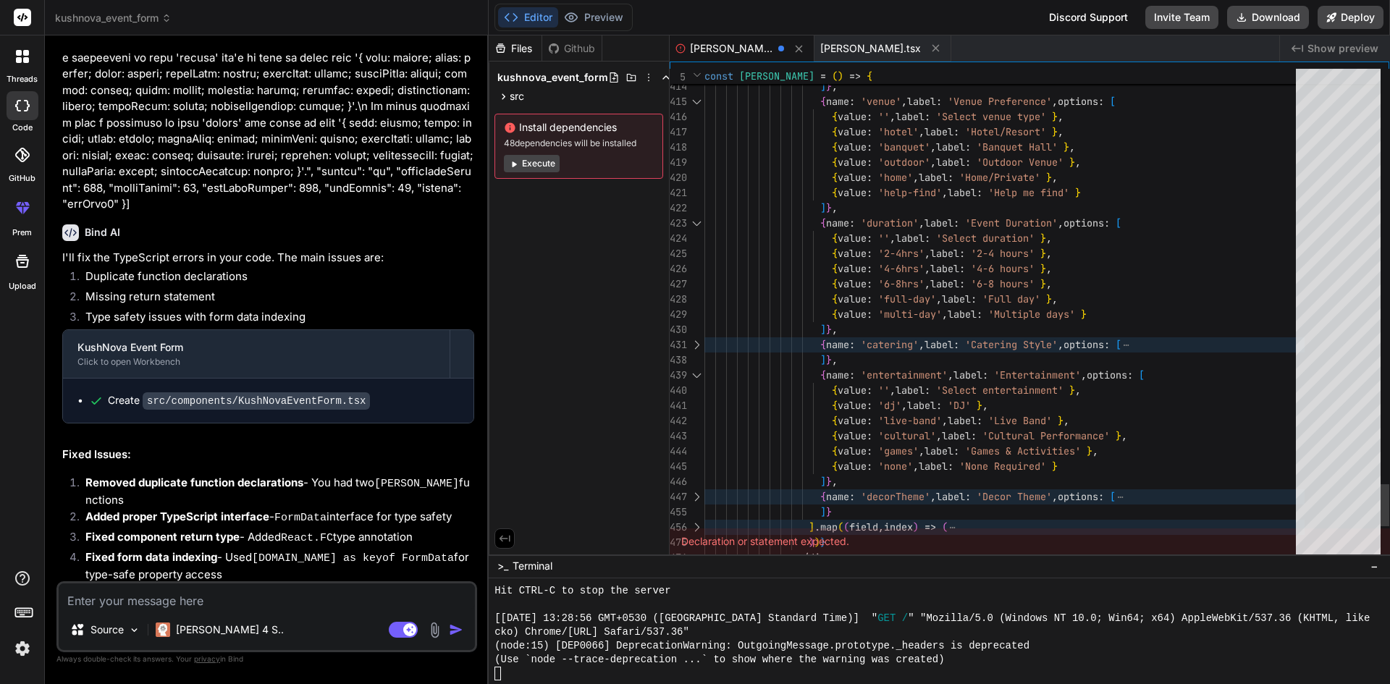
click at [697, 343] on div at bounding box center [696, 344] width 19 height 15
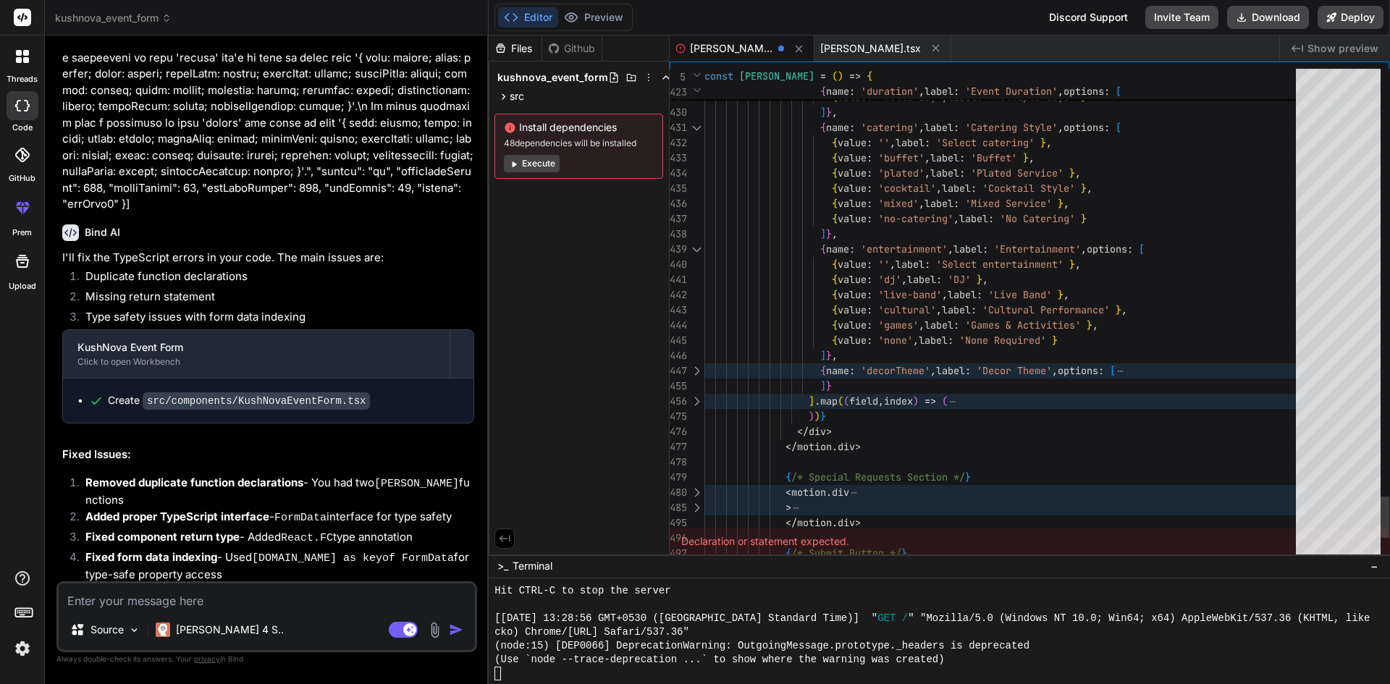
click at [700, 368] on div at bounding box center [696, 370] width 19 height 15
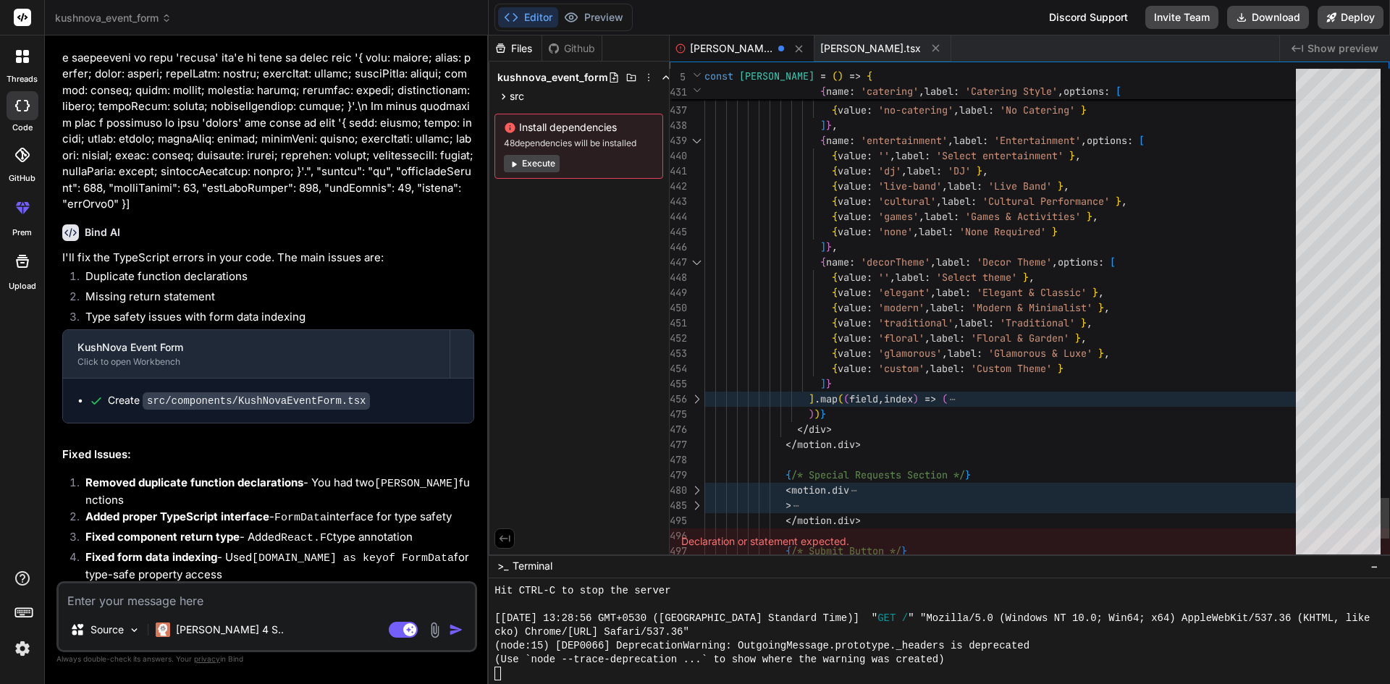
click at [698, 392] on div at bounding box center [696, 399] width 19 height 15
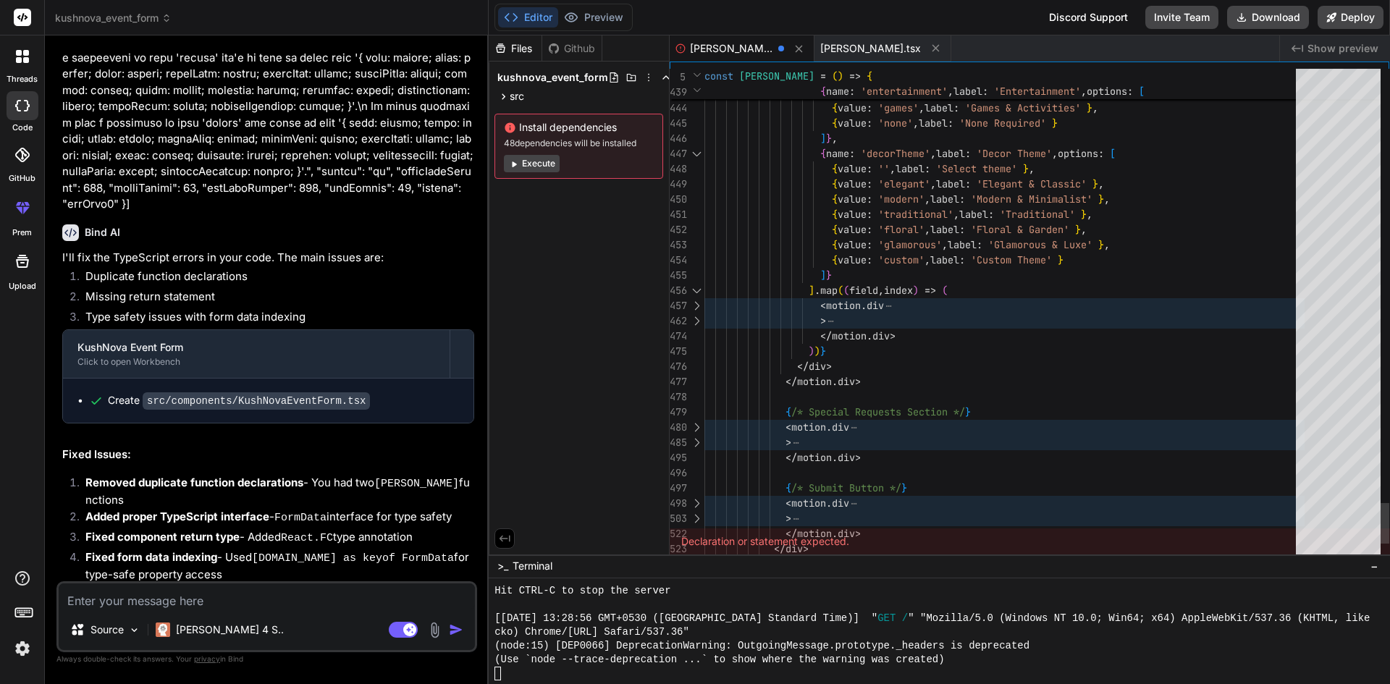
click at [697, 303] on div at bounding box center [696, 305] width 19 height 15
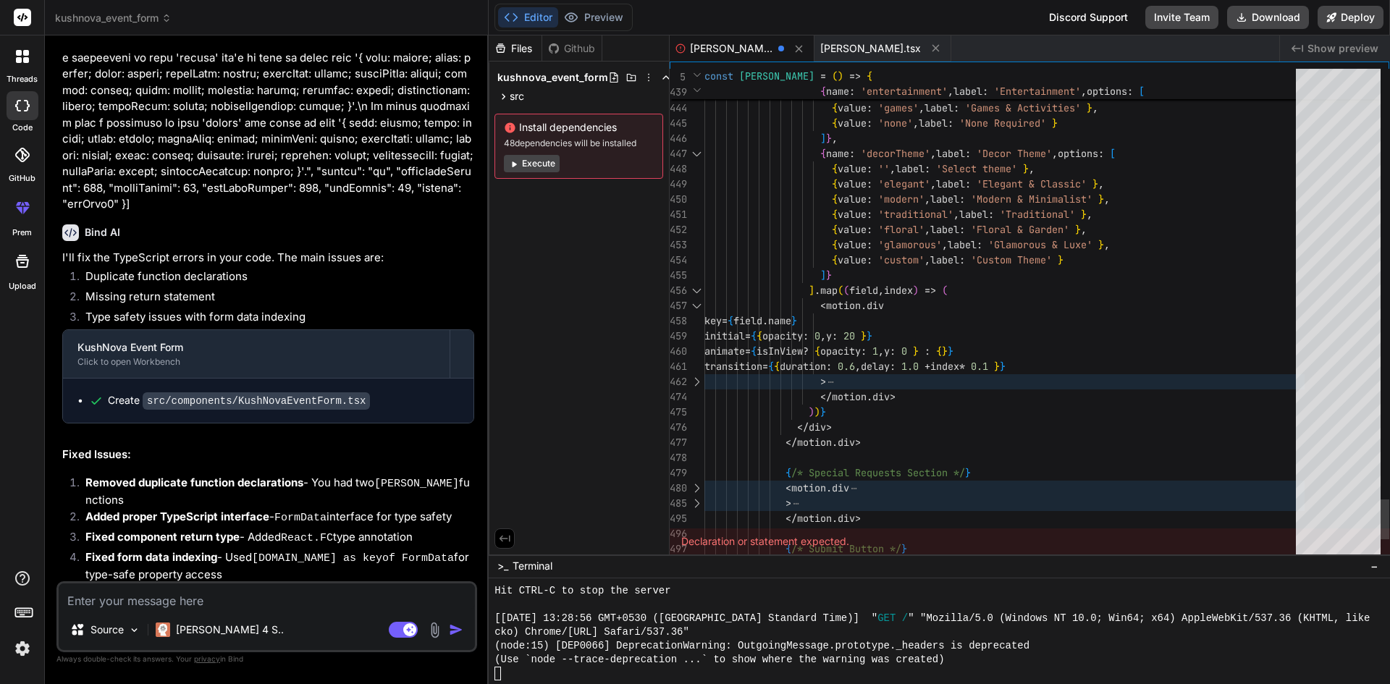
click at [693, 378] on div at bounding box center [696, 381] width 19 height 15
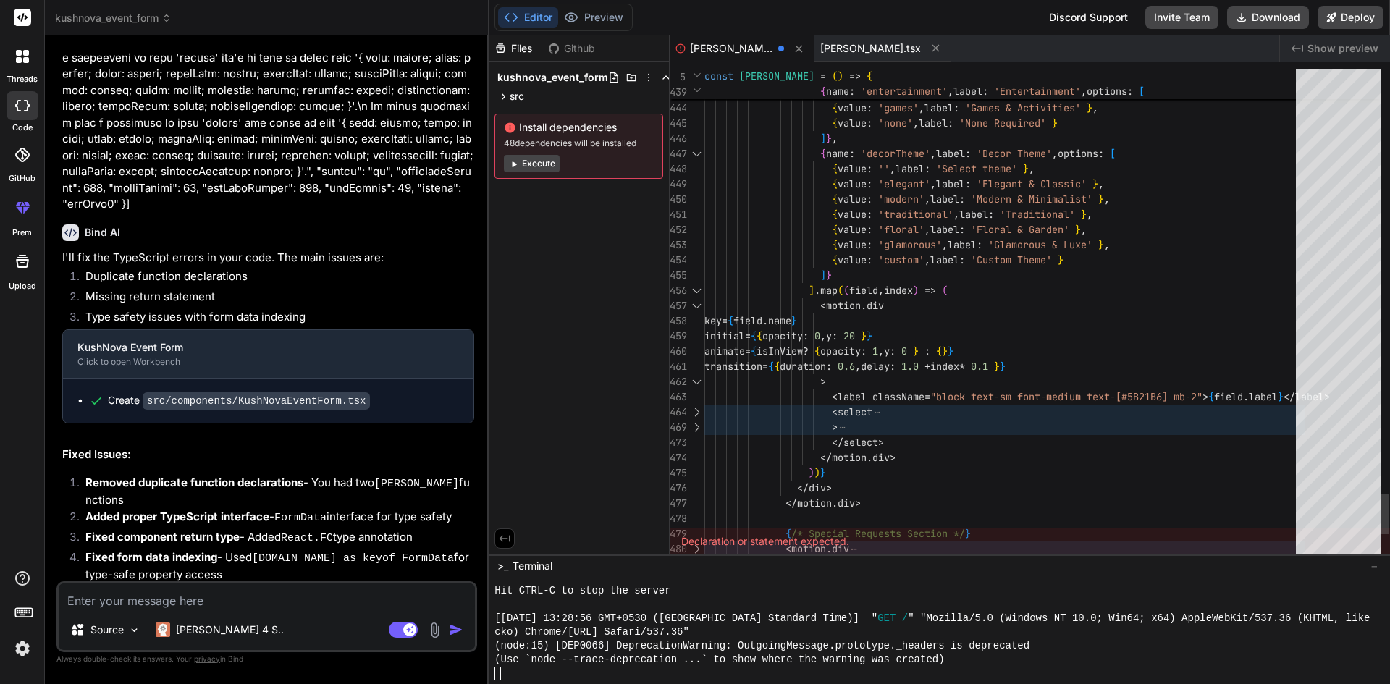
click at [698, 412] on div at bounding box center [696, 412] width 19 height 15
click at [696, 423] on div at bounding box center [696, 427] width 19 height 15
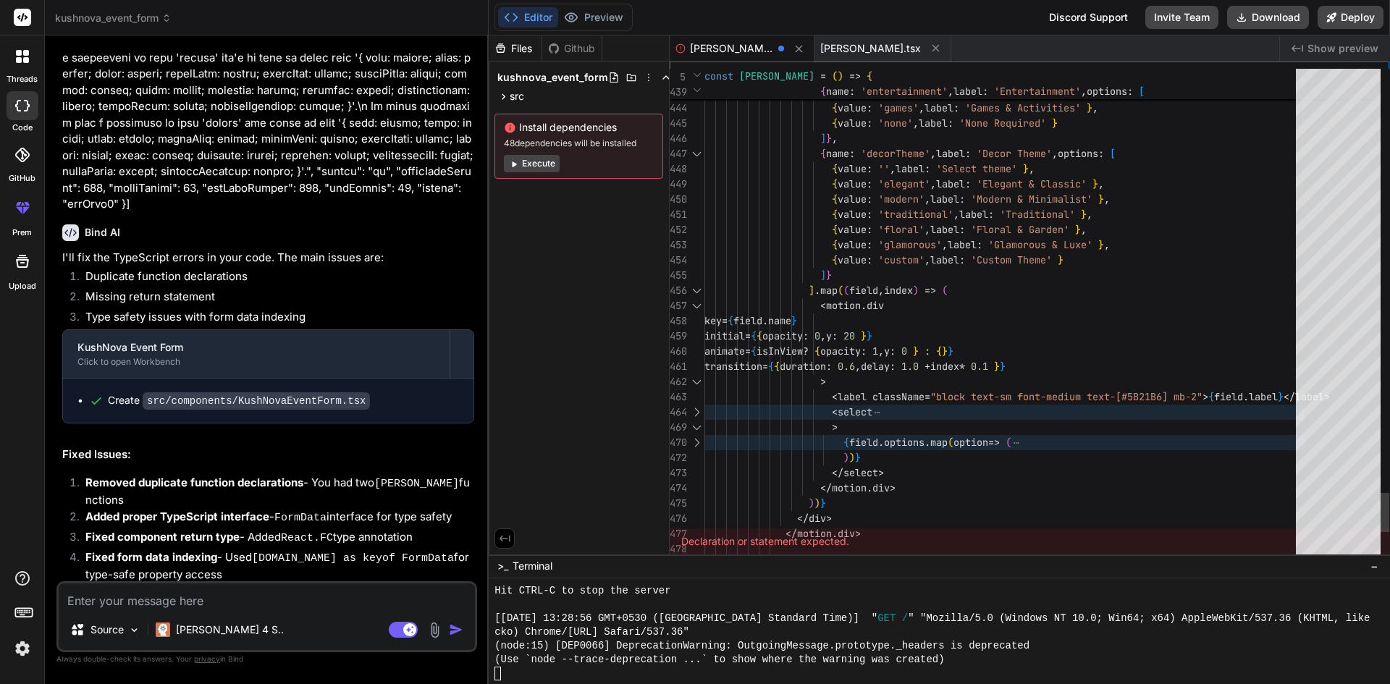
click at [696, 408] on div at bounding box center [696, 412] width 19 height 15
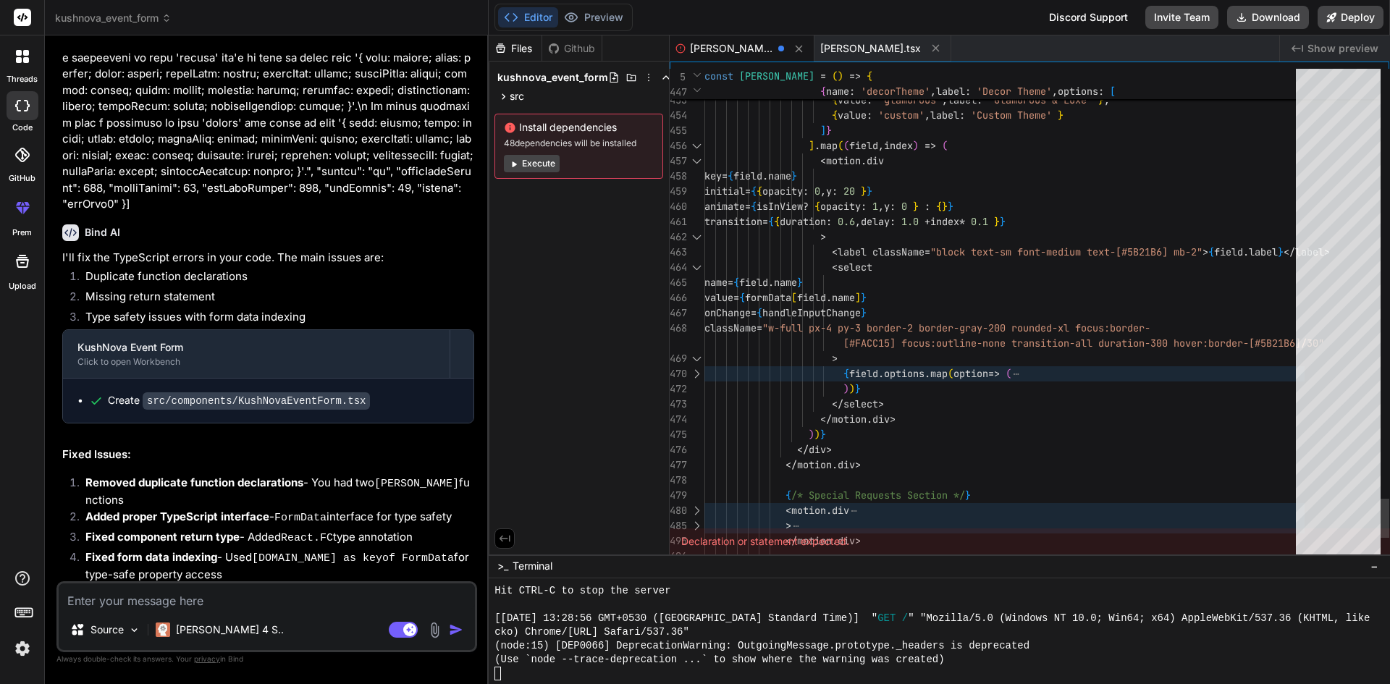
click at [696, 370] on div at bounding box center [696, 373] width 19 height 15
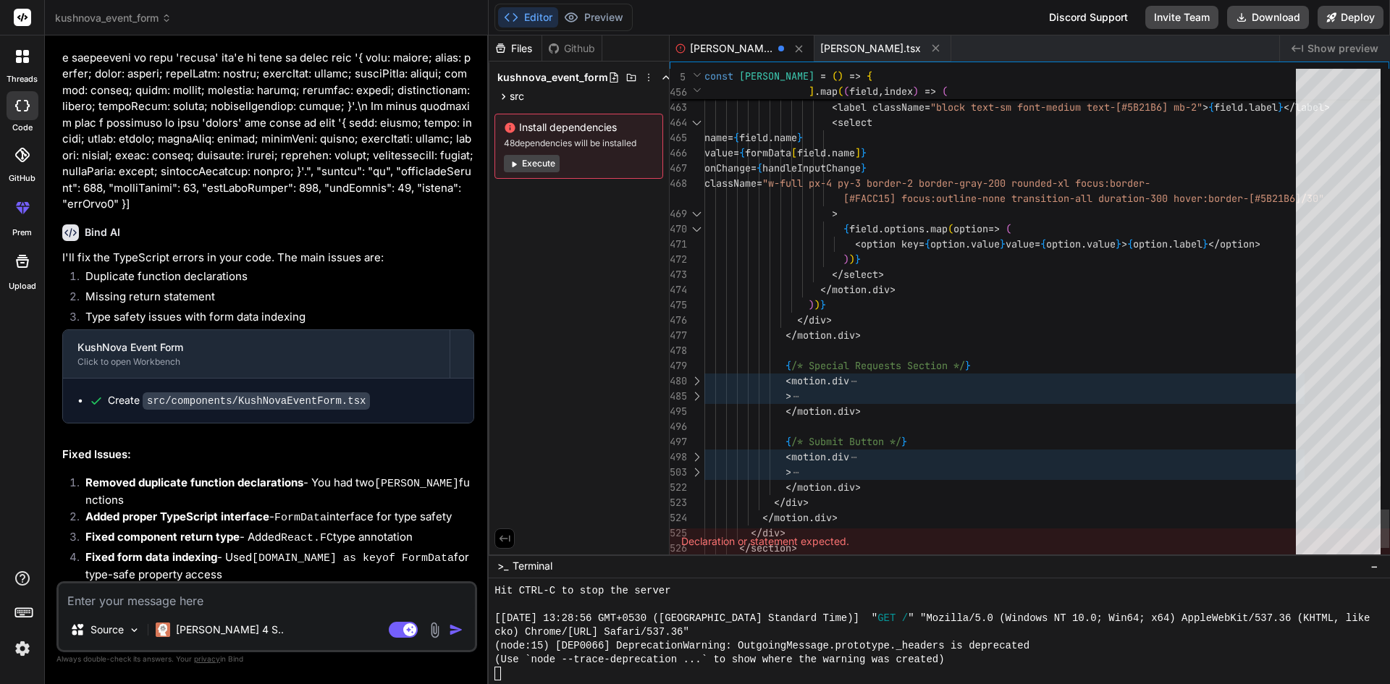
click at [697, 376] on div at bounding box center [696, 381] width 19 height 15
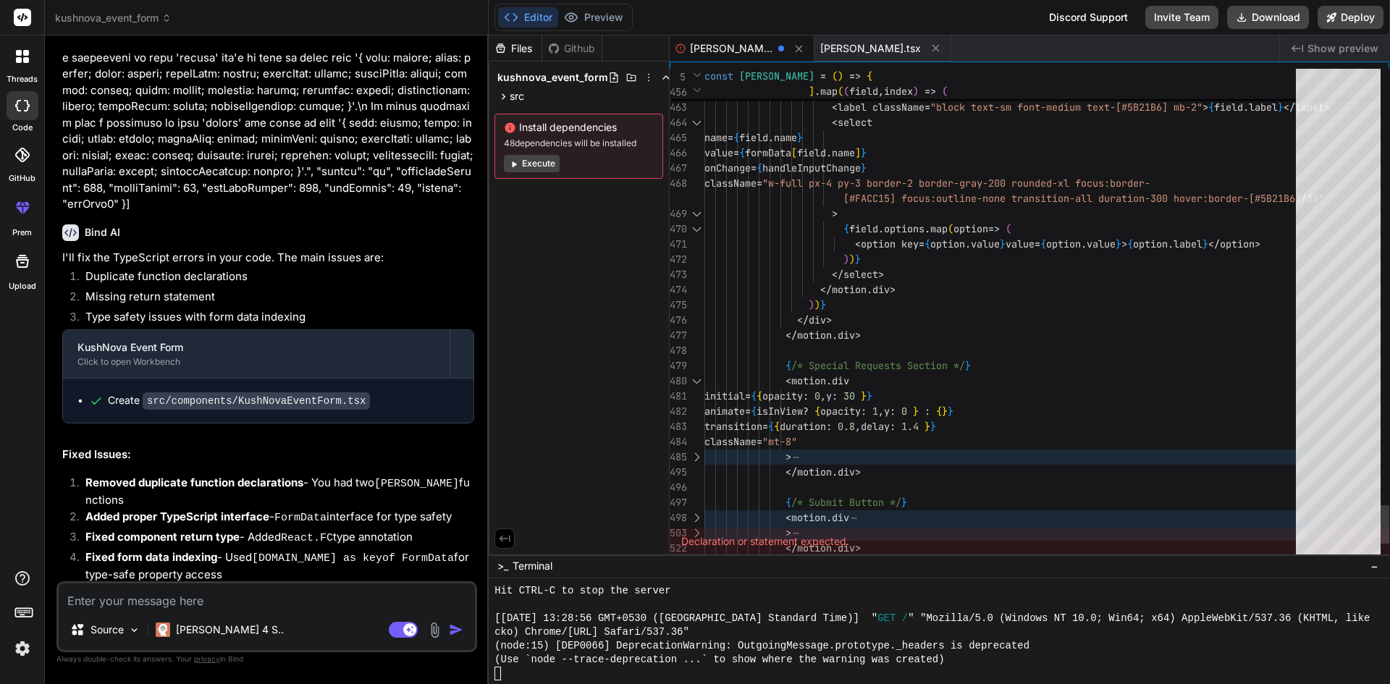
click at [699, 457] on div at bounding box center [696, 457] width 19 height 15
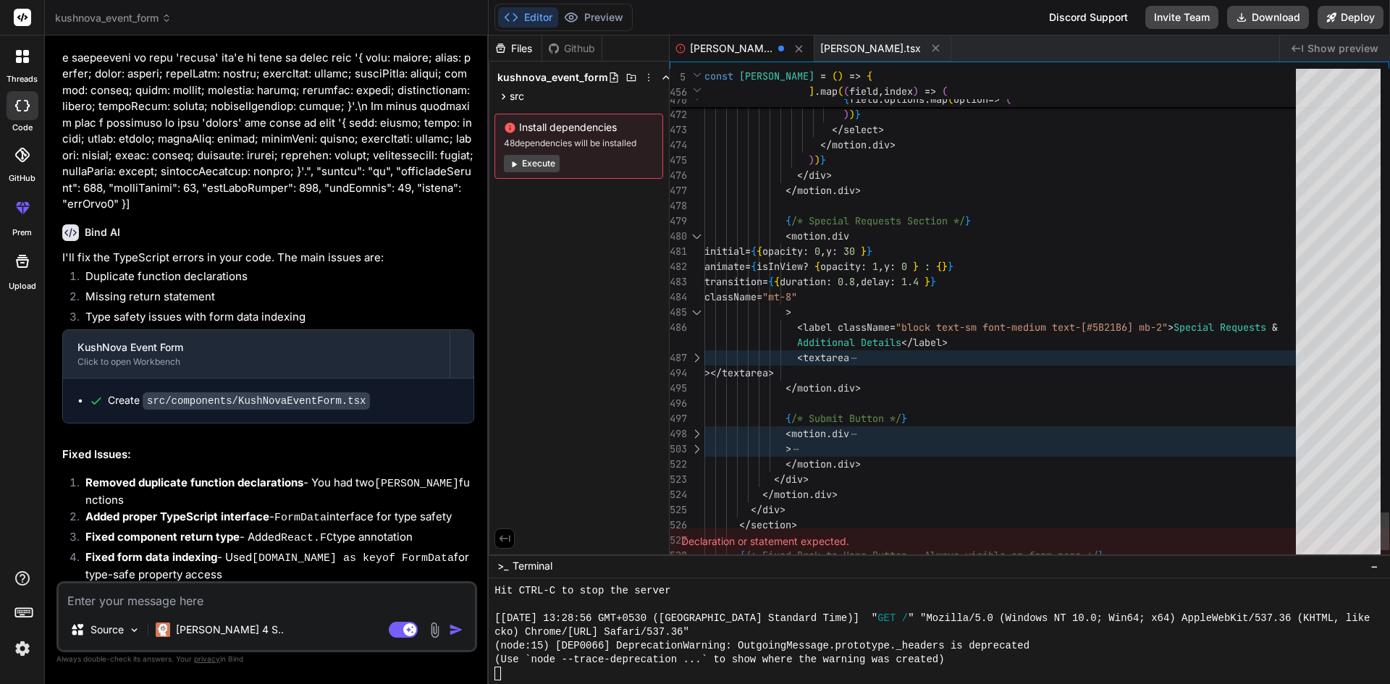
click at [696, 350] on div at bounding box center [696, 357] width 19 height 15
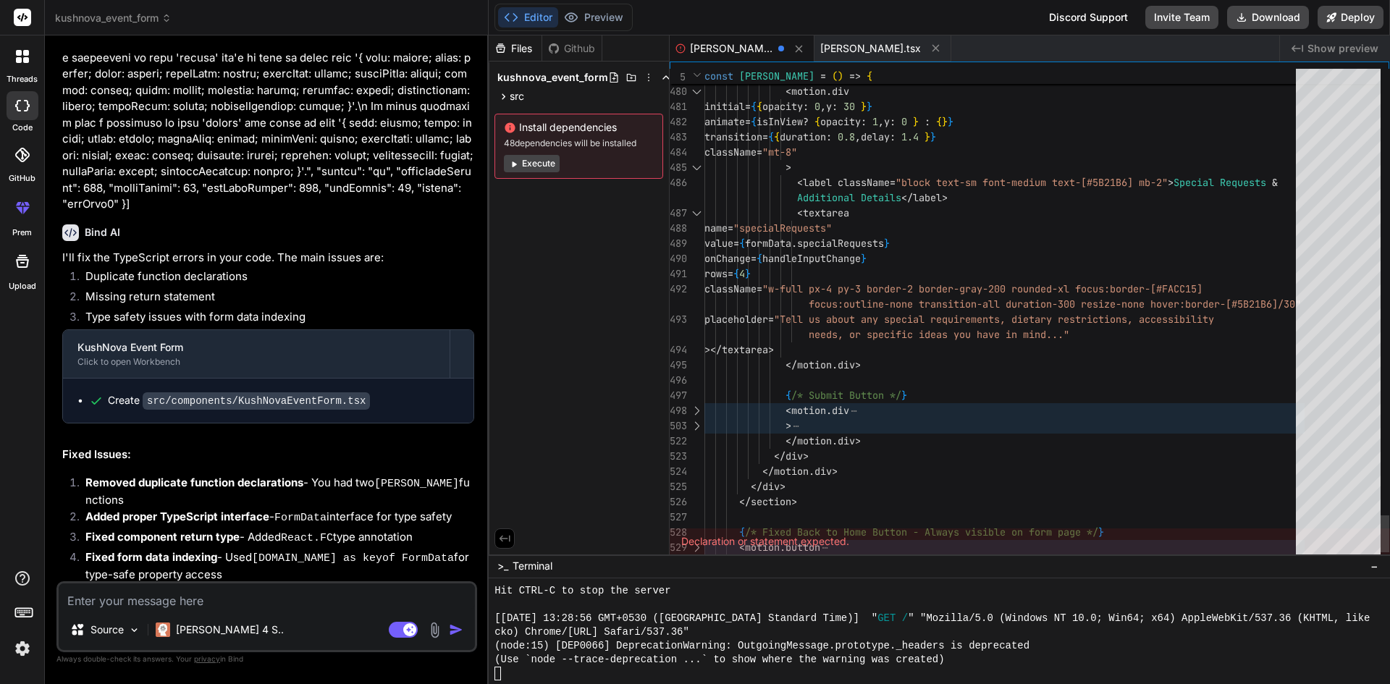
click at [696, 404] on div at bounding box center [696, 410] width 19 height 15
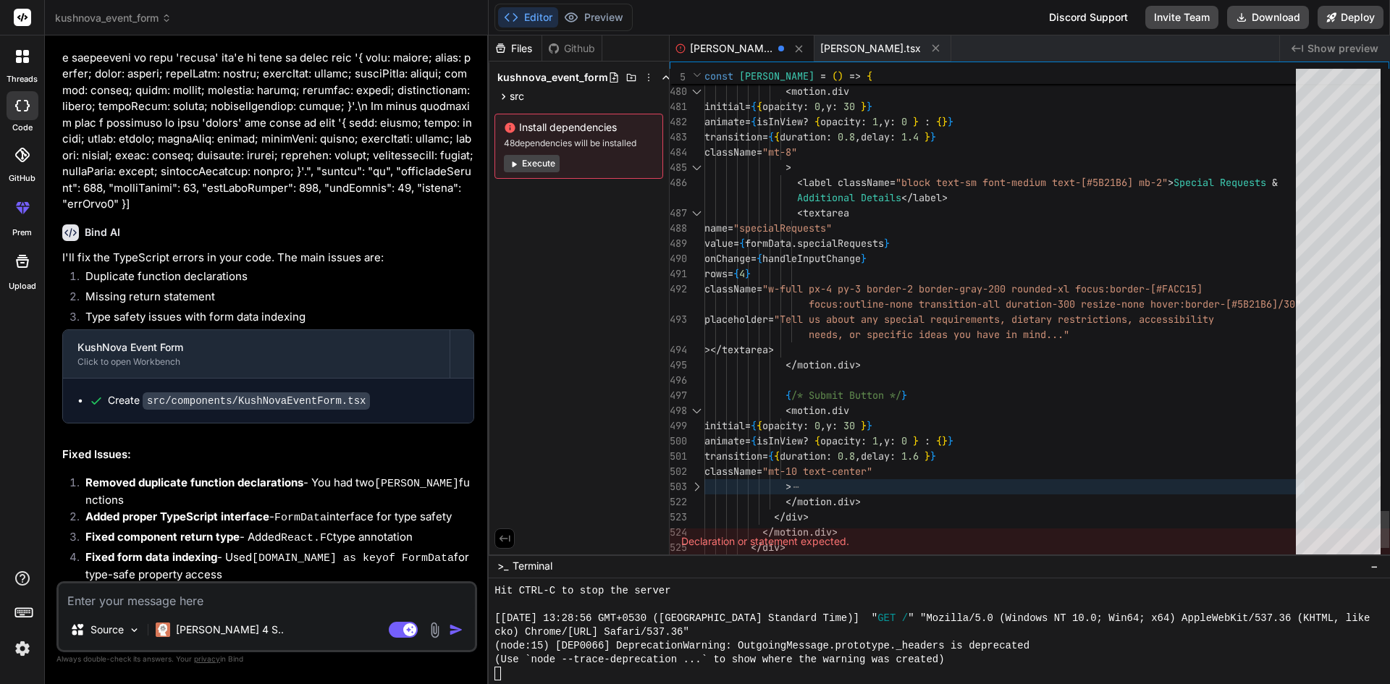
click at [694, 482] on div at bounding box center [696, 486] width 19 height 15
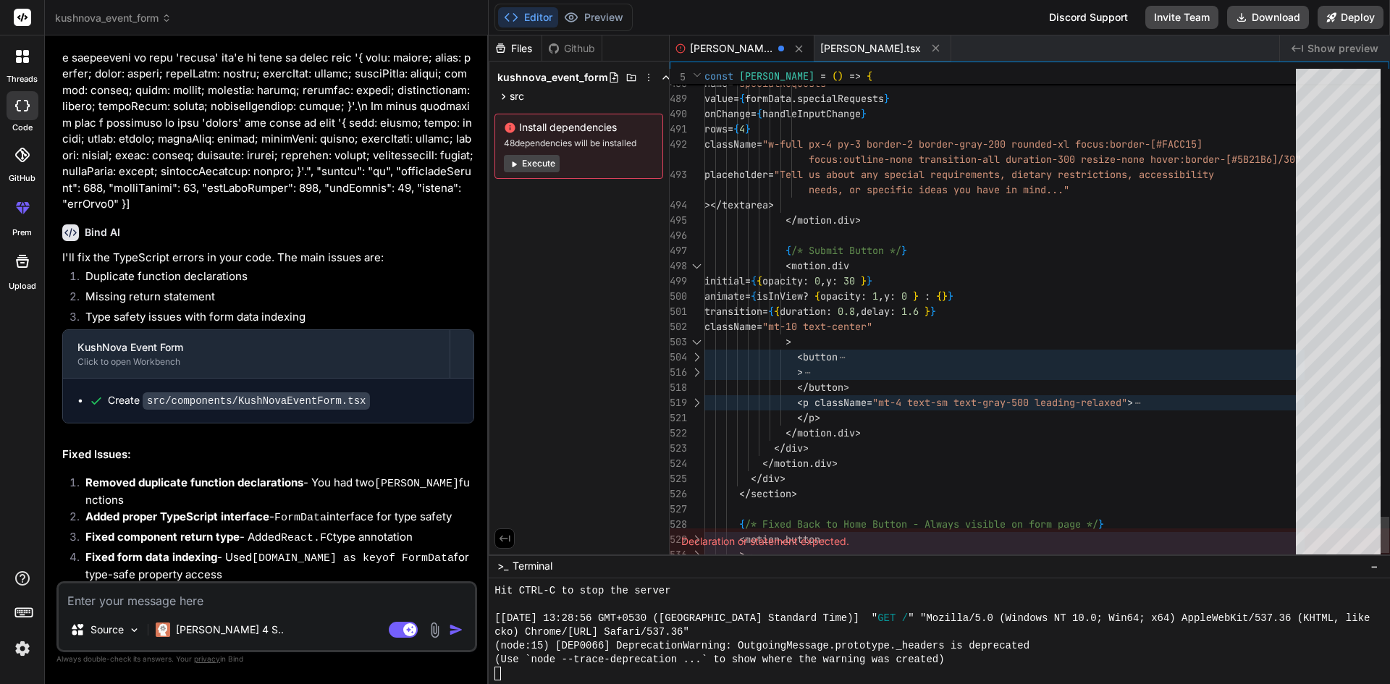
click at [696, 353] on div at bounding box center [696, 357] width 19 height 15
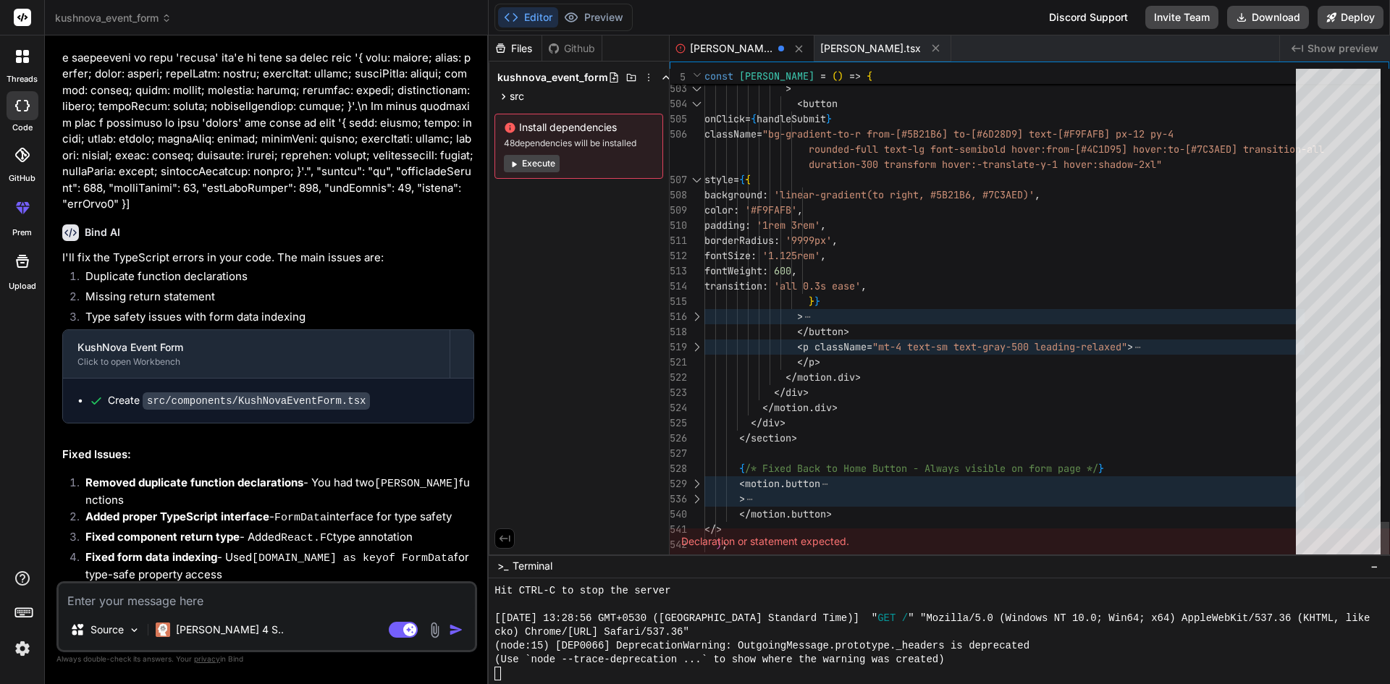
click at [699, 317] on div at bounding box center [696, 316] width 19 height 15
click at [693, 313] on div at bounding box center [696, 316] width 19 height 15
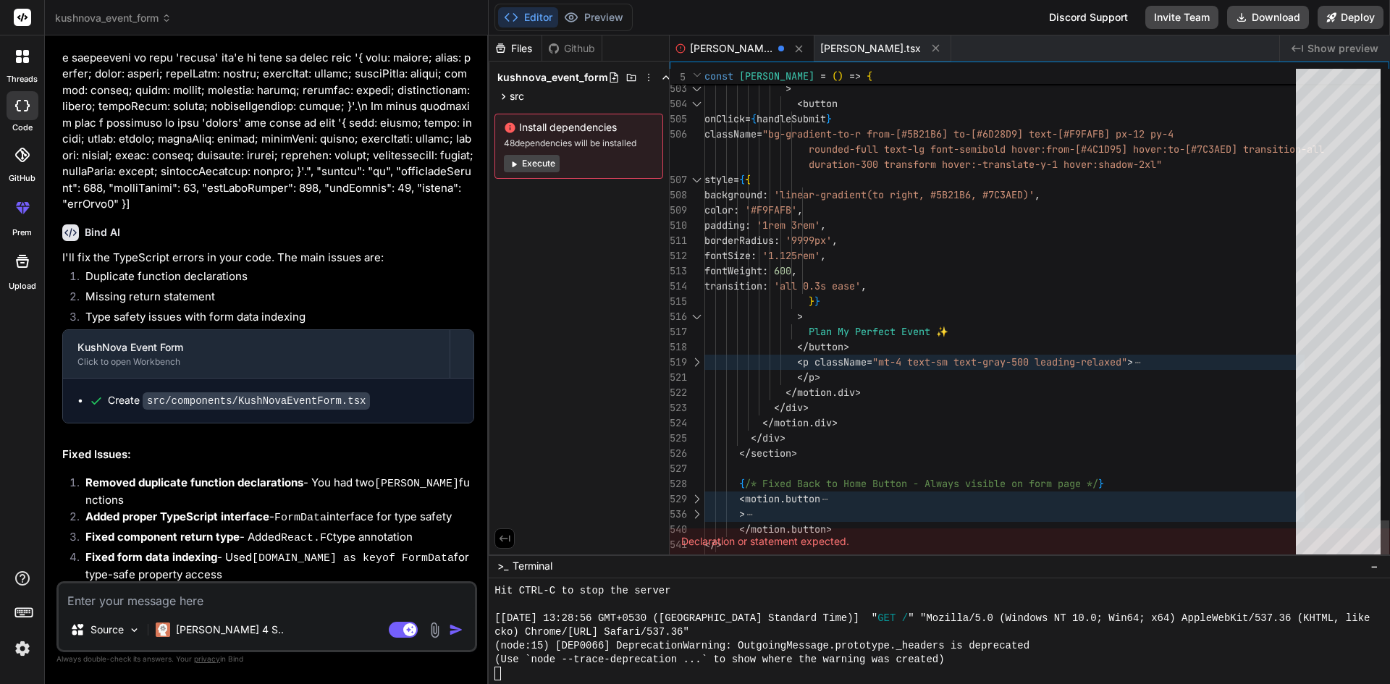
click at [696, 359] on div at bounding box center [696, 362] width 19 height 15
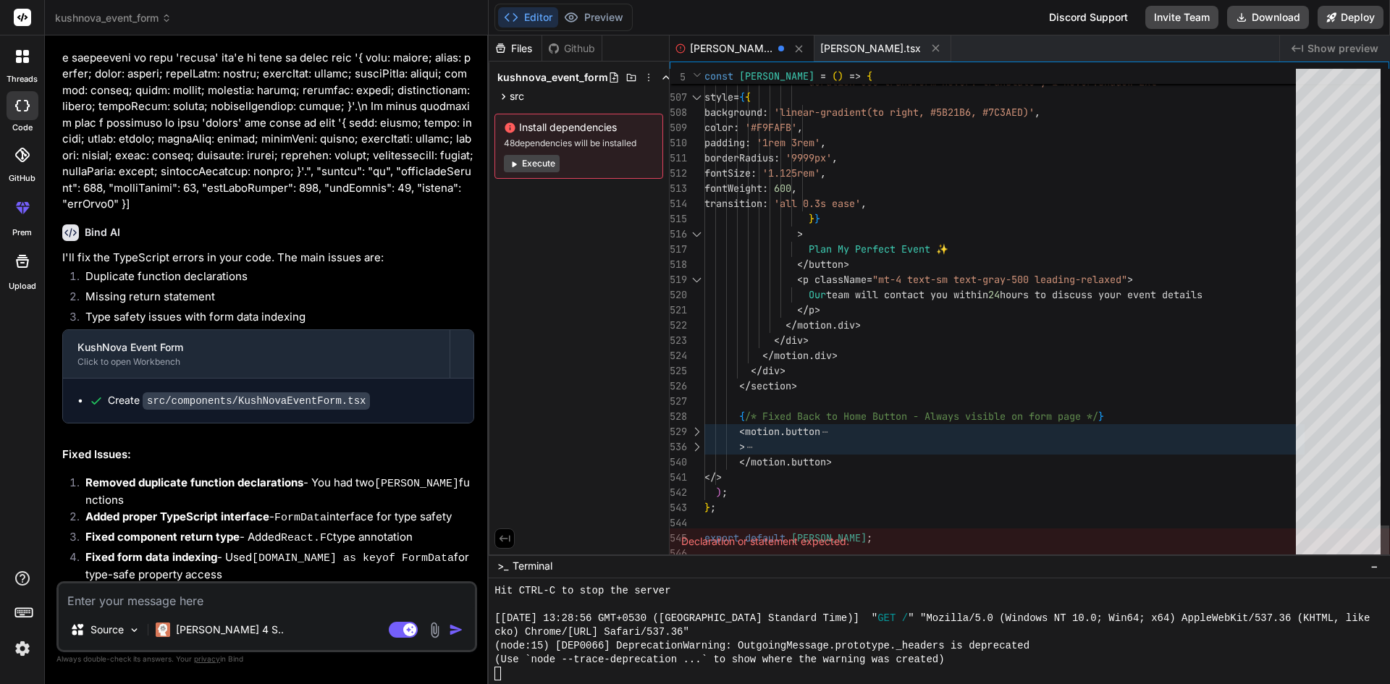
click at [695, 426] on div at bounding box center [696, 431] width 19 height 15
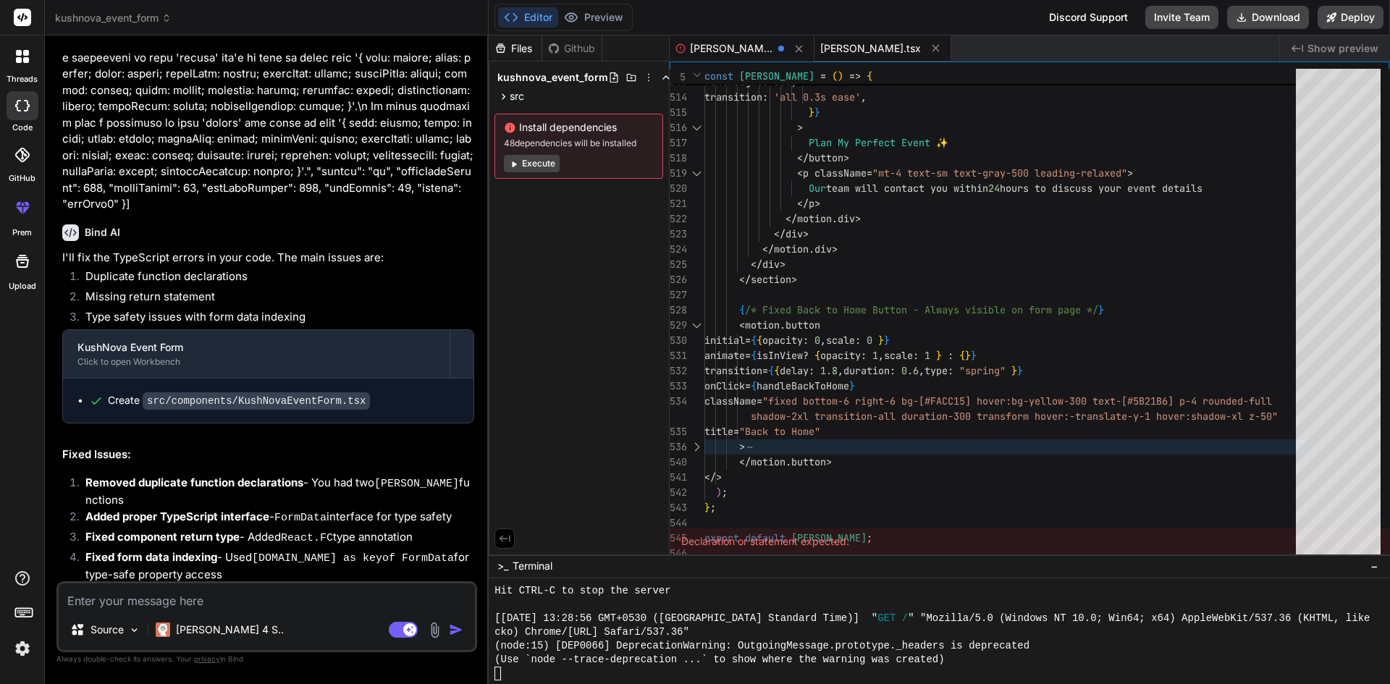
click at [875, 45] on span "[PERSON_NAME].tsx" at bounding box center [870, 48] width 101 height 14
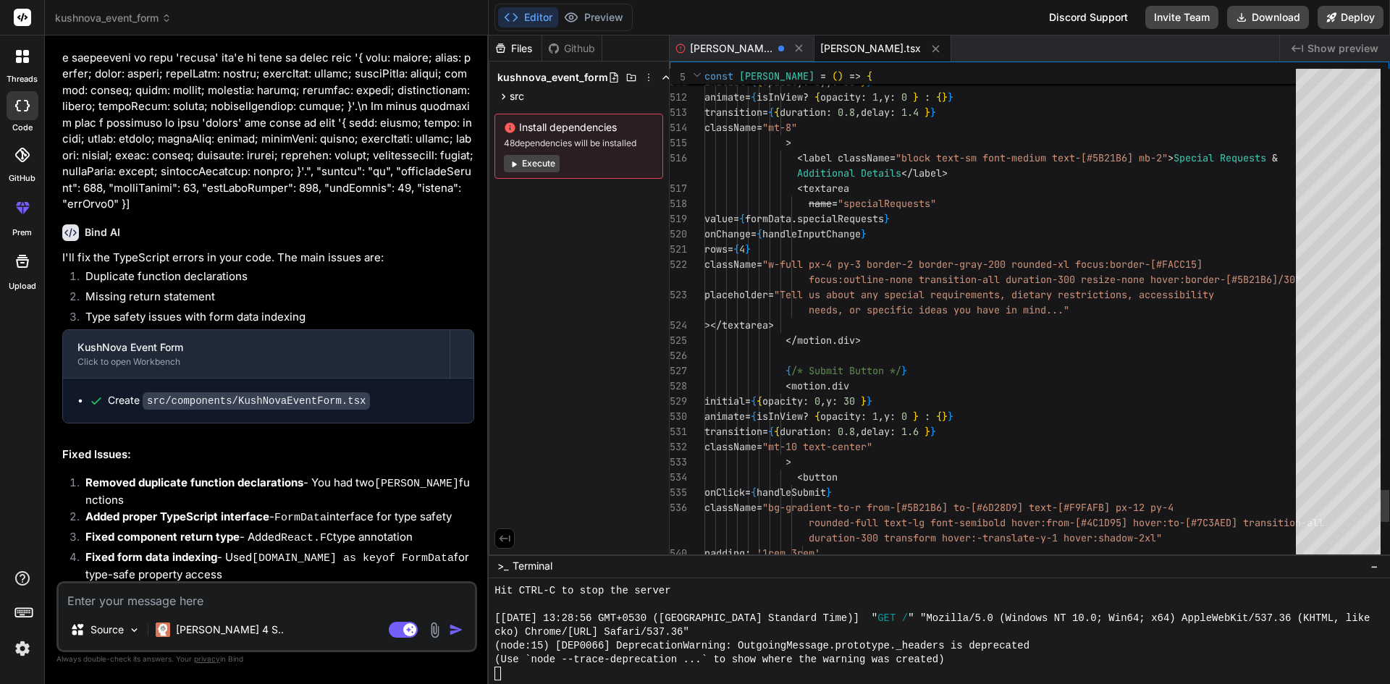
type textarea "</> ); }; export default KushNovaEventForm;"
click at [699, 48] on span "[PERSON_NAME].jsx" at bounding box center [731, 48] width 83 height 14
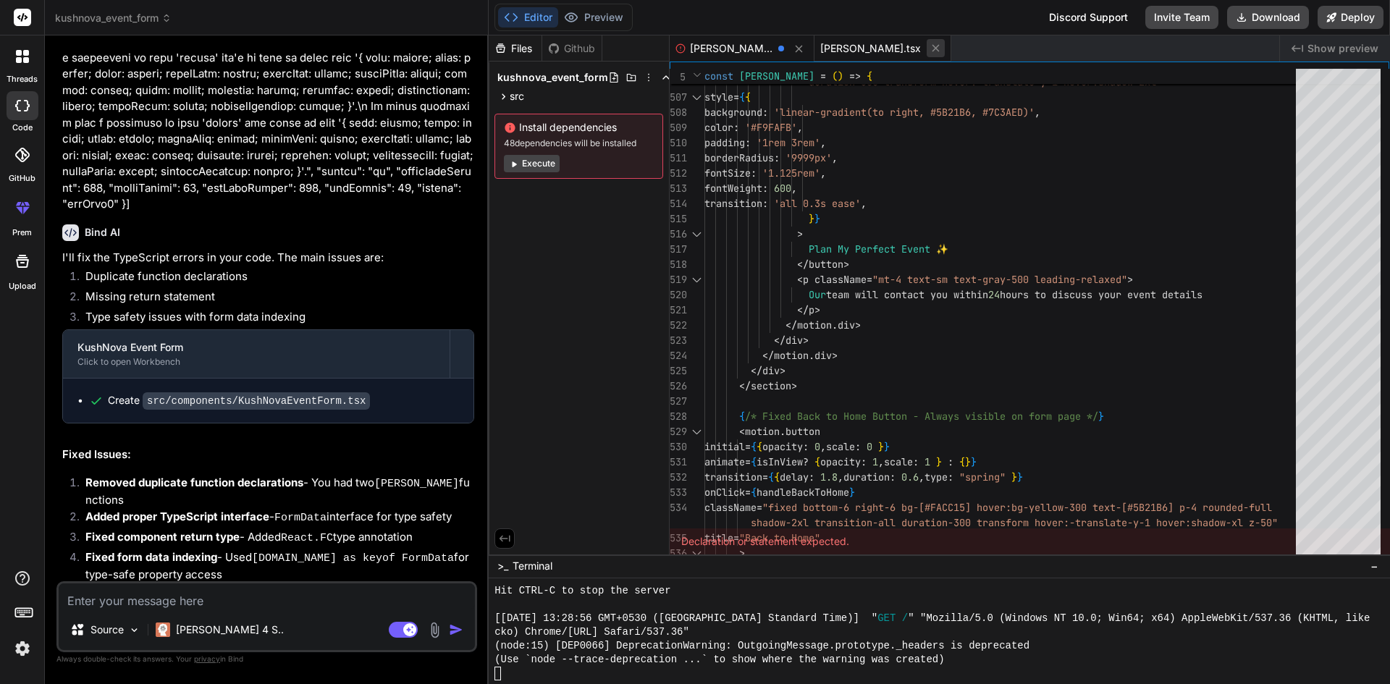
click at [940, 48] on icon at bounding box center [935, 48] width 7 height 7
click at [502, 94] on icon at bounding box center [503, 96] width 12 height 12
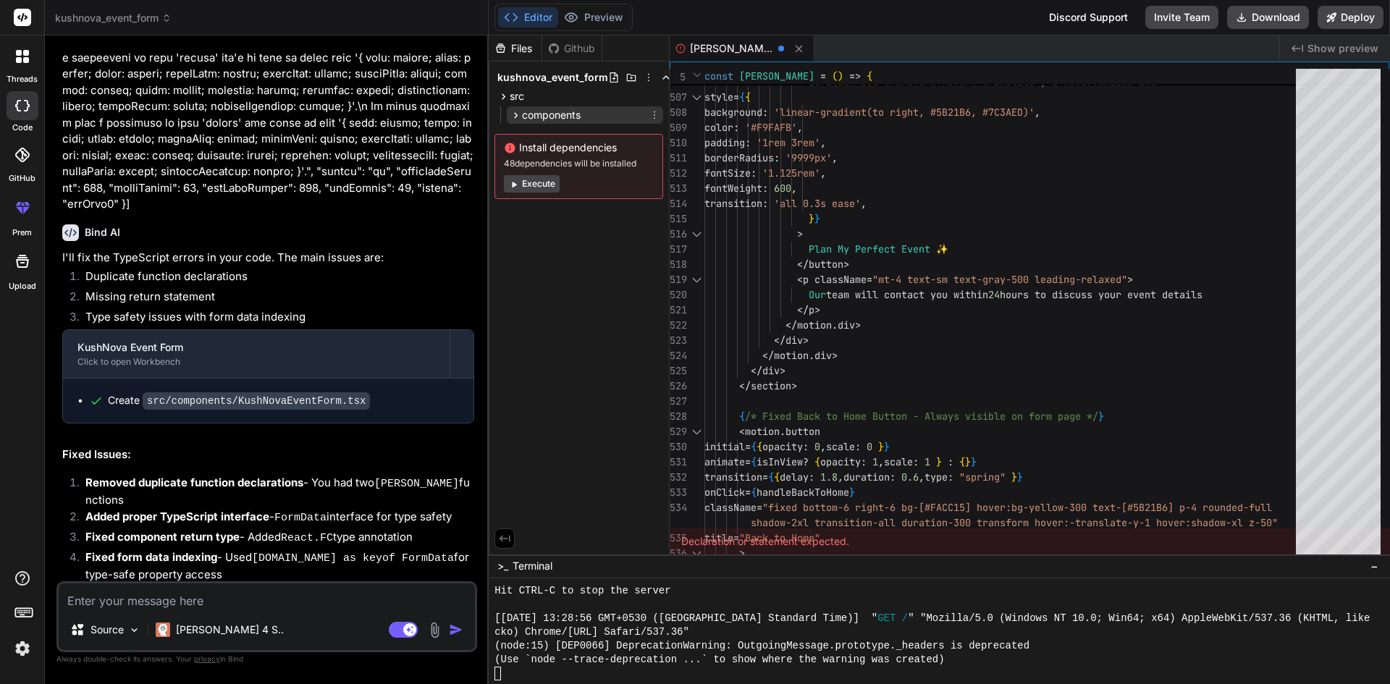
click at [510, 109] on icon at bounding box center [516, 115] width 12 height 12
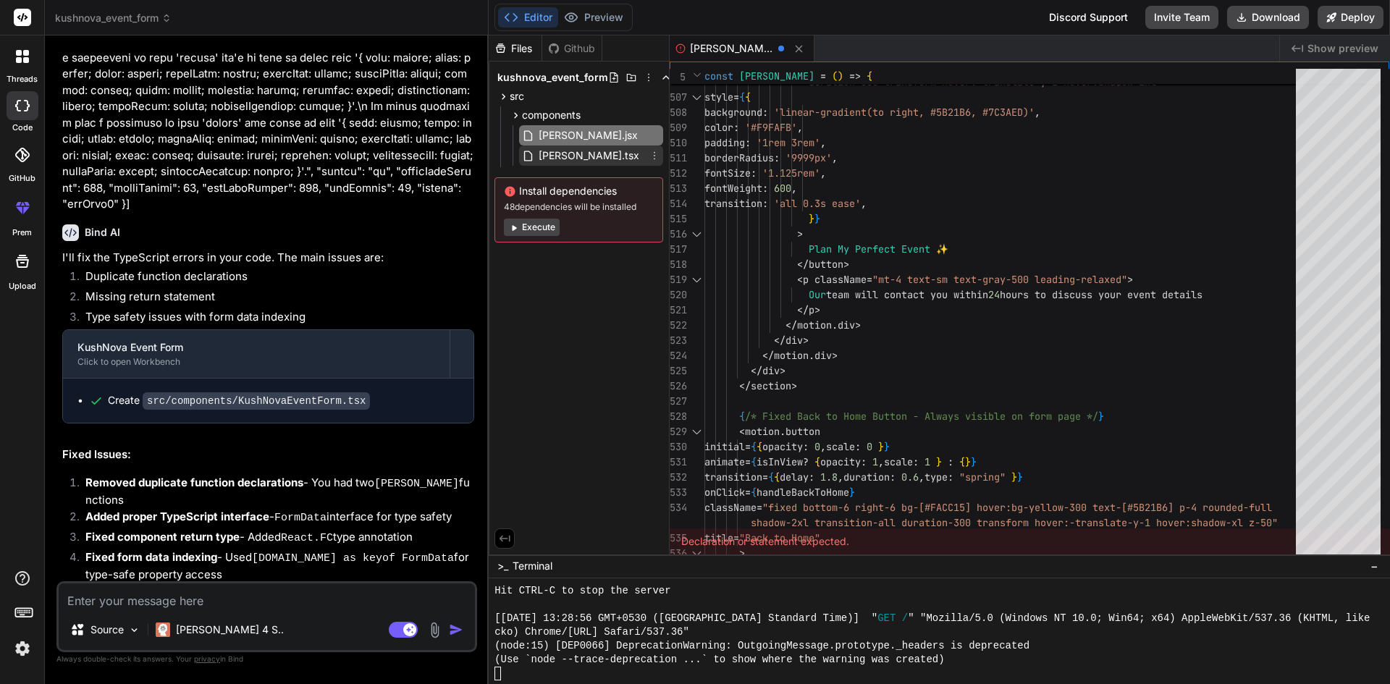
click at [531, 148] on div "[PERSON_NAME].tsx" at bounding box center [581, 155] width 119 height 17
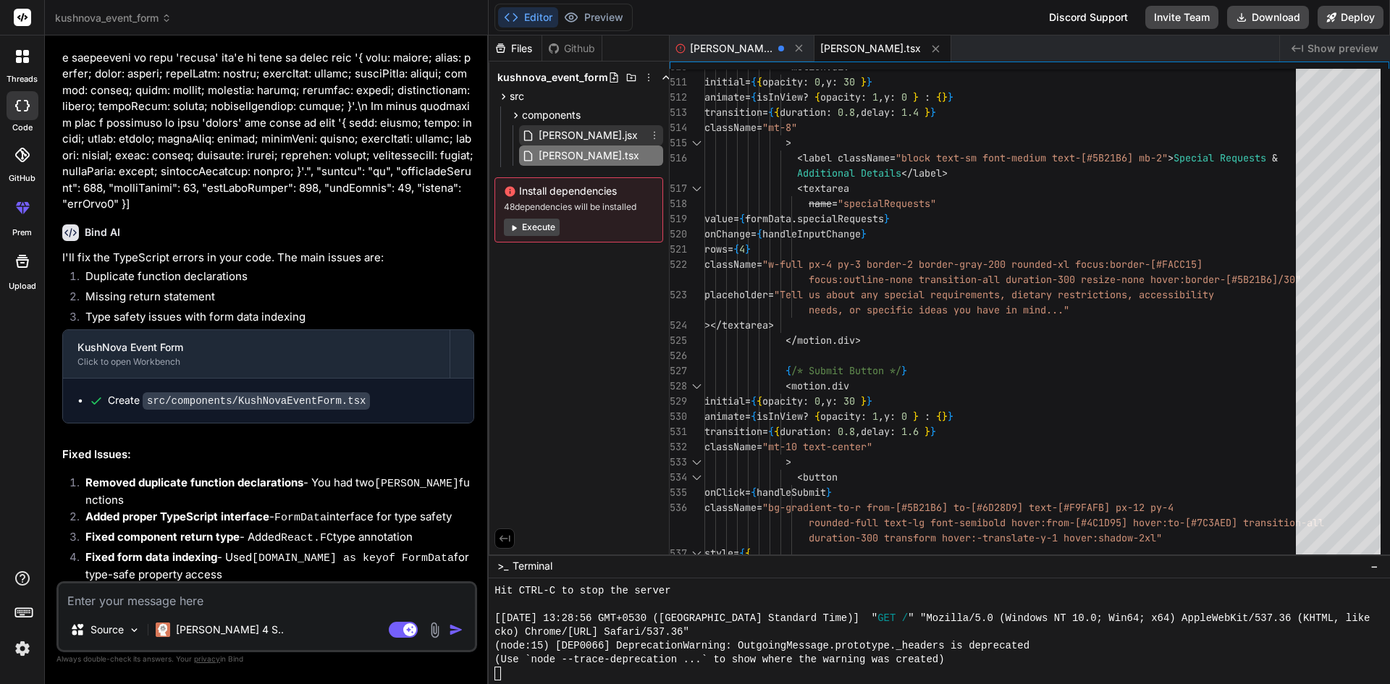
click at [625, 140] on span "[PERSON_NAME].jsx" at bounding box center [588, 135] width 102 height 17
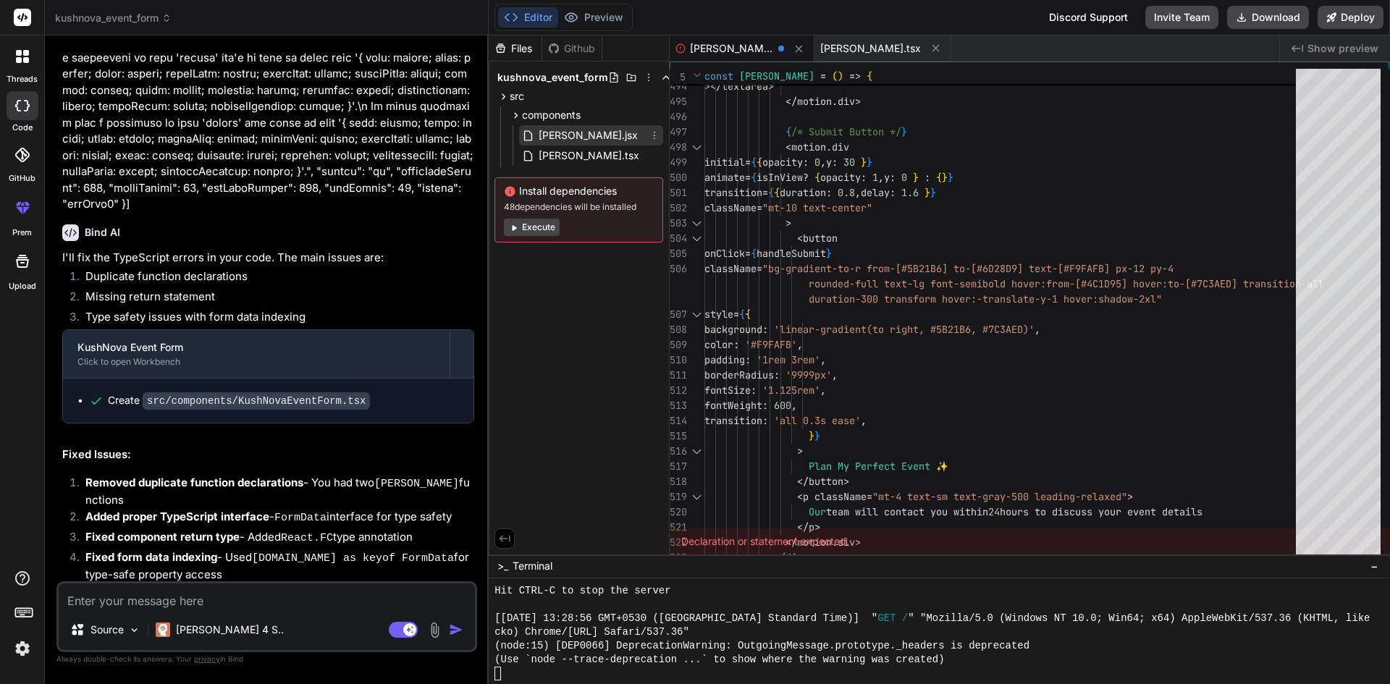
click at [599, 130] on span "[PERSON_NAME].jsx" at bounding box center [588, 135] width 102 height 17
click at [599, 144] on div "[PERSON_NAME].jsx" at bounding box center [591, 135] width 144 height 20
click at [607, 127] on span "[PERSON_NAME].jsx" at bounding box center [588, 135] width 102 height 17
click at [638, 135] on span "[PERSON_NAME].jsx" at bounding box center [588, 135] width 102 height 17
click at [637, 151] on span "[PERSON_NAME].tsx" at bounding box center [589, 155] width 104 height 17
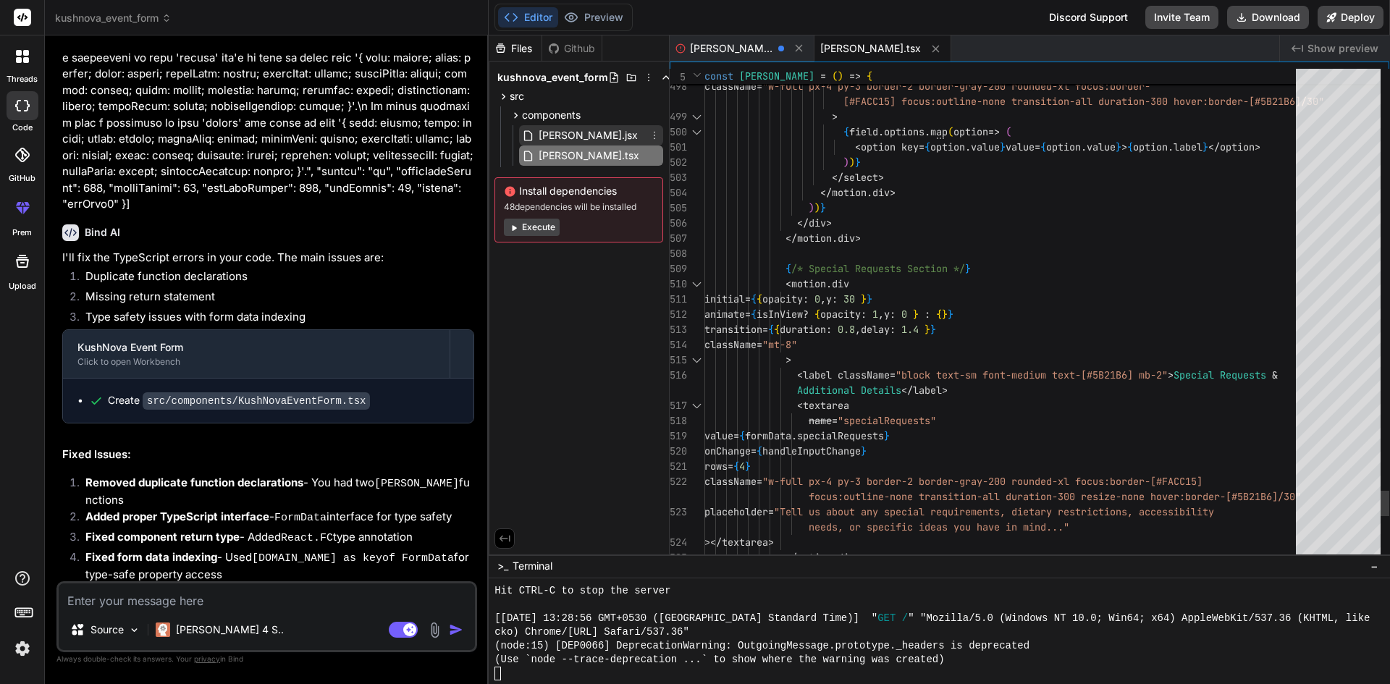
click at [638, 128] on span "[PERSON_NAME].jsx" at bounding box center [588, 135] width 102 height 17
